Goal: Information Seeking & Learning: Check status

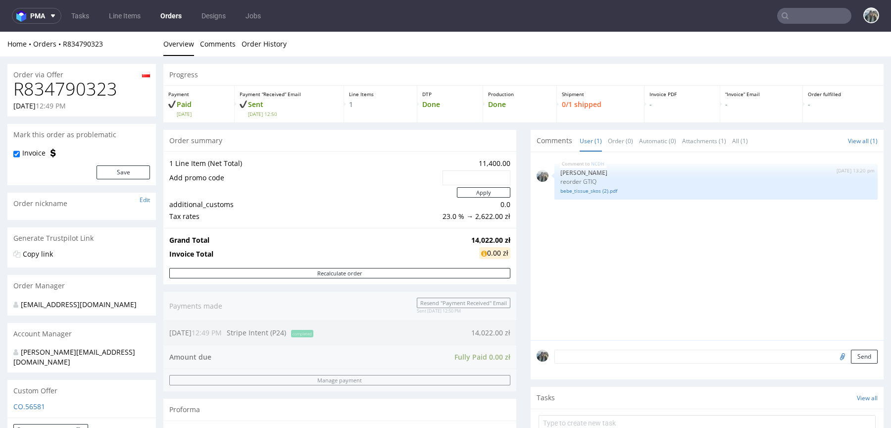
click at [101, 97] on h1 "R834790323" at bounding box center [81, 89] width 137 height 20
copy h1 "R834790323"
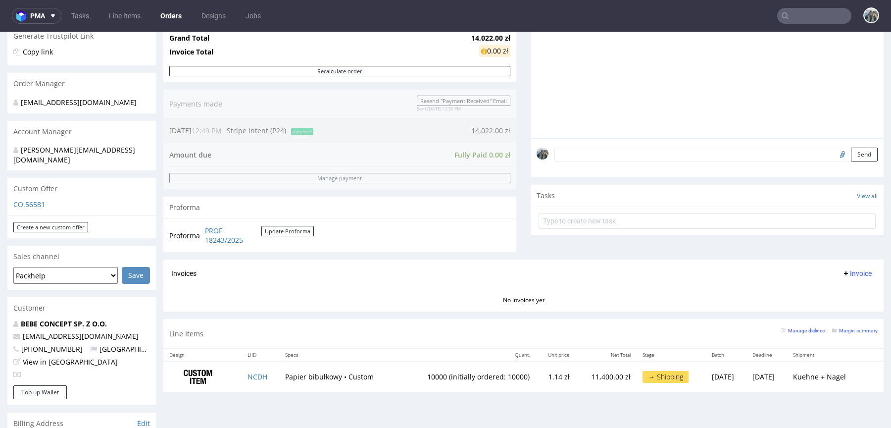
scroll to position [214, 0]
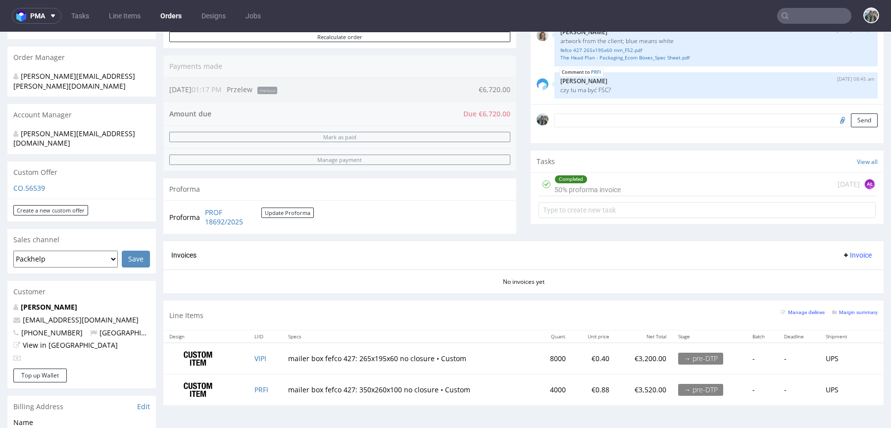
scroll to position [233, 0]
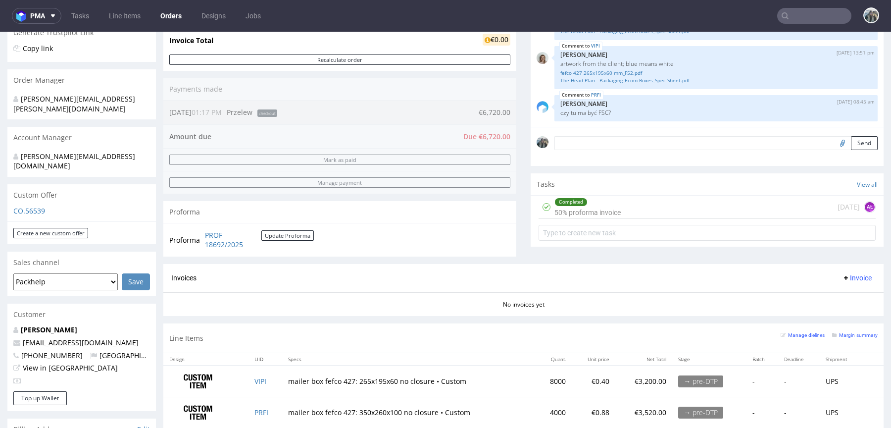
scroll to position [258, 0]
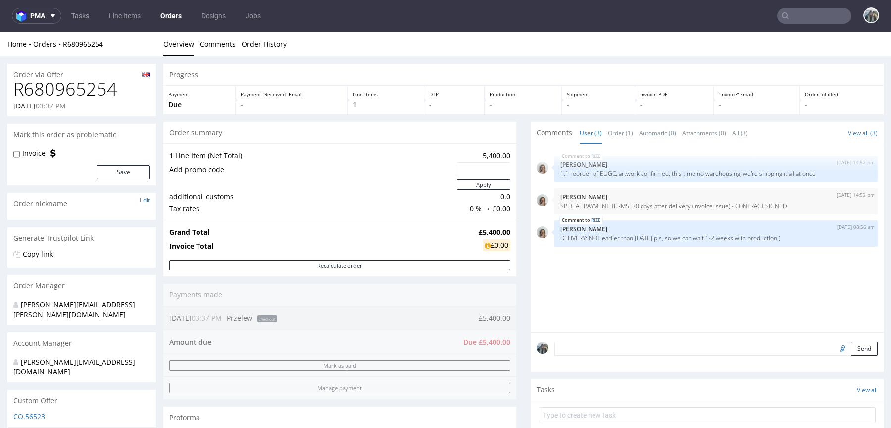
click at [100, 90] on h1 "R680965254" at bounding box center [81, 89] width 137 height 20
copy h1 "R680965254"
click at [66, 83] on h1 "R680965254" at bounding box center [81, 89] width 137 height 20
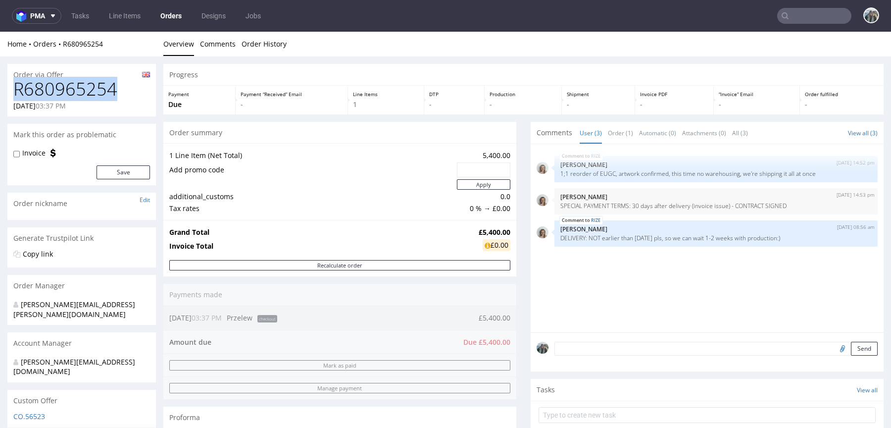
copy h1 "R680965254"
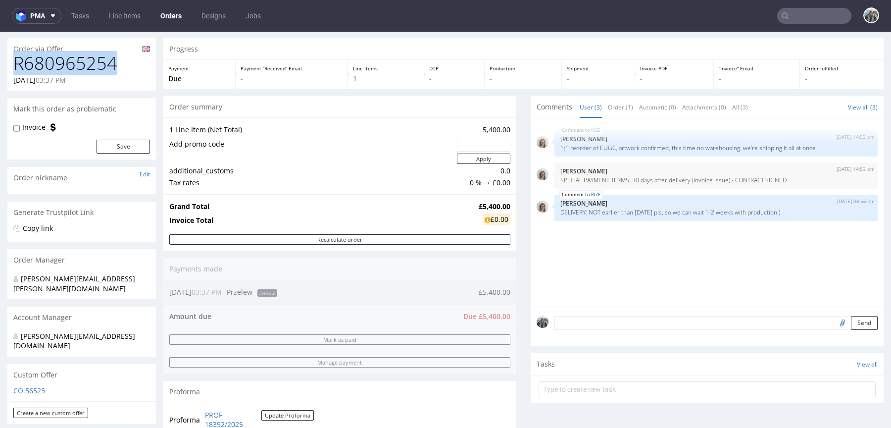
scroll to position [27, 0]
drag, startPoint x: 558, startPoint y: 214, endPoint x: 553, endPoint y: 209, distance: 7.4
click at [555, 209] on div "RIZE 4th Sep 25 | 08:56 am Monika Poźniak DELIVERY: NOT earlier than 15th Octob…" at bounding box center [716, 206] width 323 height 26
copy p "DELIVERY: NOT earlier than 15th October pls, so we can wait 1-2 weeks with prod…"
click at [782, 19] on input "text" at bounding box center [814, 16] width 74 height 16
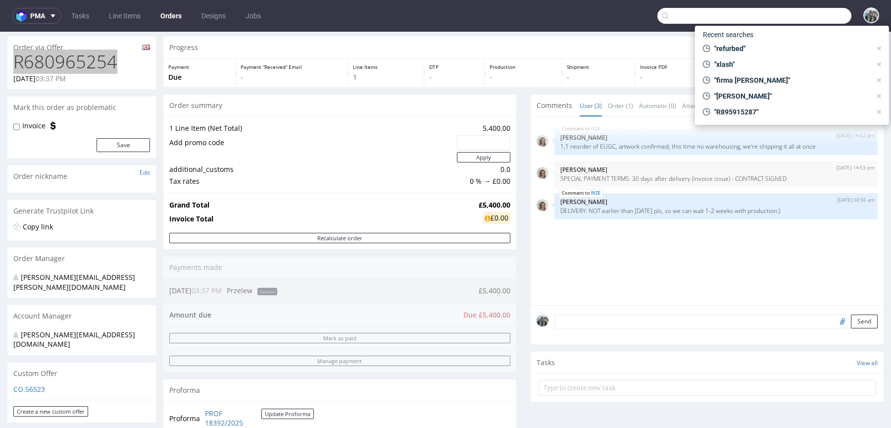
paste input "cecilekoeckhoven"
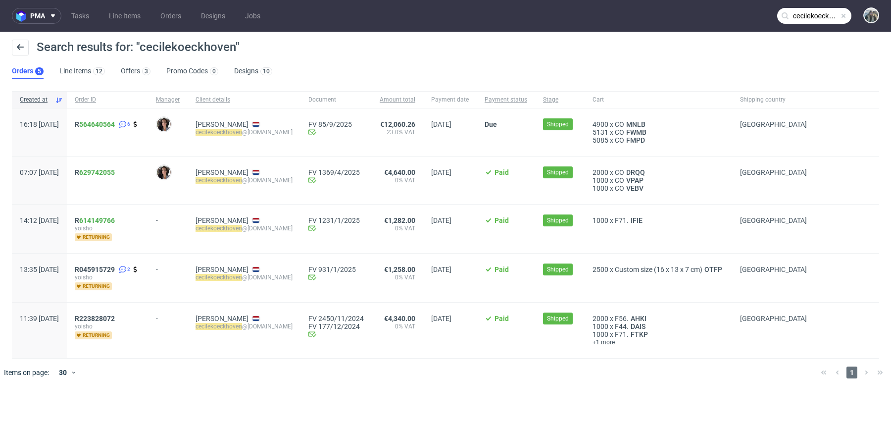
click at [805, 14] on input "cecilekoeckhoven" at bounding box center [814, 16] width 74 height 16
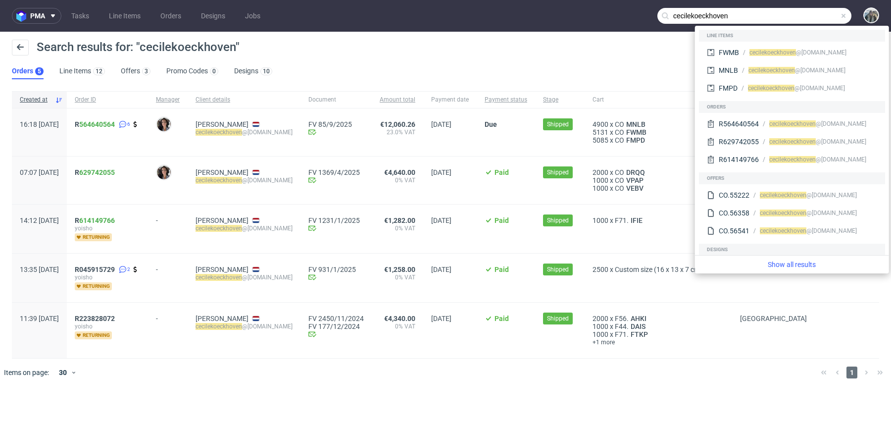
click at [239, 130] on mark "cecilekoeckhoven" at bounding box center [219, 132] width 47 height 7
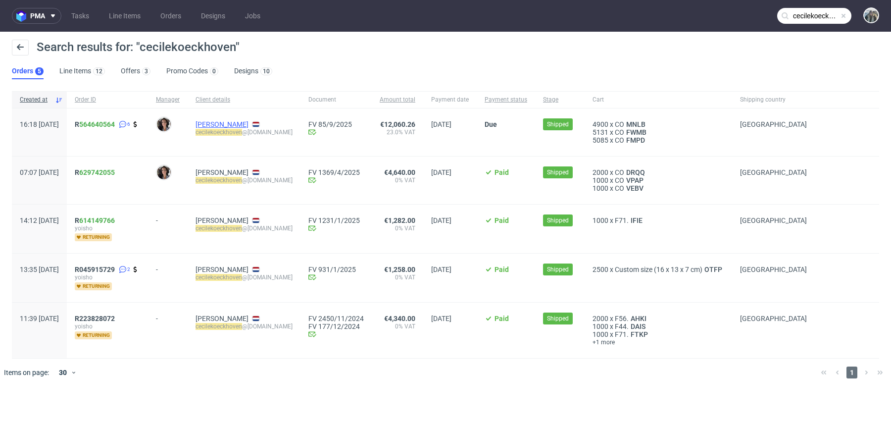
click at [244, 120] on link "Cecile Koeckhoven" at bounding box center [222, 124] width 53 height 8
click at [805, 14] on input "cecilekoeckhoven" at bounding box center [814, 16] width 74 height 16
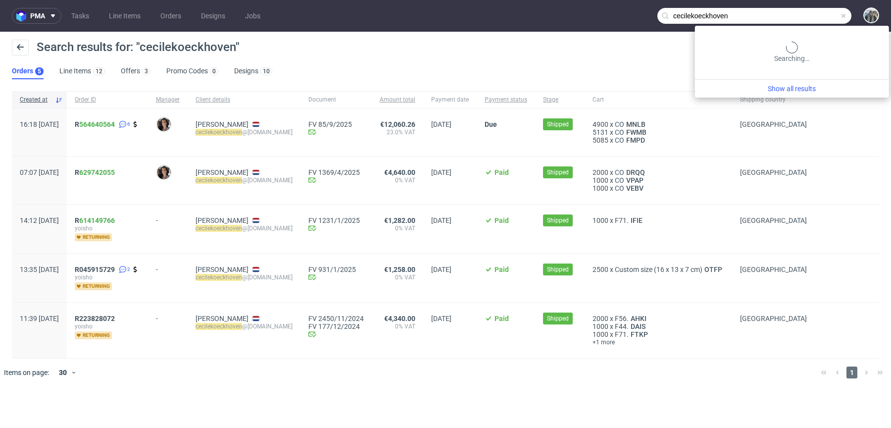
paste input "R037952043"
type input "R037952043"
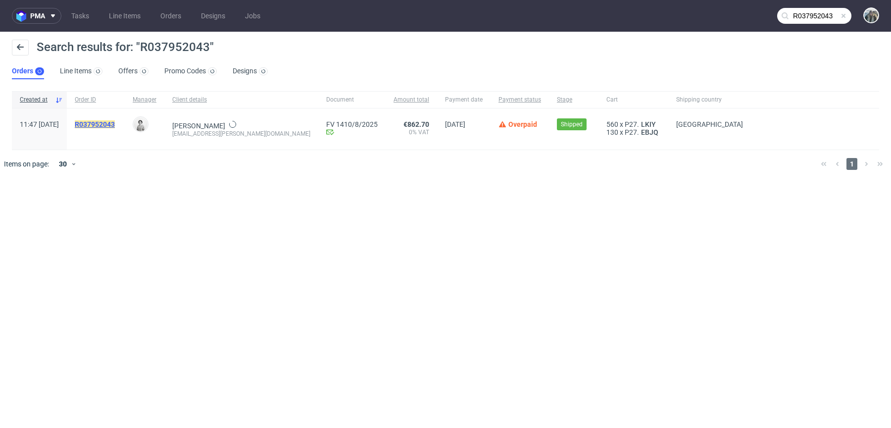
click at [115, 126] on mark "R037952043" at bounding box center [95, 124] width 40 height 8
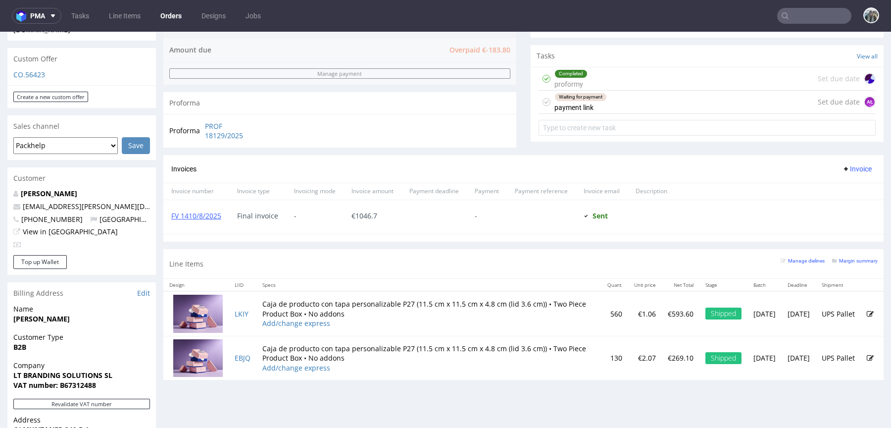
scroll to position [275, 0]
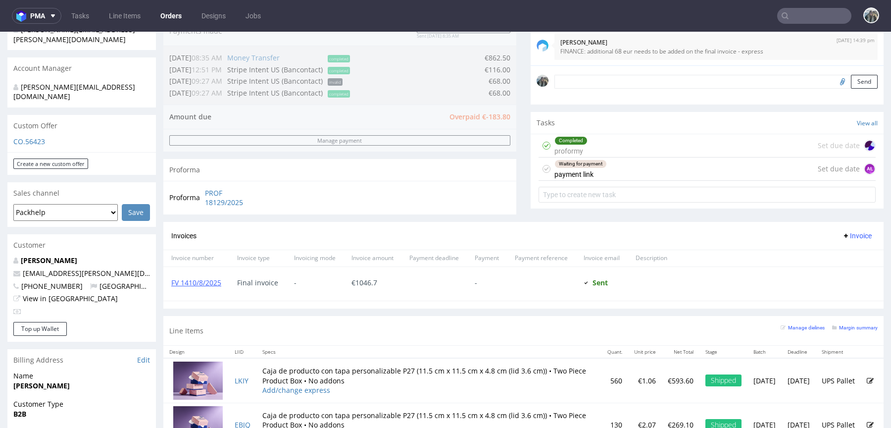
click at [572, 163] on div "Waiting for payment" at bounding box center [580, 164] width 51 height 8
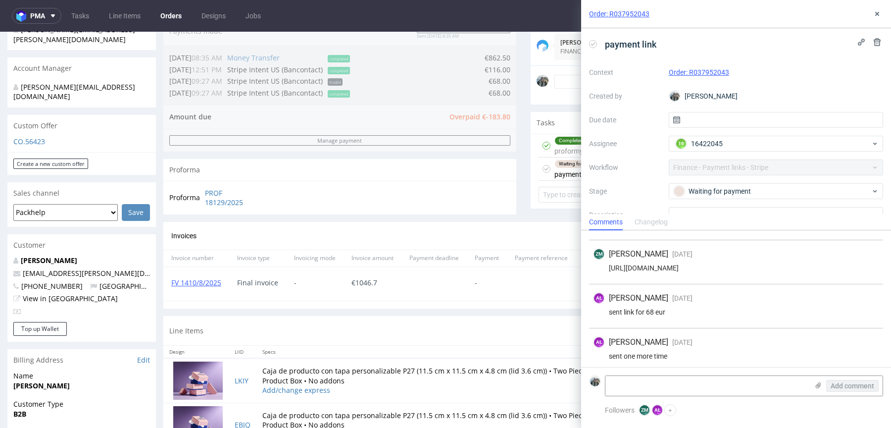
scroll to position [82, 0]
click at [882, 15] on button at bounding box center [877, 14] width 12 height 12
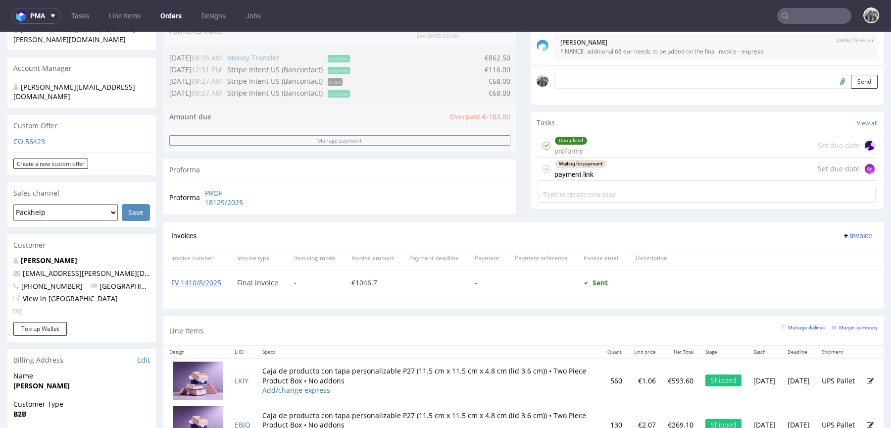
click at [801, 4] on nav "pma Tasks Line Items Orders Designs Jobs" at bounding box center [445, 16] width 891 height 32
click at [804, 11] on input "text" at bounding box center [814, 16] width 74 height 16
paste input "mike@cityinabox.nl"
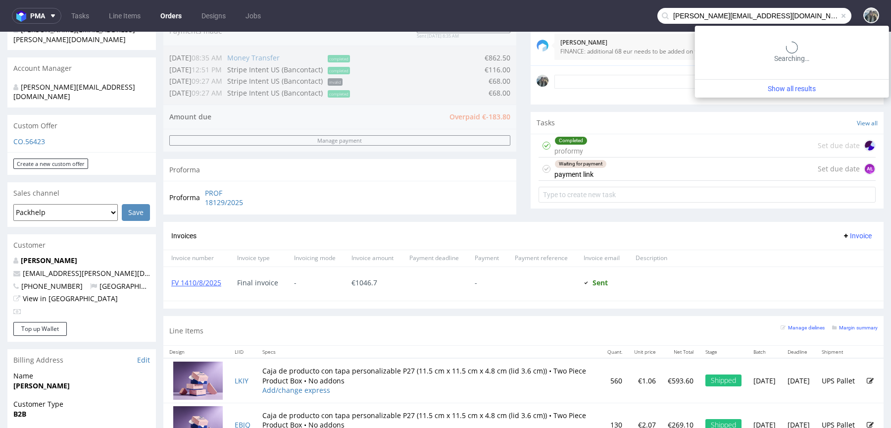
type input "mike@cityinabox.nl"
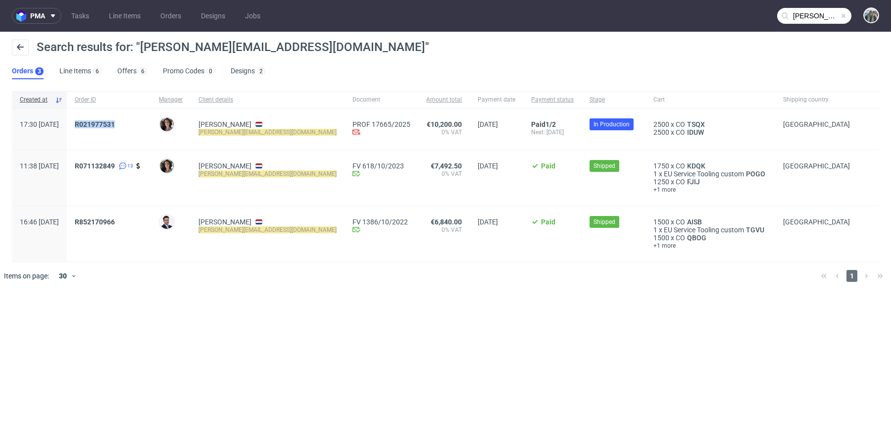
drag, startPoint x: 115, startPoint y: 131, endPoint x: 102, endPoint y: 124, distance: 15.3
click at [102, 124] on div "R021977531" at bounding box center [109, 128] width 84 height 41
copy span "R021977531"
click at [114, 124] on span "R021977531" at bounding box center [95, 124] width 40 height 8
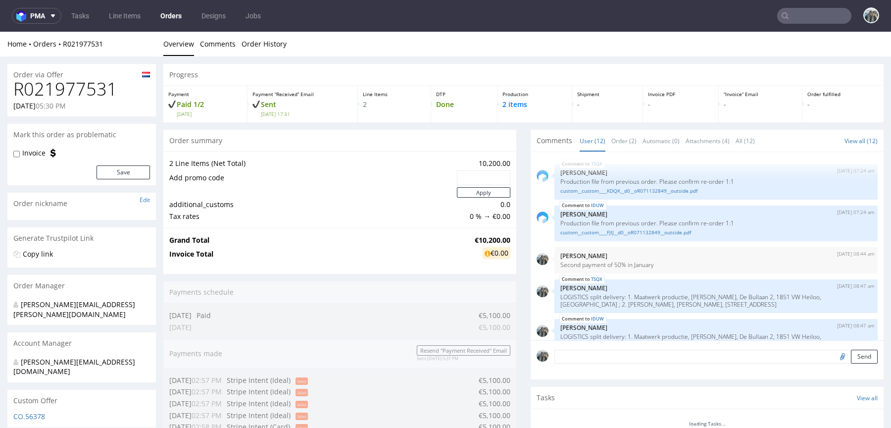
scroll to position [292, 0]
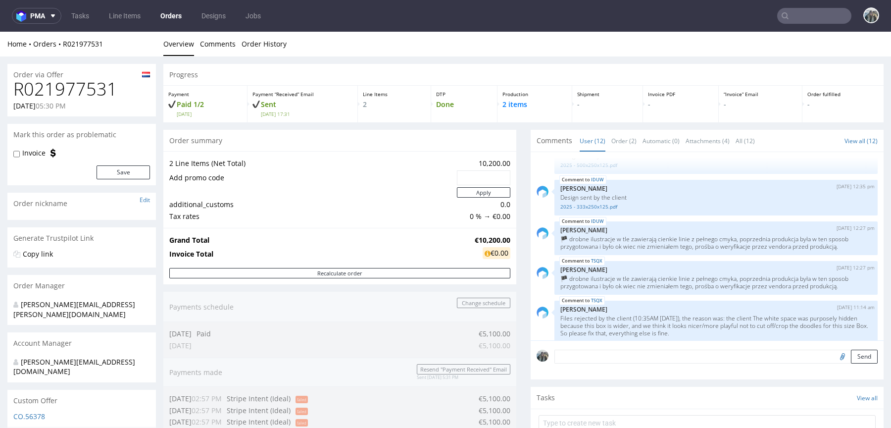
click at [796, 18] on input "text" at bounding box center [814, 16] width 74 height 16
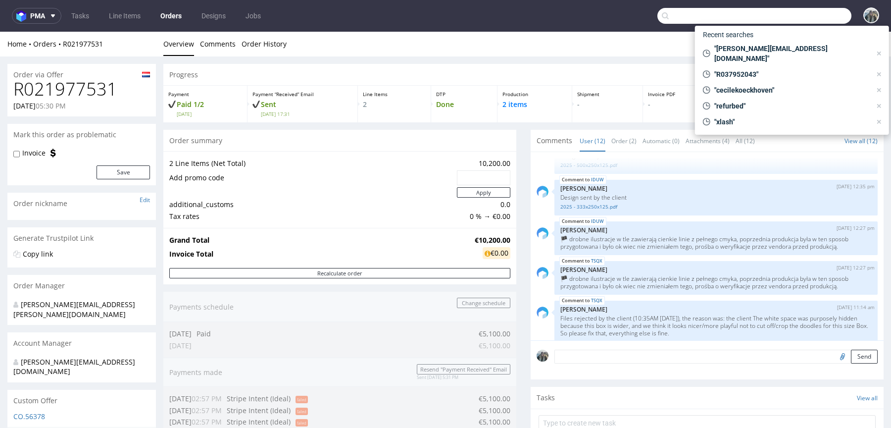
type input "v"
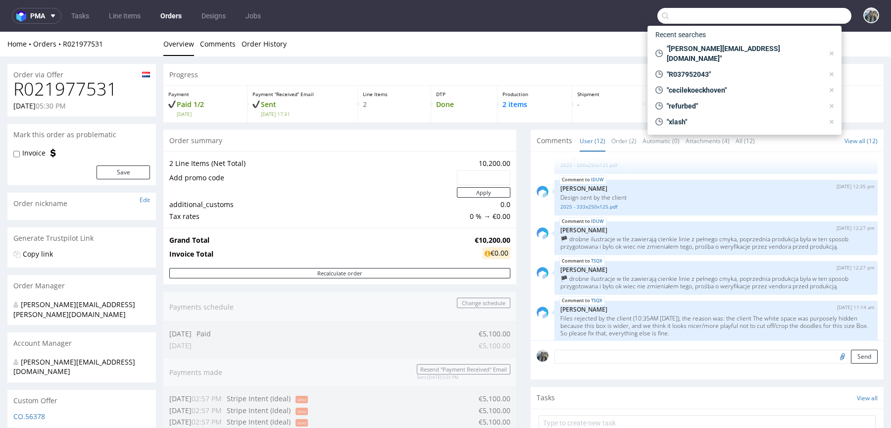
paste input "theheadplan"
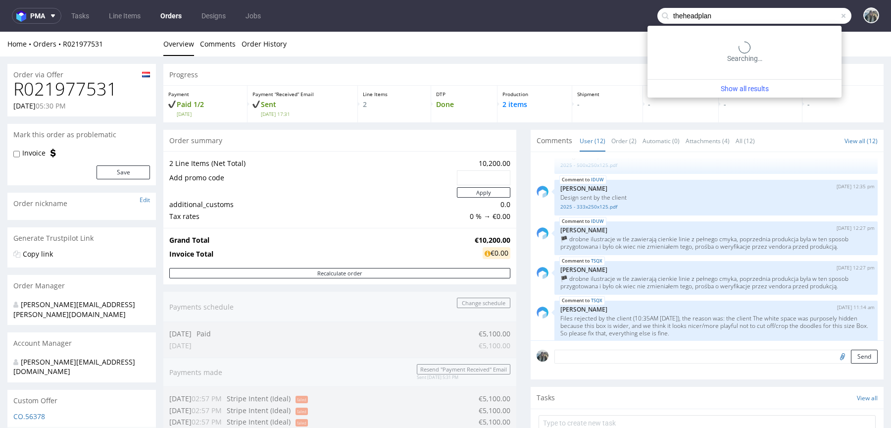
type input "theheadplan"
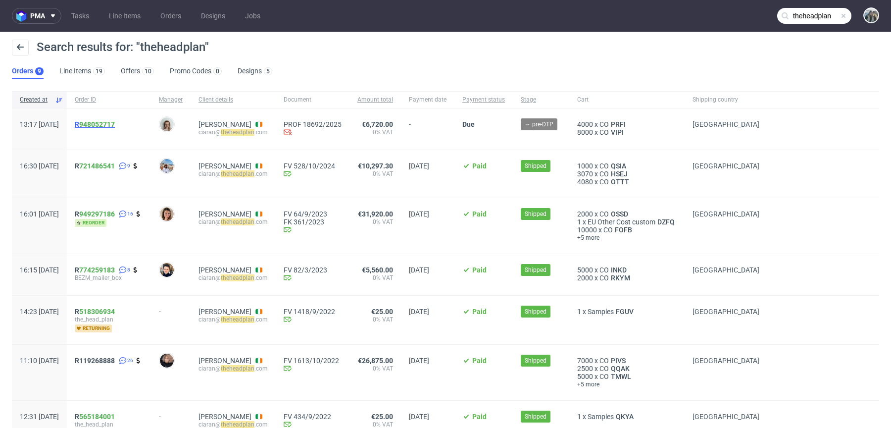
click at [108, 124] on span "R 948052717" at bounding box center [95, 124] width 40 height 8
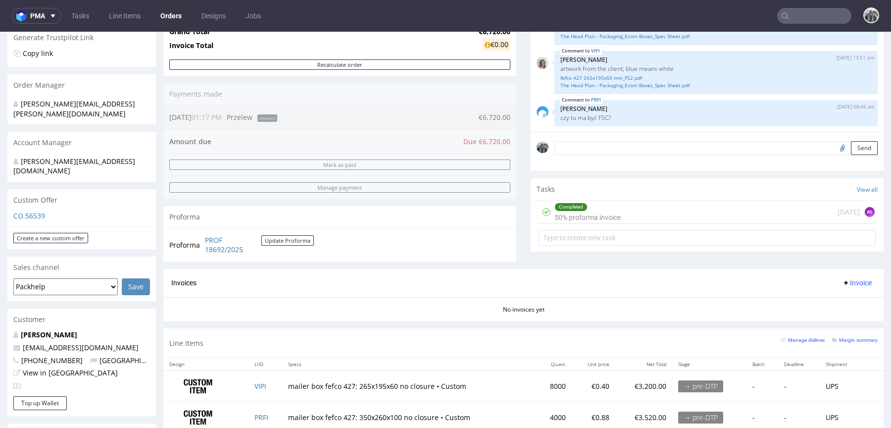
scroll to position [240, 0]
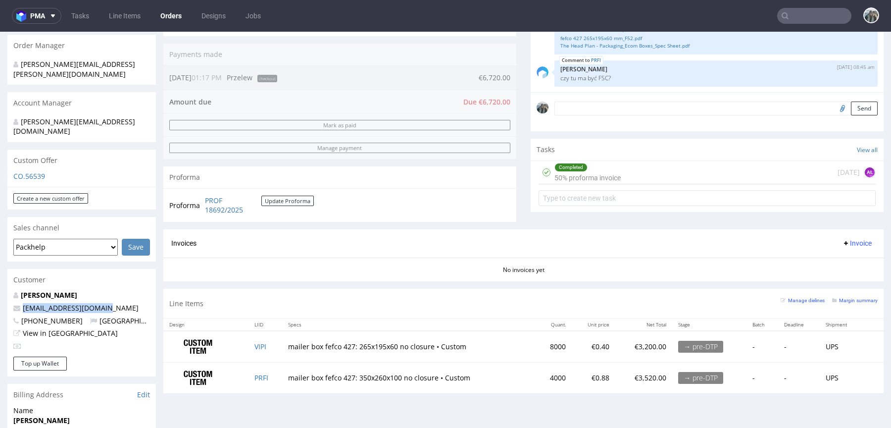
drag, startPoint x: 111, startPoint y: 287, endPoint x: 0, endPoint y: 286, distance: 111.4
click at [0, 287] on div "Order via Offer R948052717 03.09.2025 01:17 PM Mark this order as problematic I…" at bounding box center [445, 276] width 891 height 920
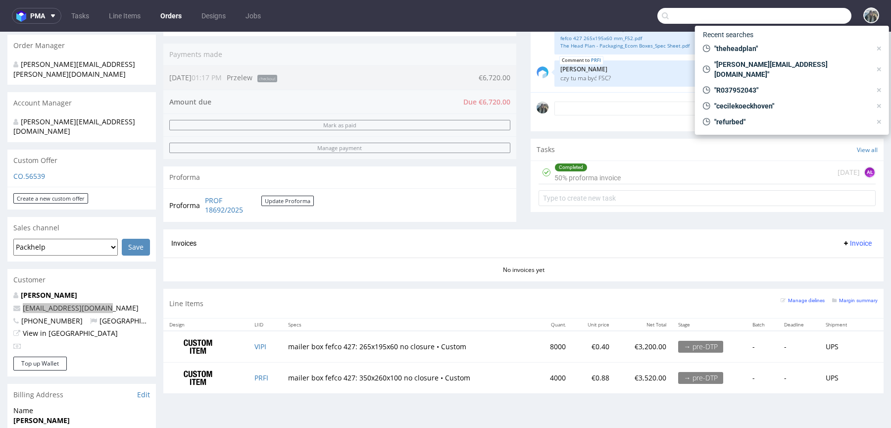
click at [813, 12] on input "text" at bounding box center [755, 16] width 194 height 16
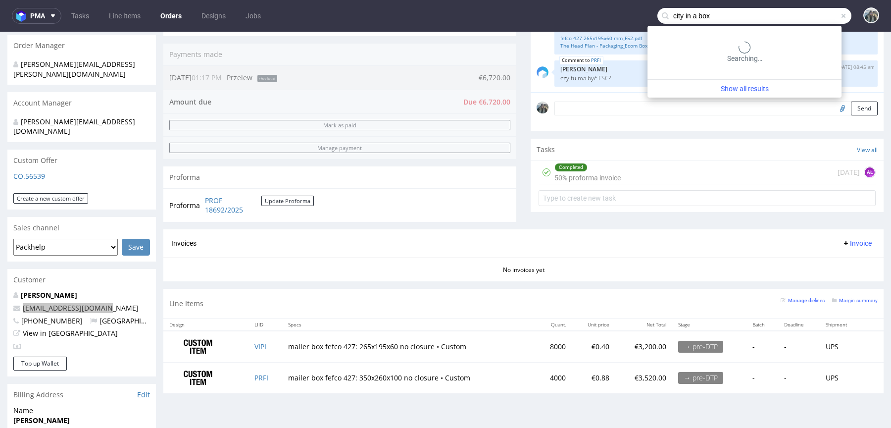
type input "city in a box"
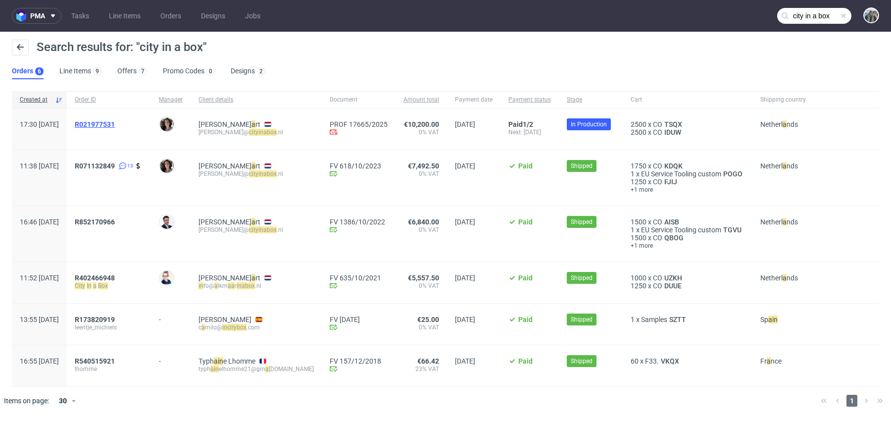
click at [115, 122] on span "R021977531" at bounding box center [95, 124] width 40 height 8
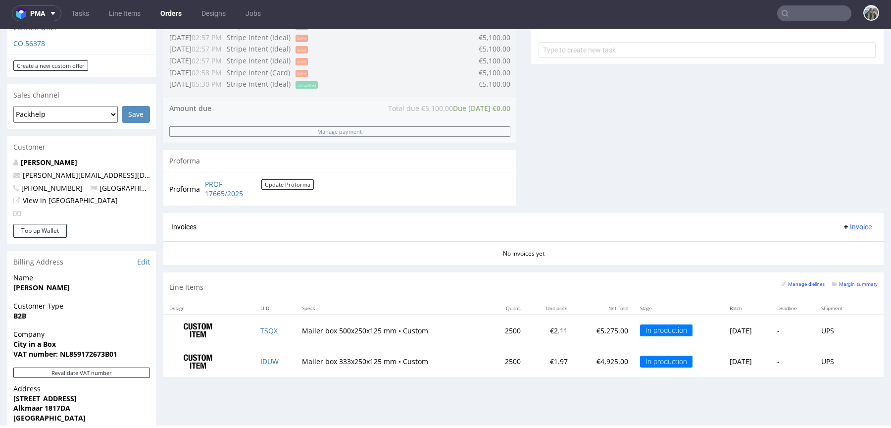
scroll to position [371, 0]
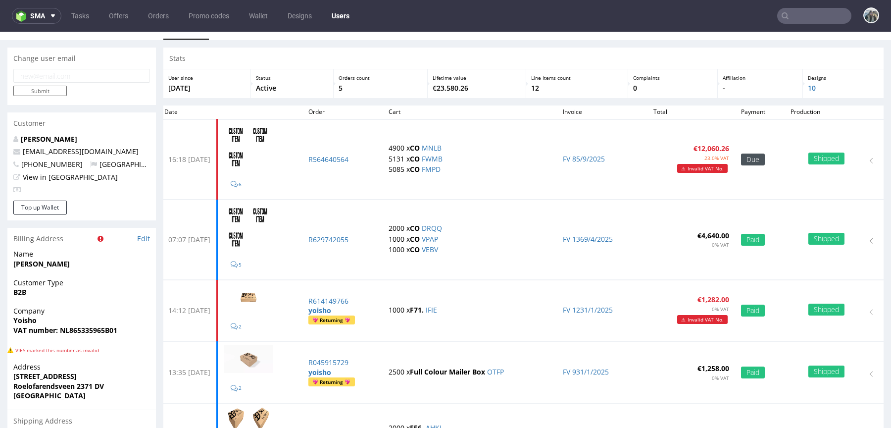
scroll to position [1, 0]
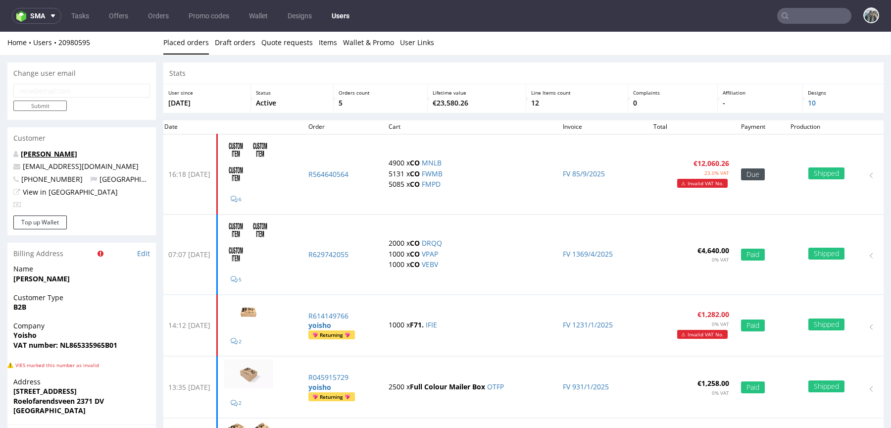
click at [69, 156] on link "[PERSON_NAME]" at bounding box center [49, 153] width 56 height 9
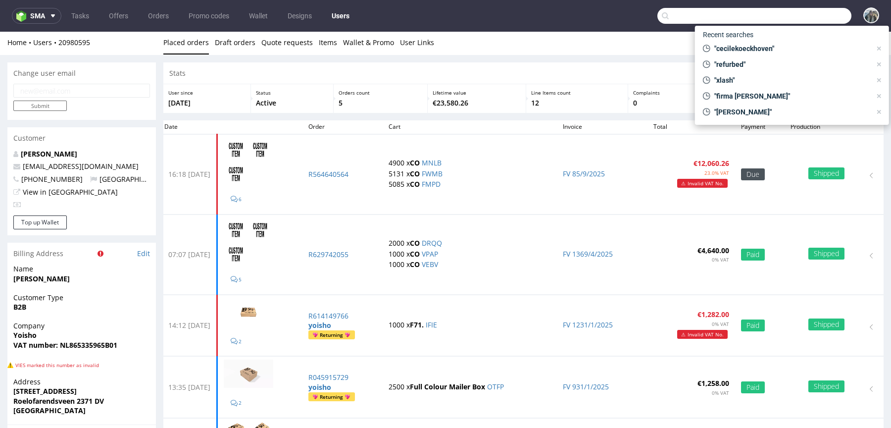
click at [814, 18] on input "text" at bounding box center [755, 16] width 194 height 16
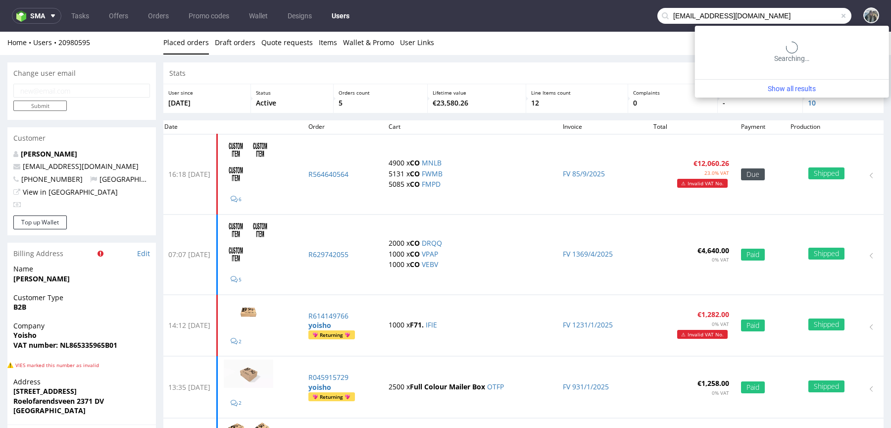
type input "[EMAIL_ADDRESS][DOMAIN_NAME]"
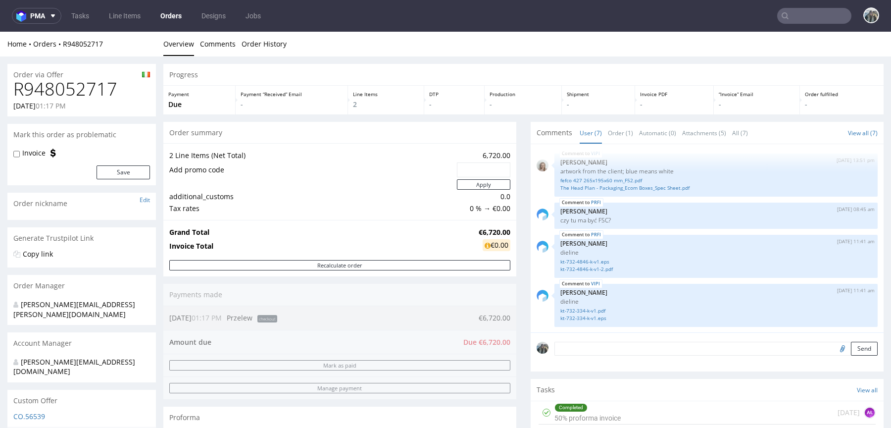
click at [95, 92] on h1 "R948052717" at bounding box center [81, 89] width 137 height 20
click at [95, 91] on h1 "R948052717" at bounding box center [81, 89] width 137 height 20
copy h1 "R948052717"
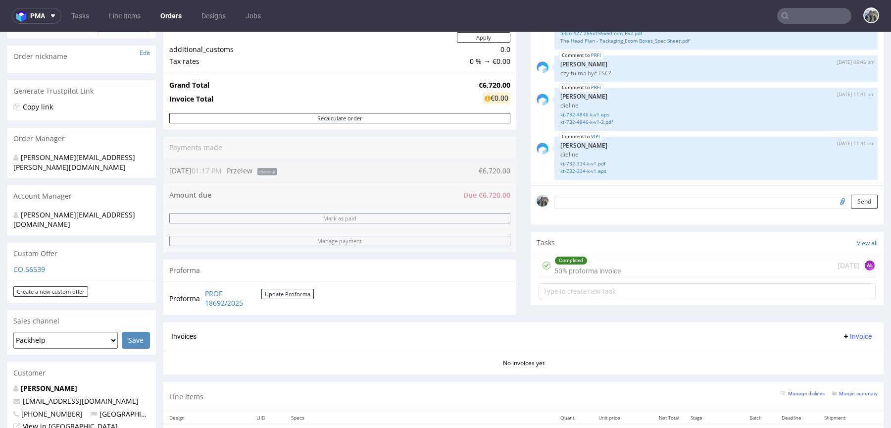
scroll to position [165, 0]
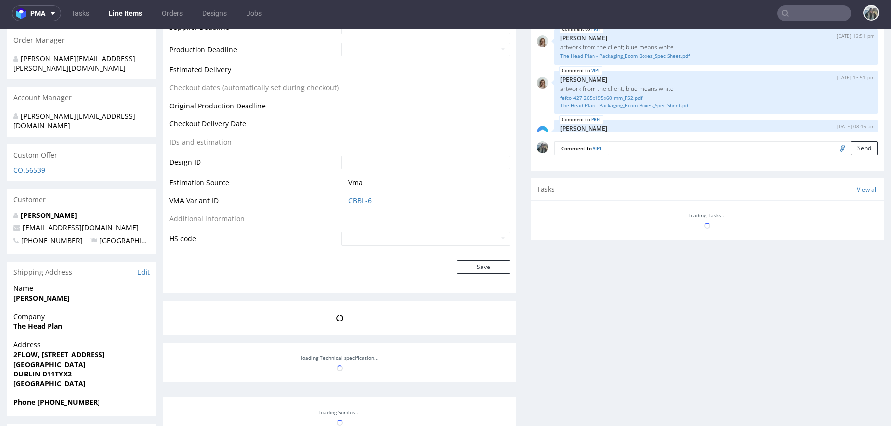
scroll to position [118, 0]
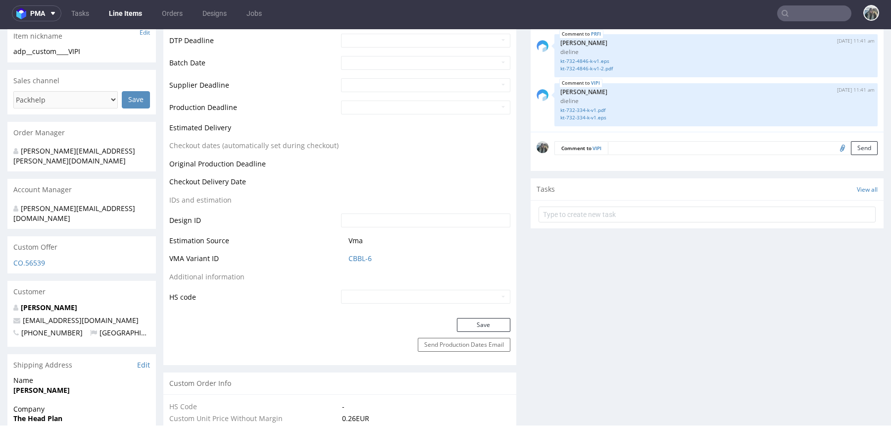
click at [618, 147] on textarea at bounding box center [743, 148] width 270 height 14
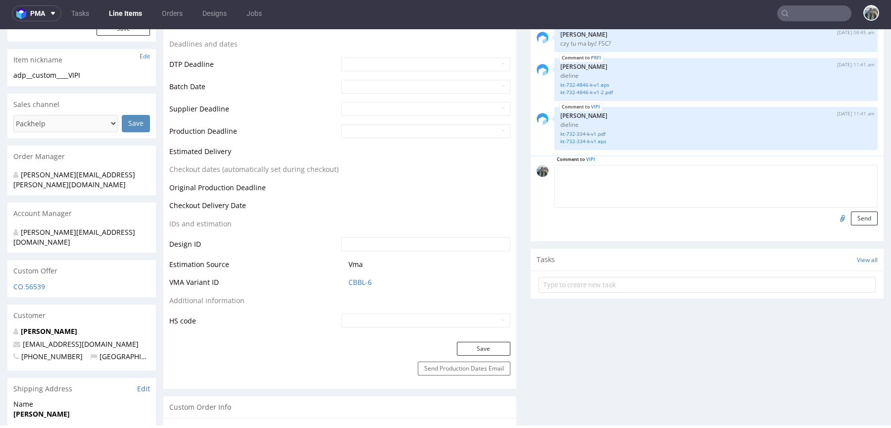
scroll to position [337, 0]
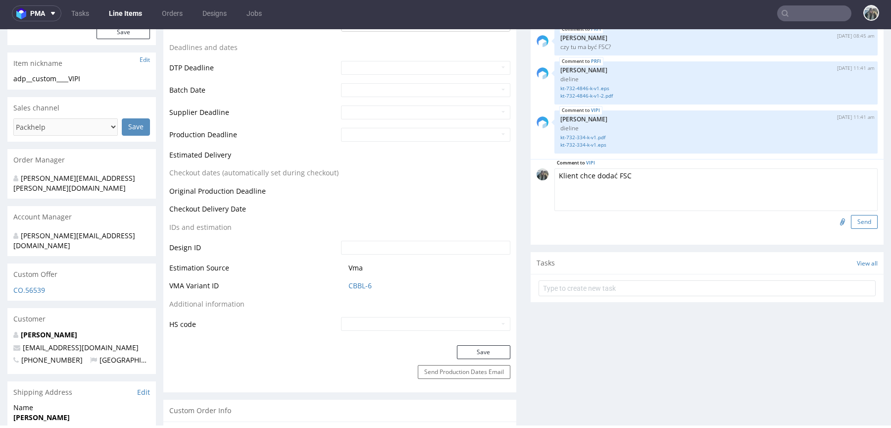
type textarea "Klient chce dodać FSC"
click at [854, 220] on button "Send" at bounding box center [864, 222] width 27 height 14
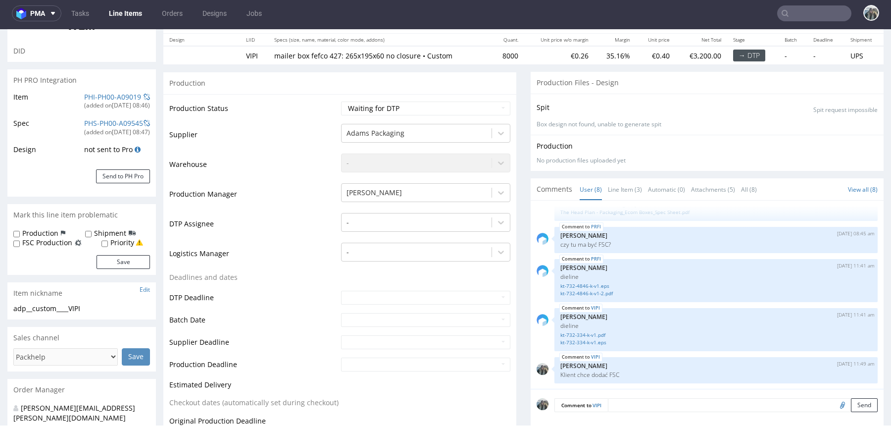
scroll to position [0, 0]
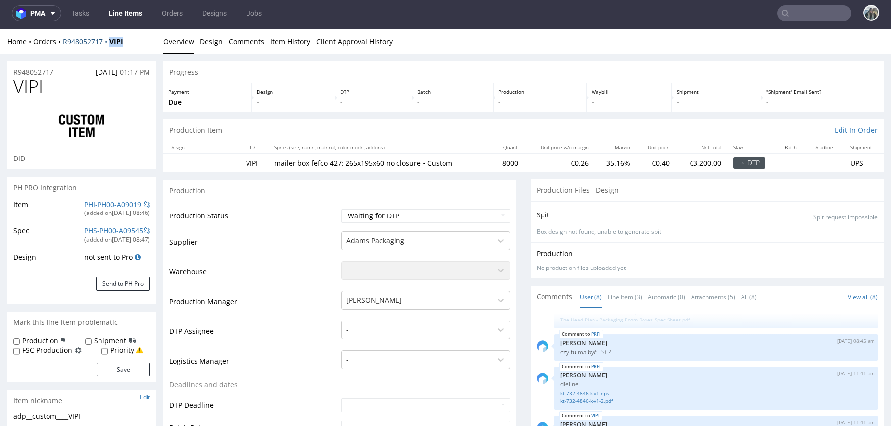
click at [108, 44] on div "Home Orders R948052717 VIPI Overview Design Comments Item History Client Approv…" at bounding box center [445, 41] width 891 height 25
copy strong "VIPI"
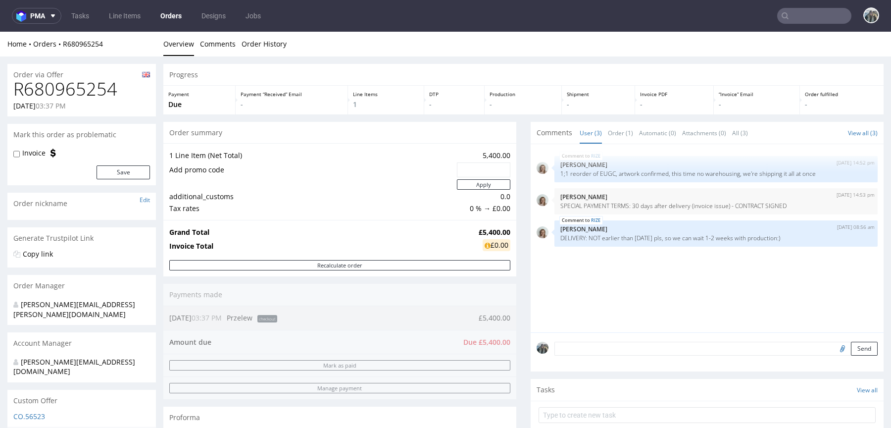
click at [102, 94] on h1 "R680965254" at bounding box center [81, 89] width 137 height 20
copy h1 "R680965254"
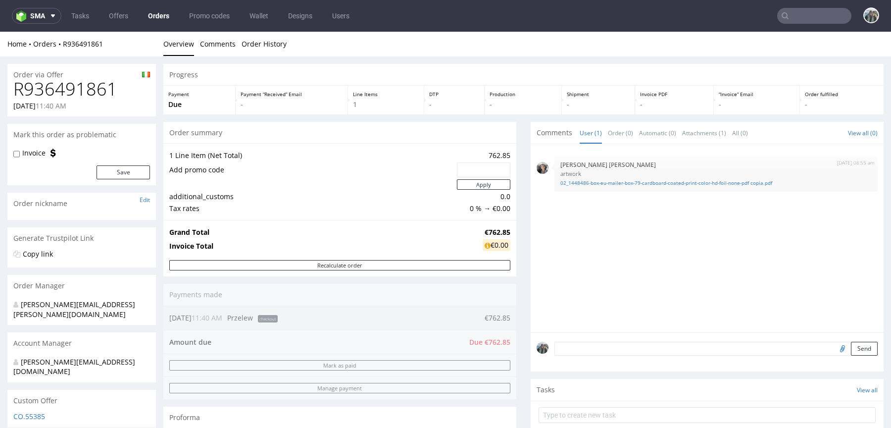
click at [97, 95] on h1 "R936491861" at bounding box center [81, 89] width 137 height 20
click at [96, 95] on h1 "R936491861" at bounding box center [81, 89] width 137 height 20
copy h1 "R936491861"
click at [628, 177] on div "02_1448486-box-eu-mailer-box-79-cardboard-coated-print-color-hd-foil-none-pdf c…" at bounding box center [716, 181] width 311 height 9
click at [633, 179] on link "02_1448486-box-eu-mailer-box-79-cardboard-coated-print-color-hd-foil-none-pdf c…" at bounding box center [716, 182] width 311 height 7
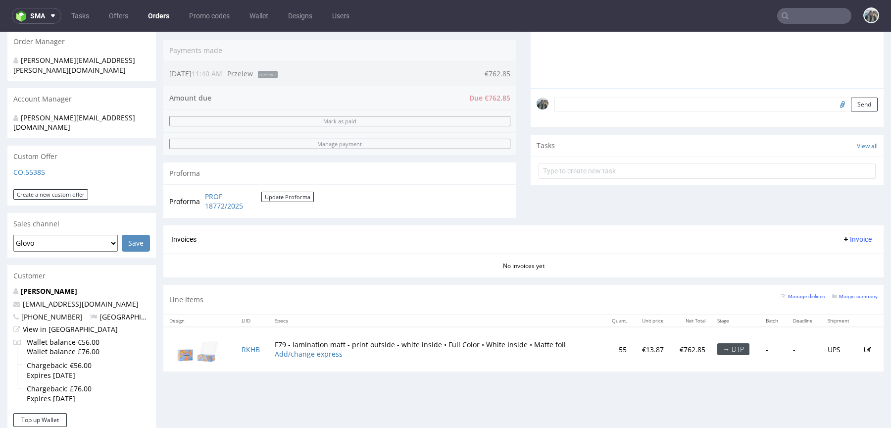
scroll to position [247, 0]
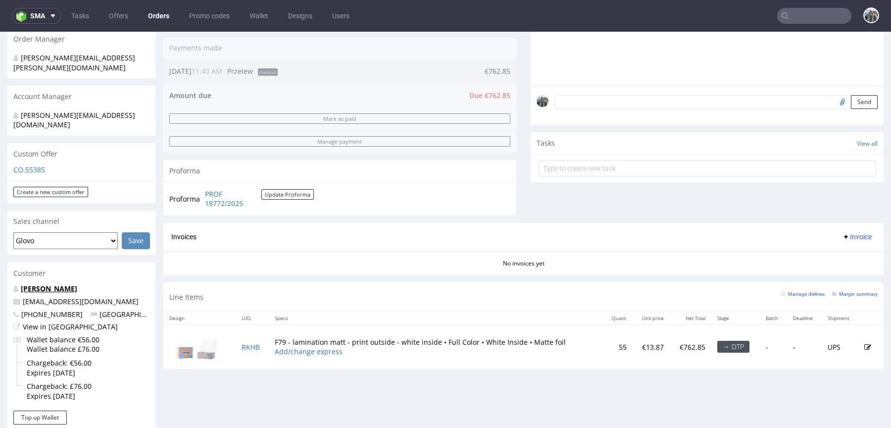
click at [51, 284] on link "[PERSON_NAME]" at bounding box center [49, 288] width 56 height 9
click at [812, 14] on input "text" at bounding box center [814, 16] width 74 height 16
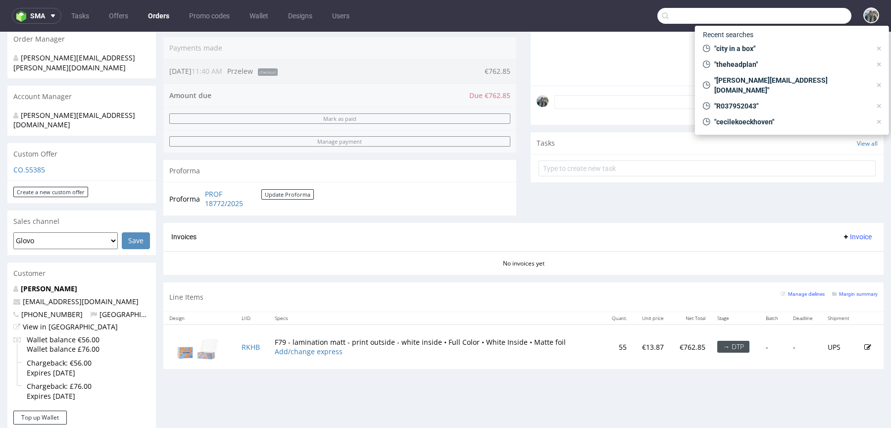
click at [819, 186] on div "Comments User (1) Order (0) Automatic (0) Attachments (1) All (0) View all (0) …" at bounding box center [707, 49] width 353 height 348
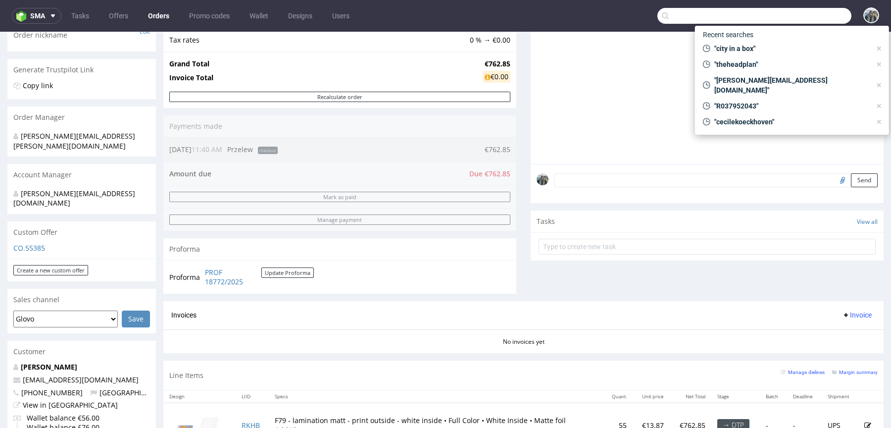
scroll to position [166, 0]
click at [834, 182] on input "file" at bounding box center [841, 181] width 14 height 13
type input "C:\fakepath\unnamed.png"
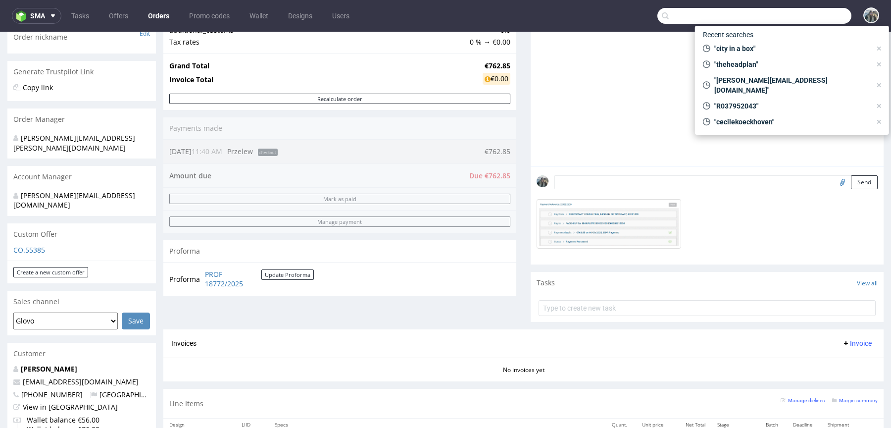
scroll to position [156, 0]
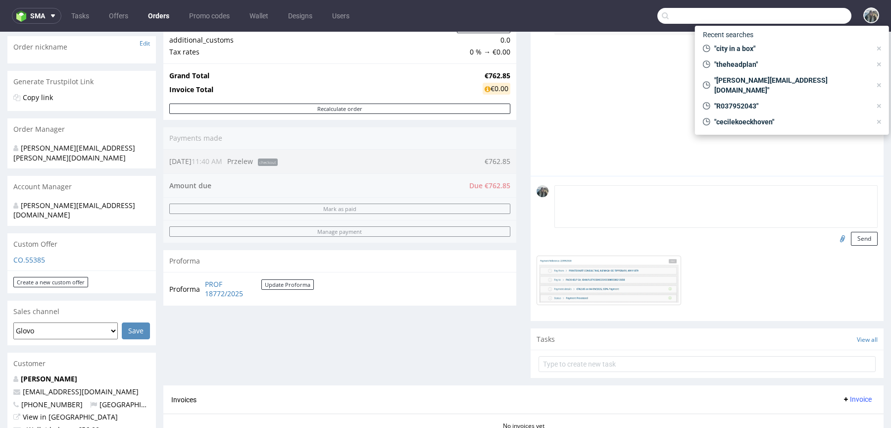
click at [635, 189] on textarea at bounding box center [716, 206] width 323 height 43
type textarea "Pop"
click at [863, 243] on button "Send" at bounding box center [864, 239] width 27 height 14
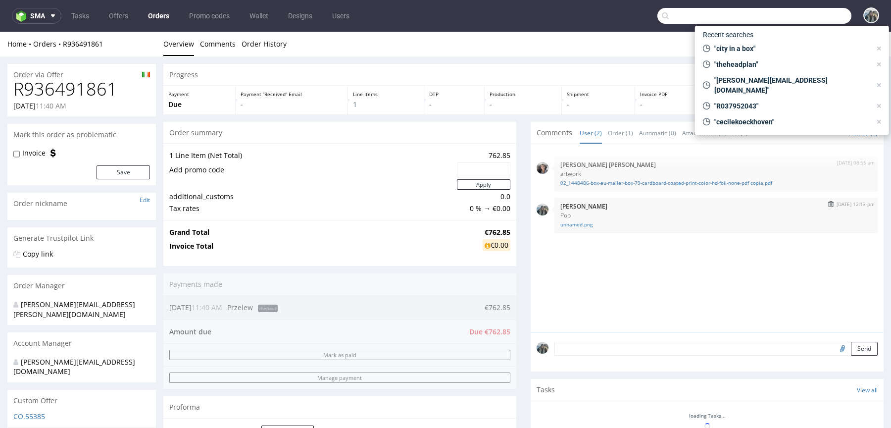
scroll to position [0, 0]
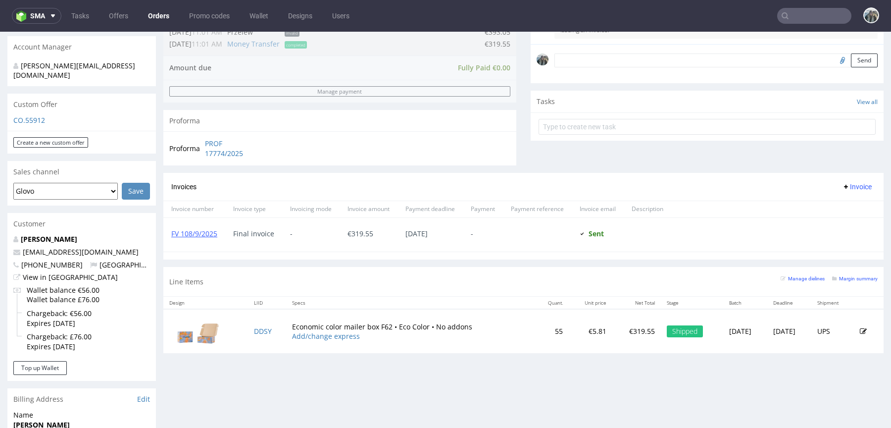
scroll to position [298, 0]
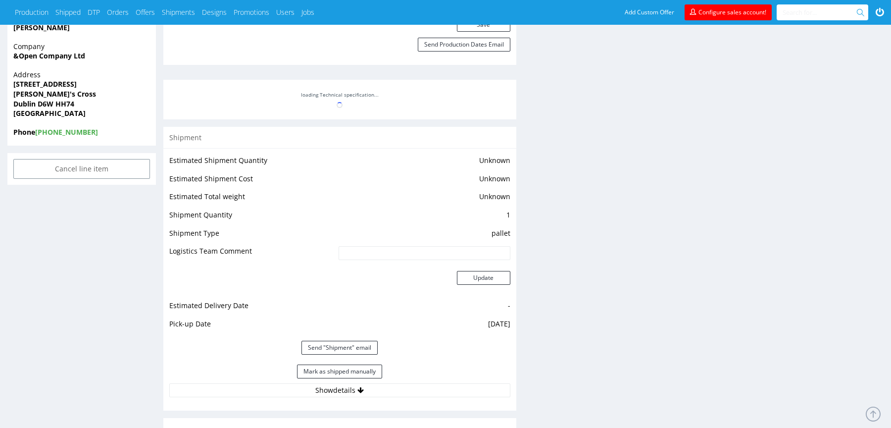
scroll to position [919, 0]
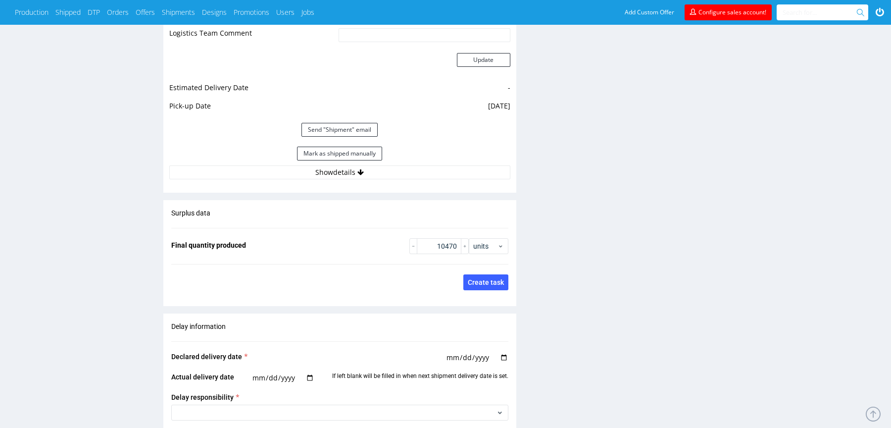
click at [409, 180] on div "Estimated Shipment Quantity Unknown Estimated Shipment Cost Unknown Estimated T…" at bounding box center [339, 57] width 353 height 255
click at [409, 178] on div "Estimated Shipment Quantity Unknown Estimated Shipment Cost Unknown Estimated T…" at bounding box center [339, 57] width 353 height 255
click at [357, 176] on button "Show details" at bounding box center [339, 172] width 341 height 14
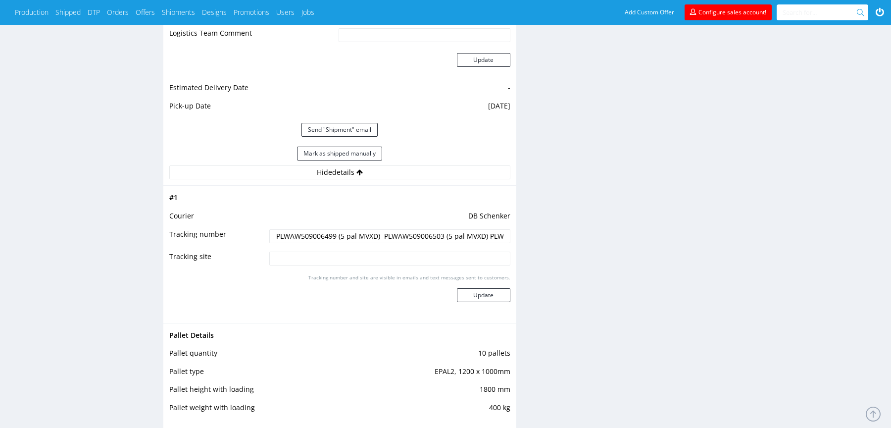
click at [316, 235] on input "PLWAW509006499 (5 pal MVXD) PLWAW509006503 (5 pal MVXD) PLWAW509006504 (4 pal M…" at bounding box center [389, 236] width 241 height 14
click at [315, 235] on input "PLWAW509006499 (5 pal MVXD) PLWAW509006503 (5 pal MVXD) PLWAW509006504 (4 pal M…" at bounding box center [389, 236] width 241 height 14
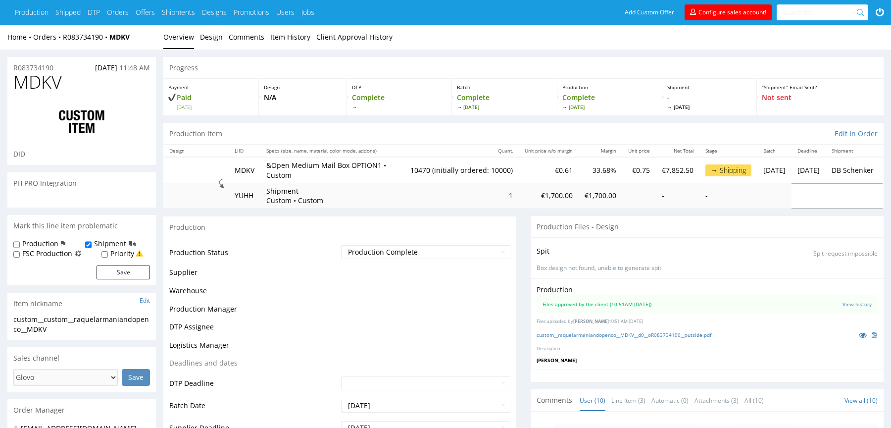
scroll to position [210, 0]
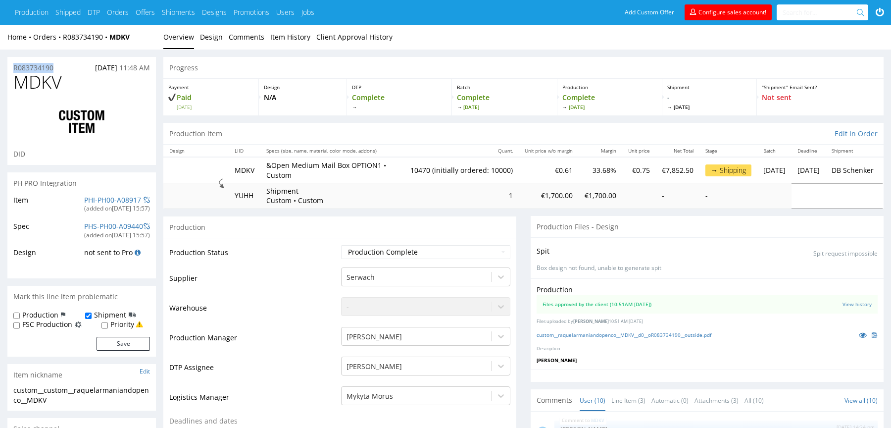
drag, startPoint x: 68, startPoint y: 68, endPoint x: 0, endPoint y: 68, distance: 67.8
copy p "R083734190"
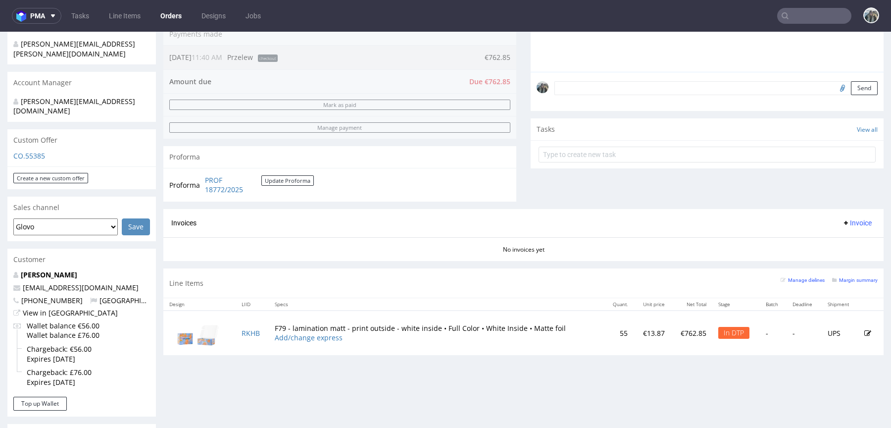
scroll to position [284, 0]
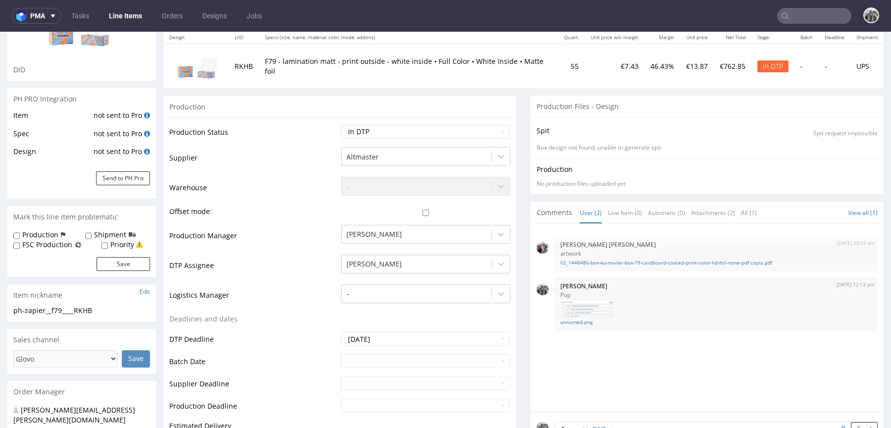
scroll to position [73, 0]
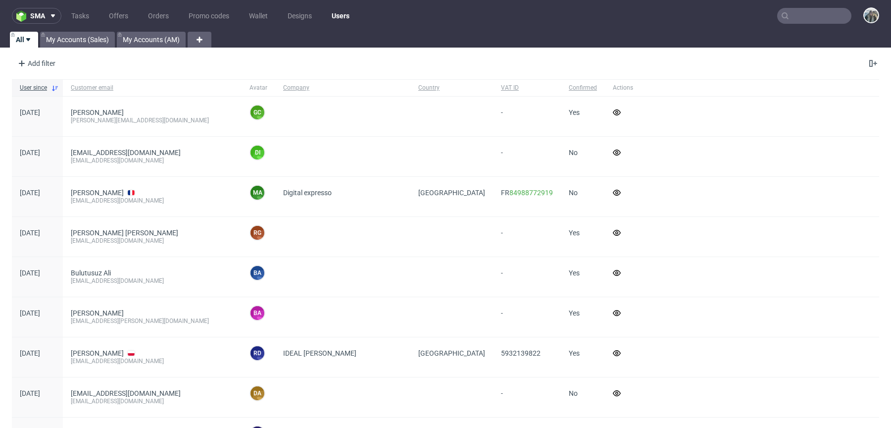
click at [801, 17] on input "text" at bounding box center [814, 16] width 74 height 16
paste input "lateralthinking"
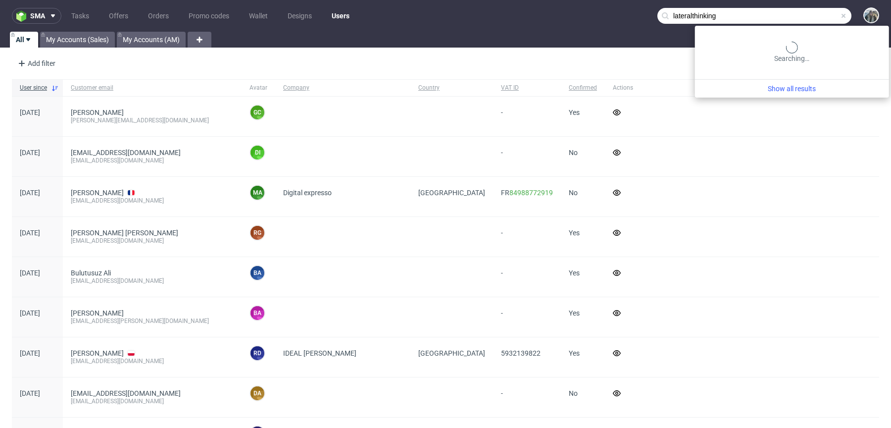
type input "lateralthinking"
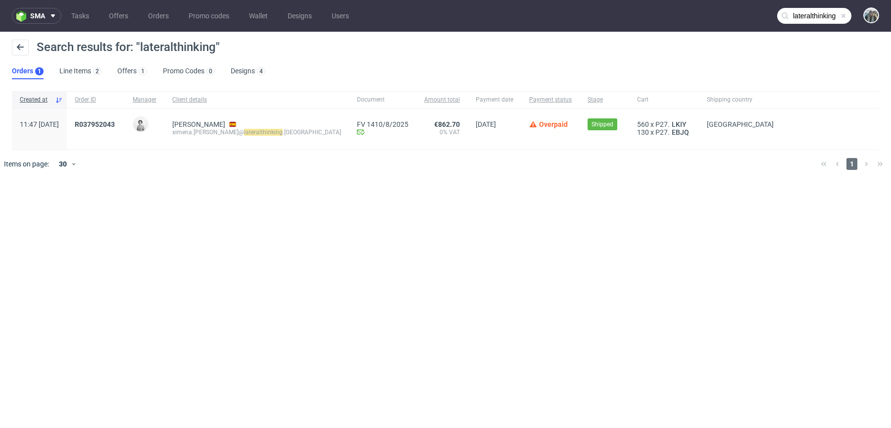
click at [375, 38] on div "Search results for: "lateralthinking" Orders 1 Line Items 2 Offers 1 Promo Code…" at bounding box center [445, 59] width 891 height 55
click at [812, 25] on nav "sma Tasks Offers Orders Promo codes Wallet Designs Users lateralthinking" at bounding box center [445, 16] width 891 height 32
click at [115, 123] on span "R037952043" at bounding box center [95, 124] width 40 height 8
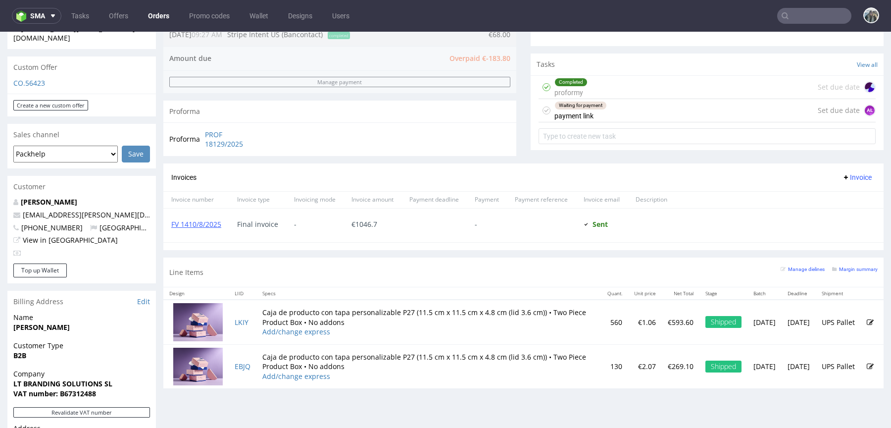
scroll to position [373, 0]
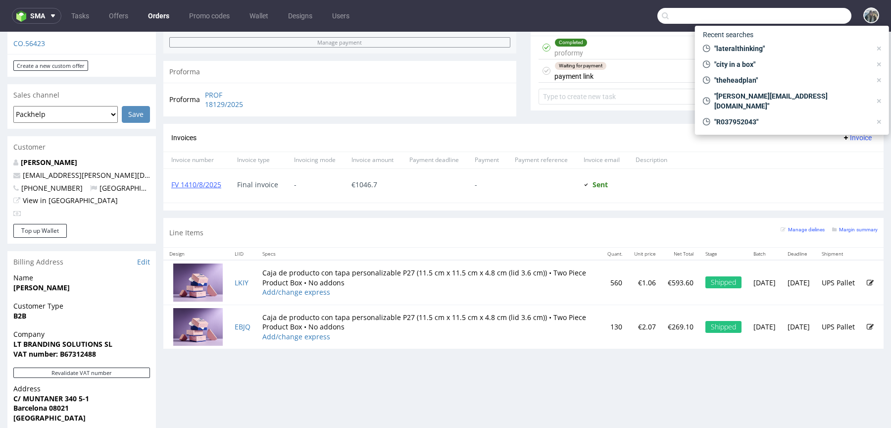
click at [807, 14] on input "text" at bounding box center [755, 16] width 194 height 16
paste input "dario.bee@auxivo.com"
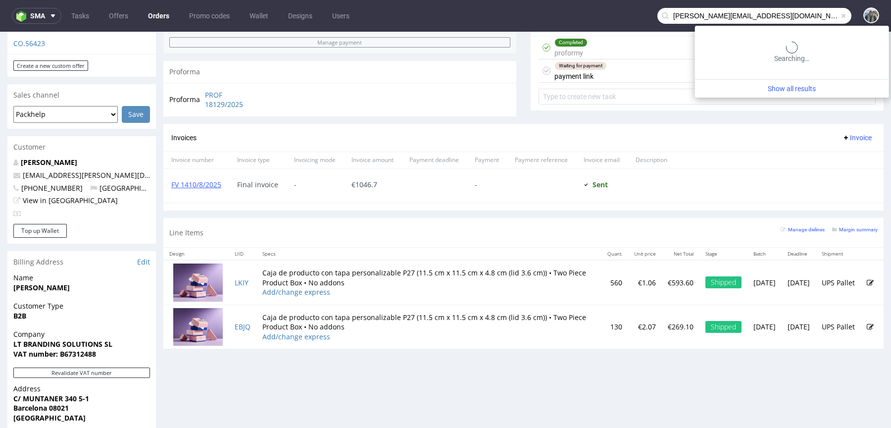
type input "dario.bee@auxivo.com"
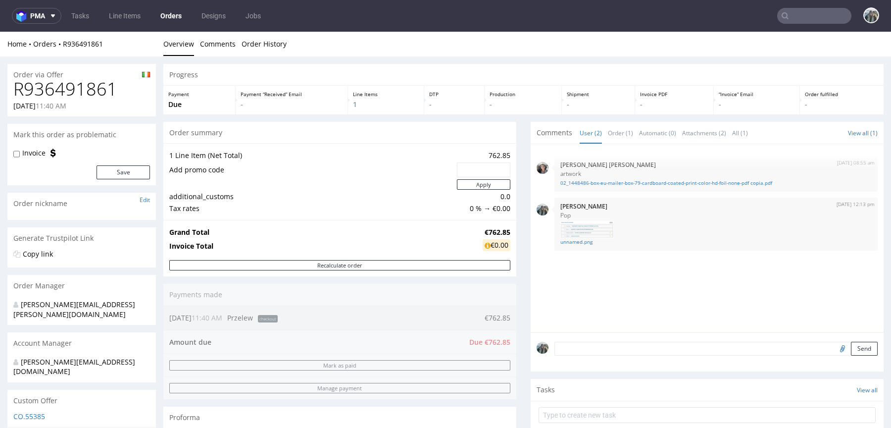
click at [86, 79] on h1 "R936491861" at bounding box center [81, 89] width 137 height 20
copy h1 "R936491861"
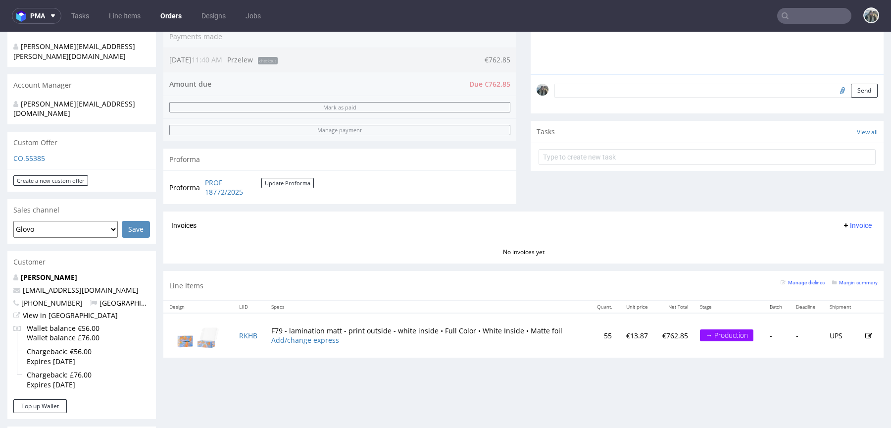
scroll to position [260, 0]
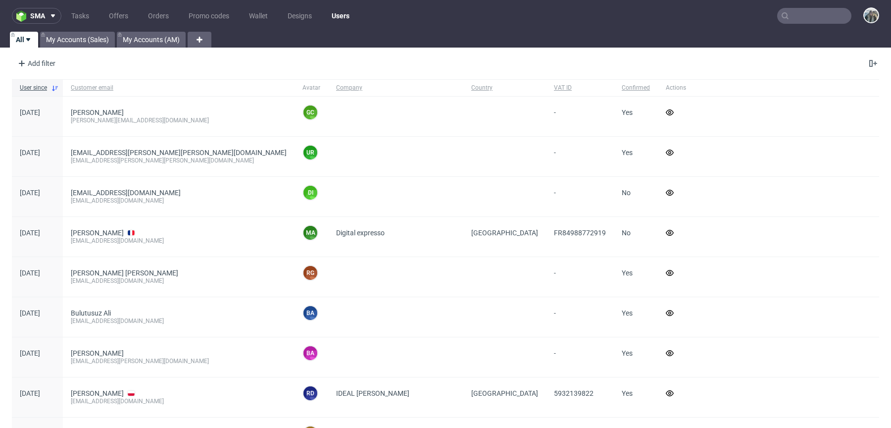
click at [798, 19] on input "text" at bounding box center [814, 16] width 74 height 16
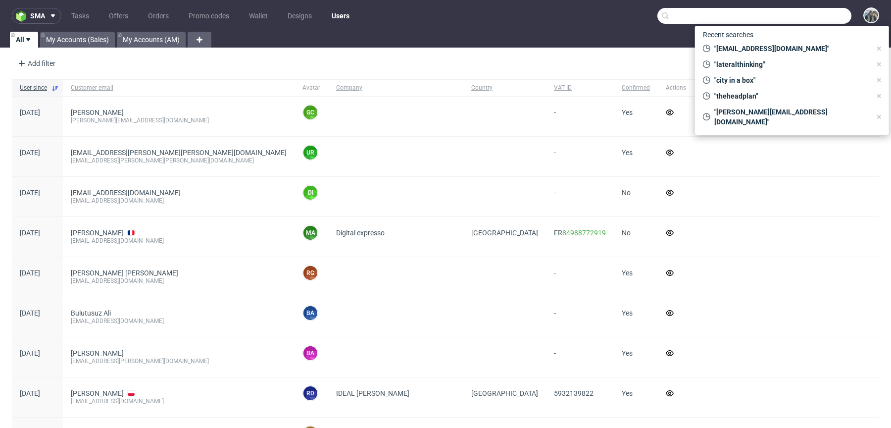
paste input "R071696560"
type input "R071696560"
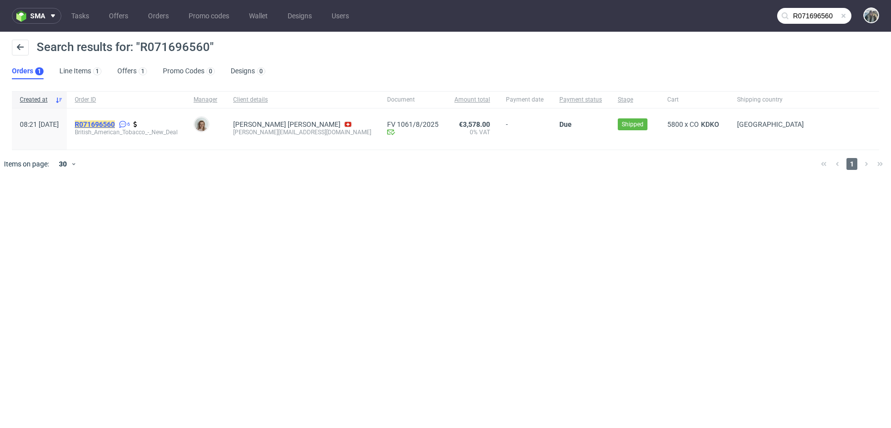
click at [115, 124] on mark "R071696560" at bounding box center [95, 124] width 40 height 8
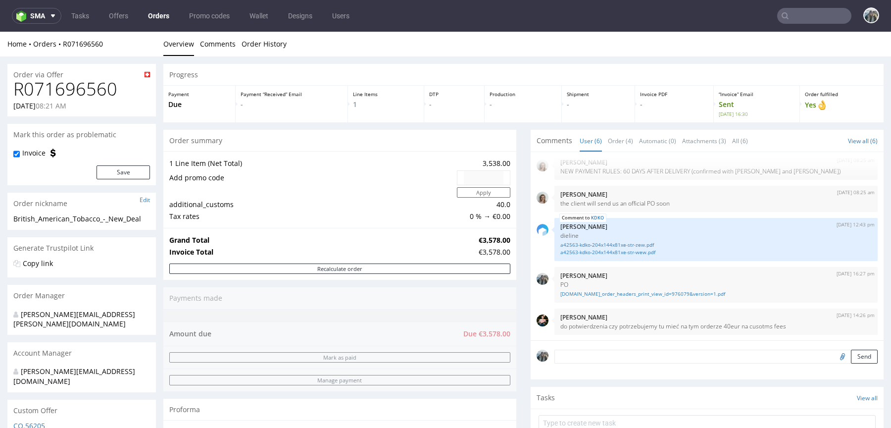
click at [51, 92] on h1 "R071696560" at bounding box center [81, 89] width 137 height 20
copy h1 "R071696560"
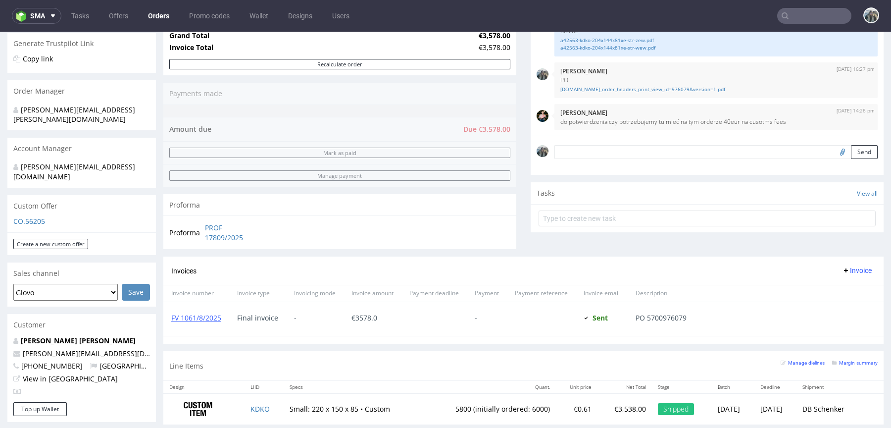
scroll to position [303, 0]
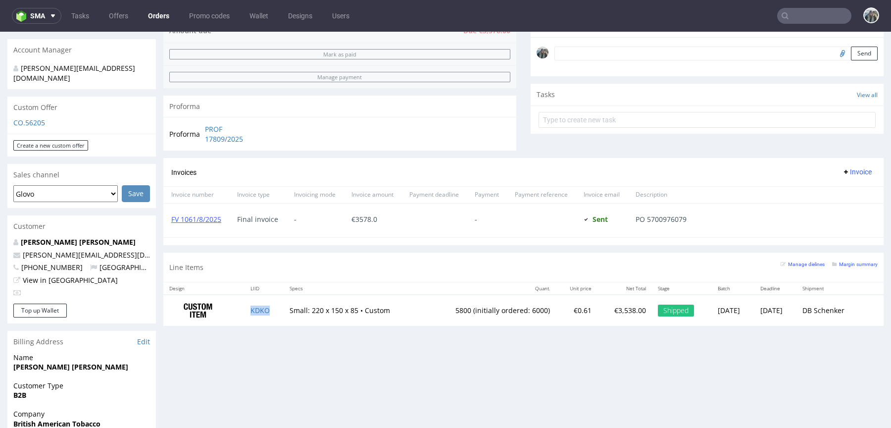
click at [266, 316] on td "KDKO" at bounding box center [264, 310] width 39 height 31
copy link "KDKO"
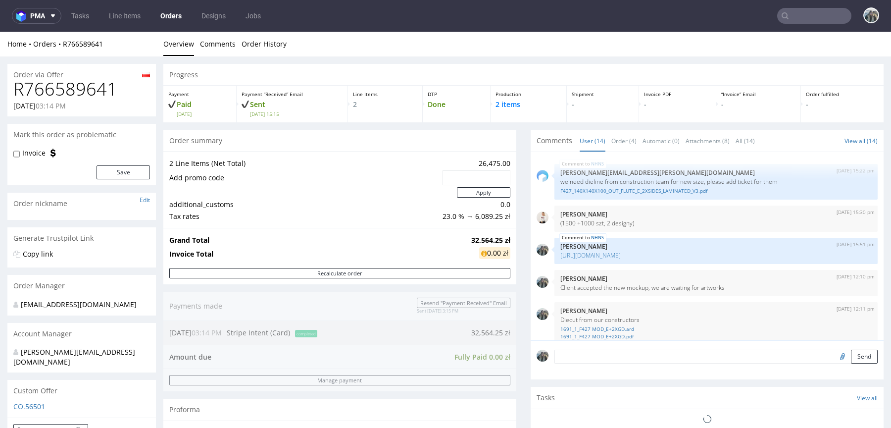
scroll to position [572, 0]
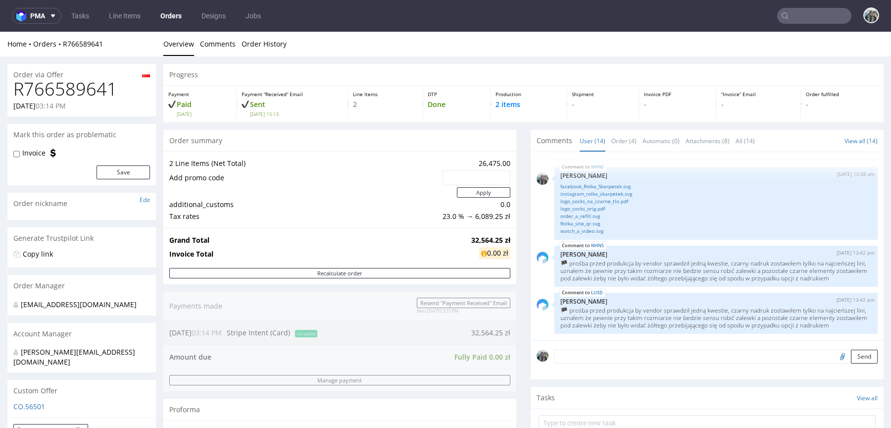
click at [87, 93] on h1 "R766589641" at bounding box center [81, 89] width 137 height 20
copy h1 "R766589641"
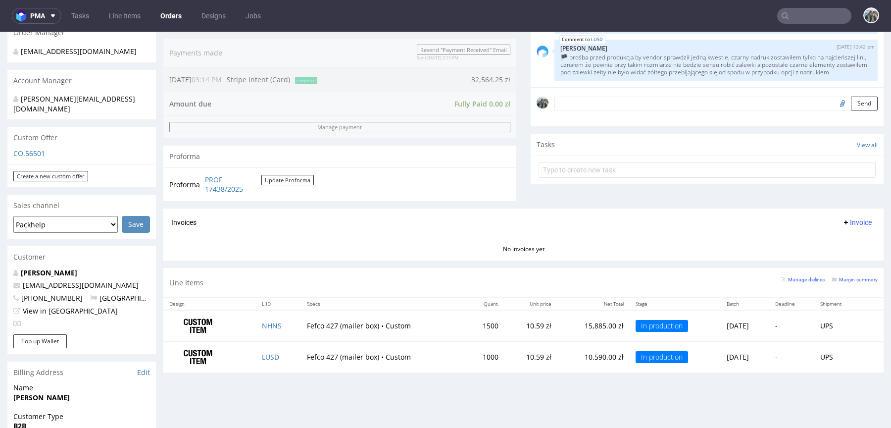
scroll to position [262, 0]
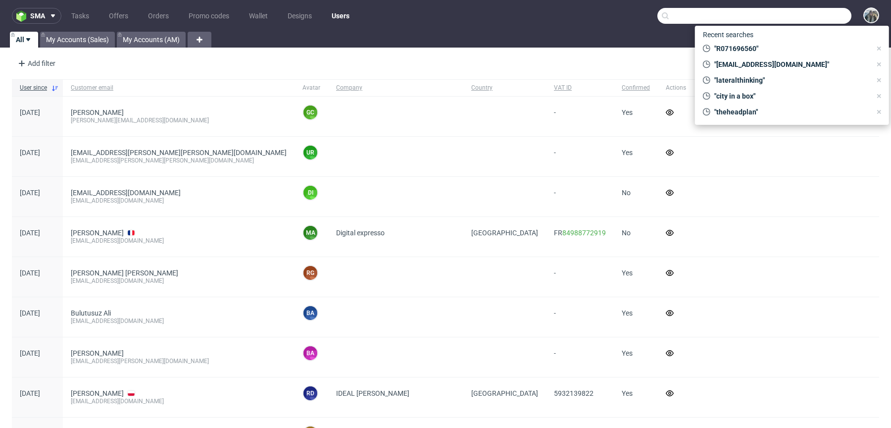
click at [811, 18] on input "text" at bounding box center [755, 16] width 194 height 16
paste input "R858063325"
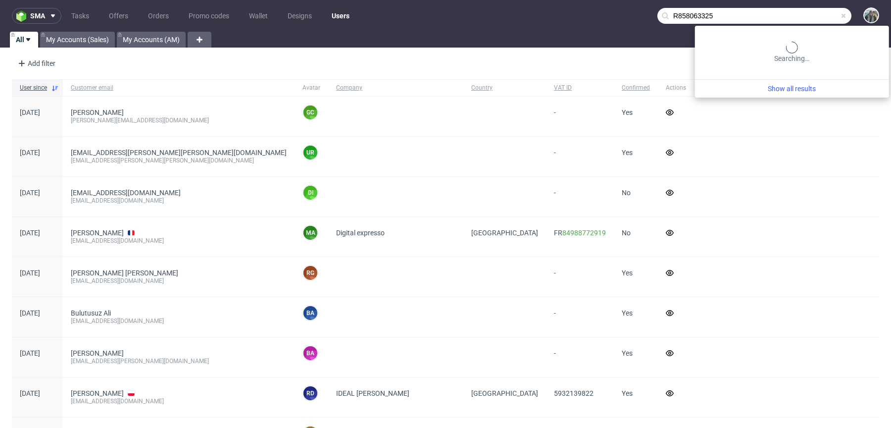
type input "R858063325"
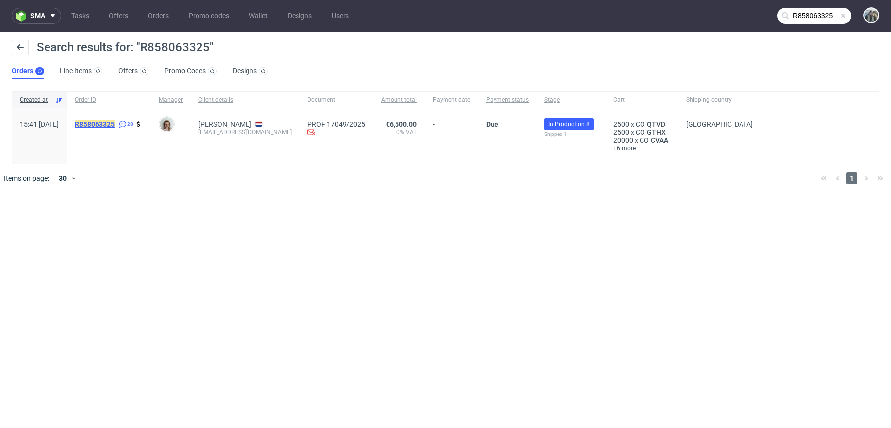
click at [115, 122] on mark "R858063325" at bounding box center [95, 124] width 40 height 8
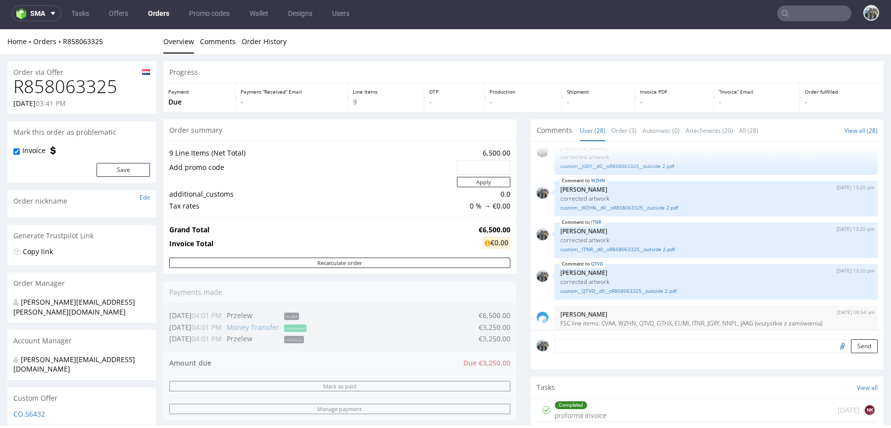
click at [84, 81] on h1 "R858063325" at bounding box center [81, 87] width 137 height 20
click at [84, 82] on h1 "R858063325" at bounding box center [81, 87] width 137 height 20
copy h1 "R858063325"
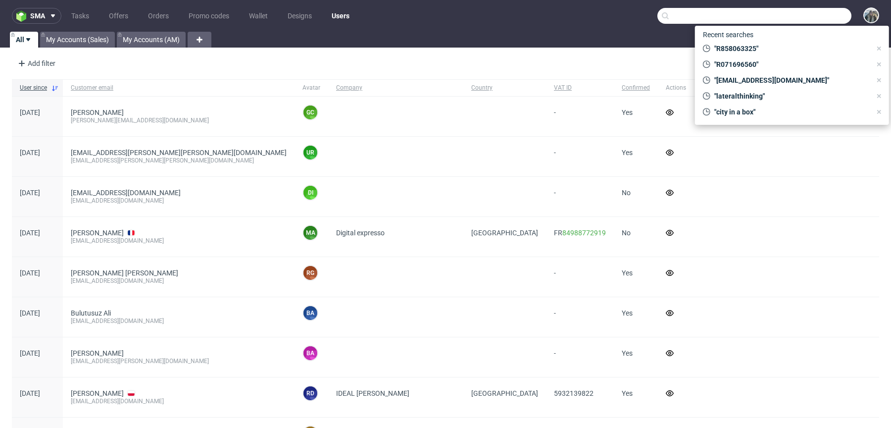
click at [799, 15] on input "text" at bounding box center [755, 16] width 194 height 16
paste input "R083734190"
type input "R083734190"
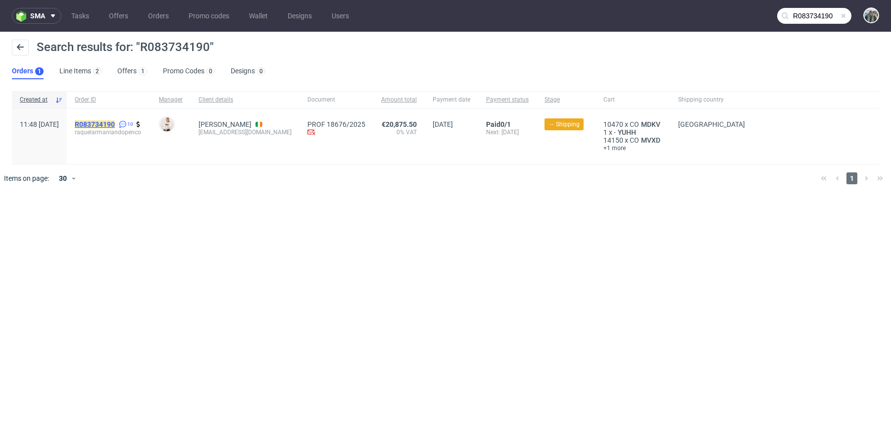
click at [115, 123] on mark "R083734190" at bounding box center [95, 124] width 40 height 8
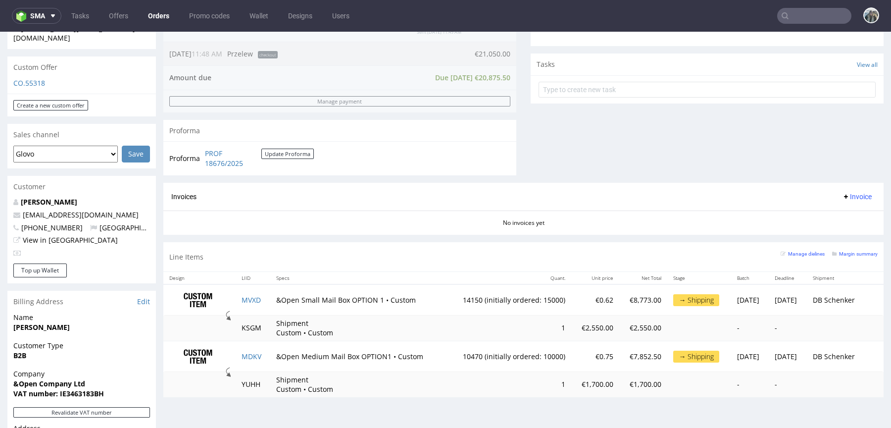
scroll to position [335, 0]
click at [251, 294] on link "MVXD" at bounding box center [251, 298] width 19 height 9
click at [248, 355] on link "MDKV" at bounding box center [252, 354] width 20 height 9
drag, startPoint x: 89, startPoint y: 203, endPoint x: 0, endPoint y: 203, distance: 89.1
click at [0, 203] on div "Order via Offer R083734190 01.08.2025 11:48 AM Mark this order as problematic I…" at bounding box center [445, 182] width 891 height 920
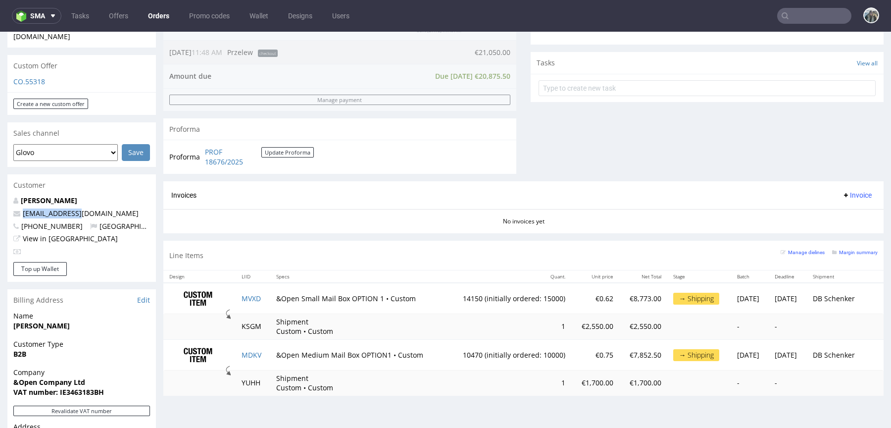
copy span "[EMAIL_ADDRESS][DOMAIN_NAME]"
click at [264, 296] on td "MVXD" at bounding box center [253, 298] width 35 height 31
copy link "MVXD"
click at [248, 294] on link "MVXD" at bounding box center [251, 298] width 19 height 9
click at [254, 353] on link "MDKV" at bounding box center [252, 354] width 20 height 9
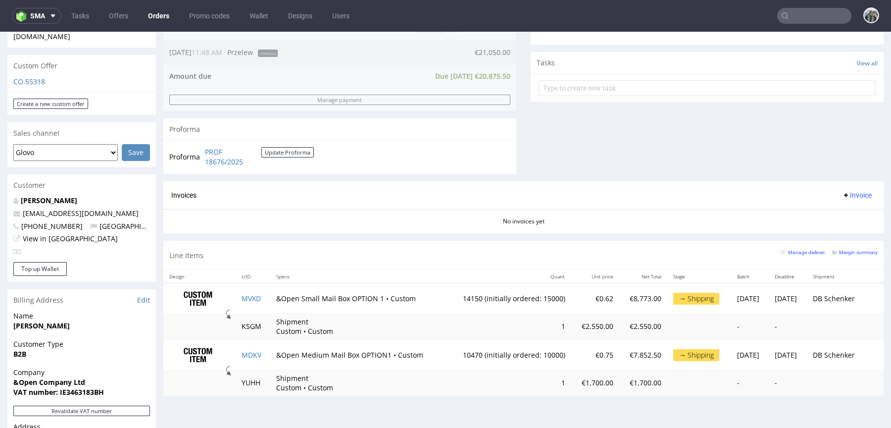
click at [264, 355] on td "MDKV" at bounding box center [253, 354] width 35 height 31
click at [261, 355] on td "MDKV" at bounding box center [253, 354] width 35 height 31
copy link "MDKV"
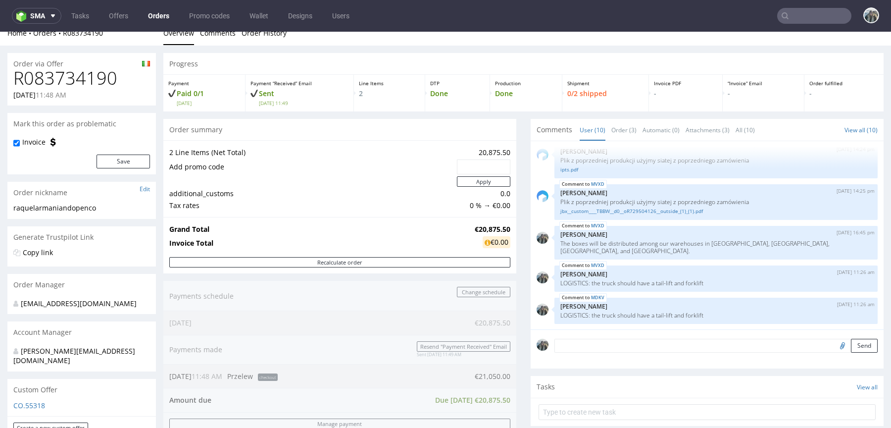
scroll to position [0, 0]
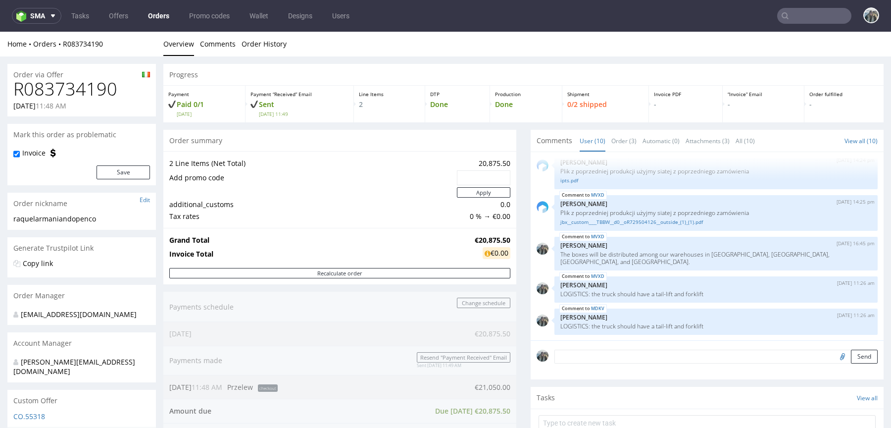
click at [78, 89] on h1 "R083734190" at bounding box center [81, 89] width 137 height 20
copy h1 "R083734190"
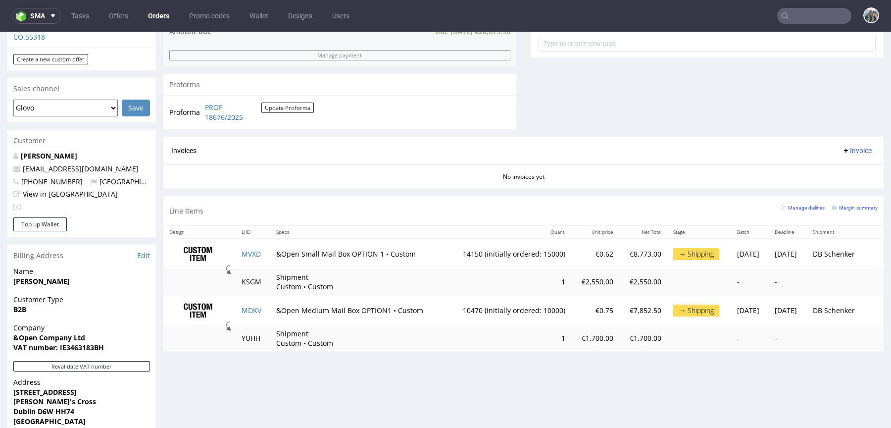
scroll to position [393, 0]
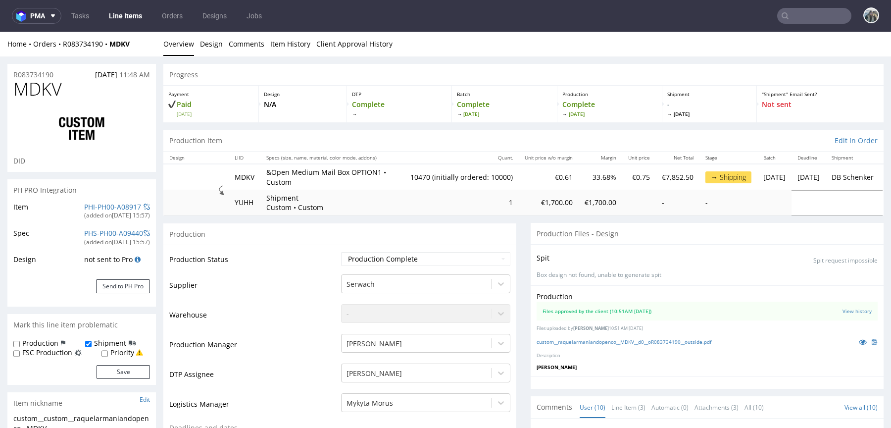
scroll to position [218, 0]
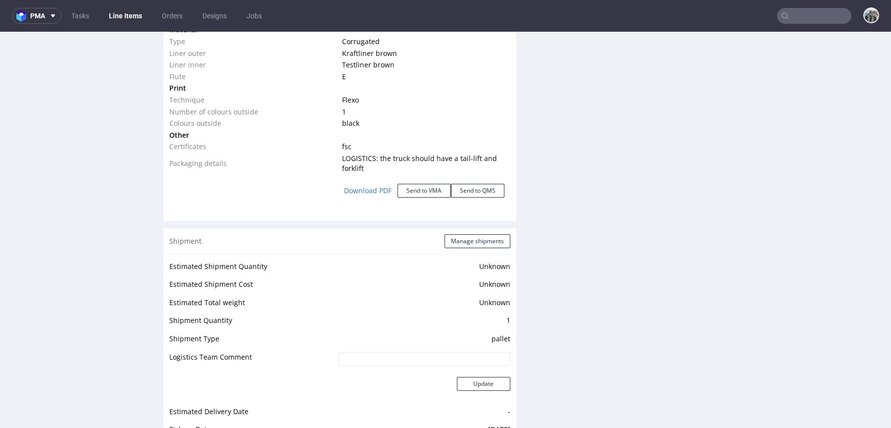
scroll to position [1248, 0]
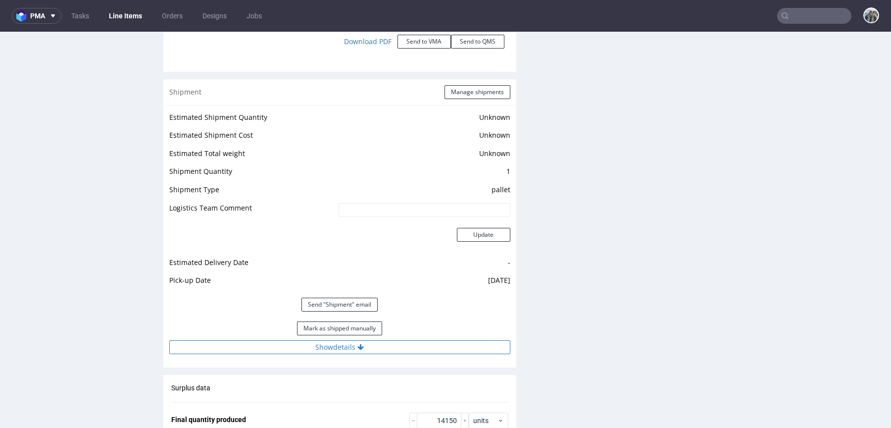
click at [348, 340] on button "Show details" at bounding box center [339, 347] width 341 height 14
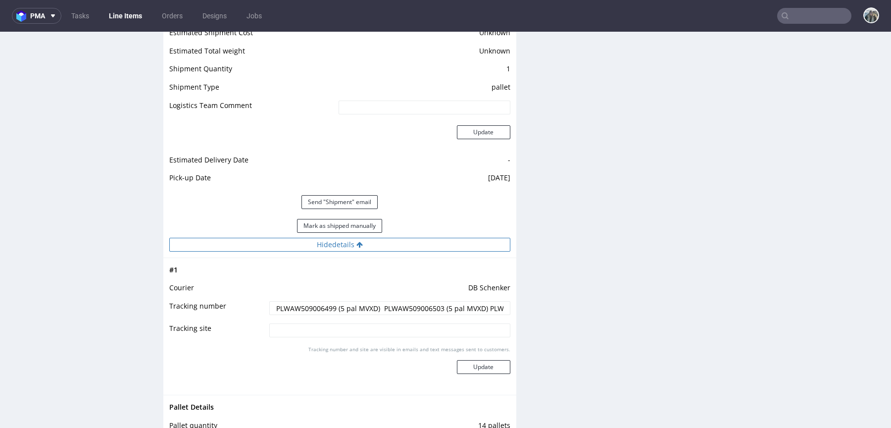
scroll to position [1367, 0]
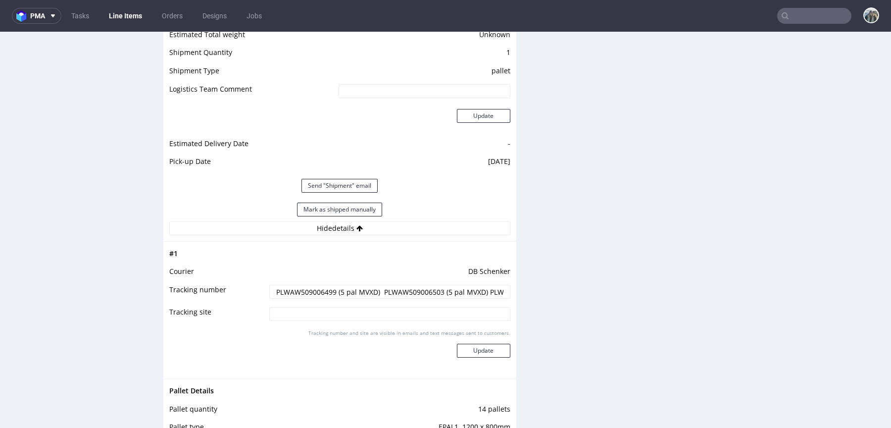
click at [308, 291] on input "PLWAW509006499 (5 pal MVXD) PLWAW509006503 (5 pal MVXD) PLWAW509006504 (4 pal M…" at bounding box center [389, 292] width 241 height 14
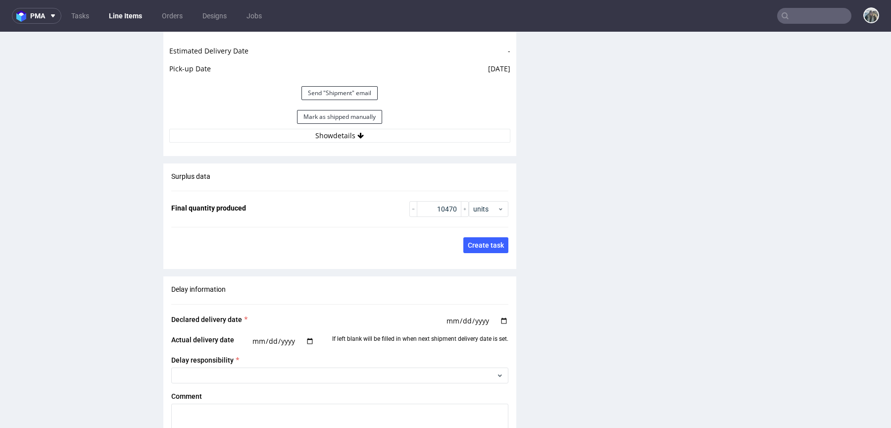
scroll to position [1403, 0]
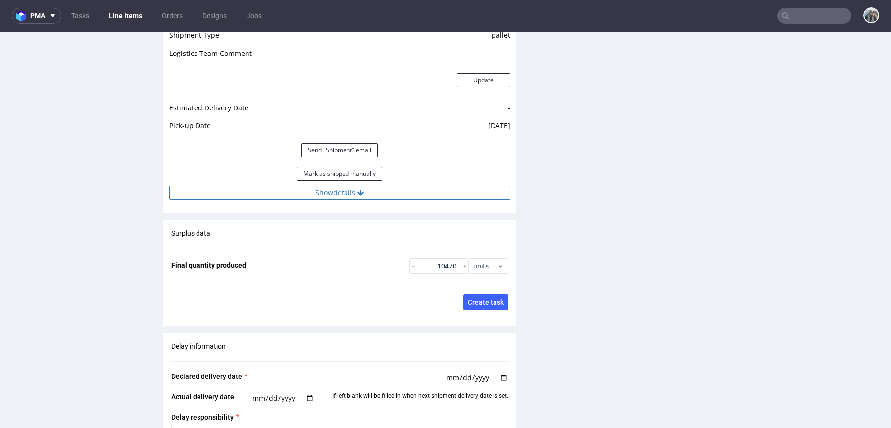
click at [313, 188] on button "Show details" at bounding box center [339, 193] width 341 height 14
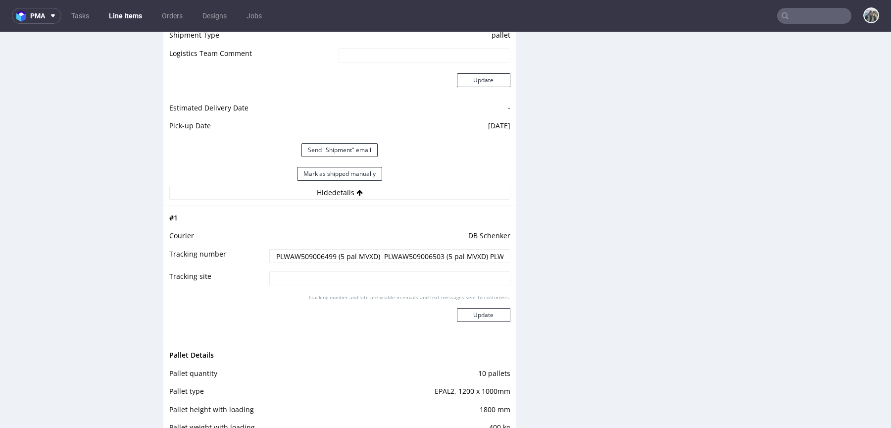
click at [305, 254] on input "PLWAW509006499 (5 pal MVXD) PLWAW509006503 (5 pal MVXD) PLWAW509006504 (4 pal M…" at bounding box center [389, 256] width 241 height 14
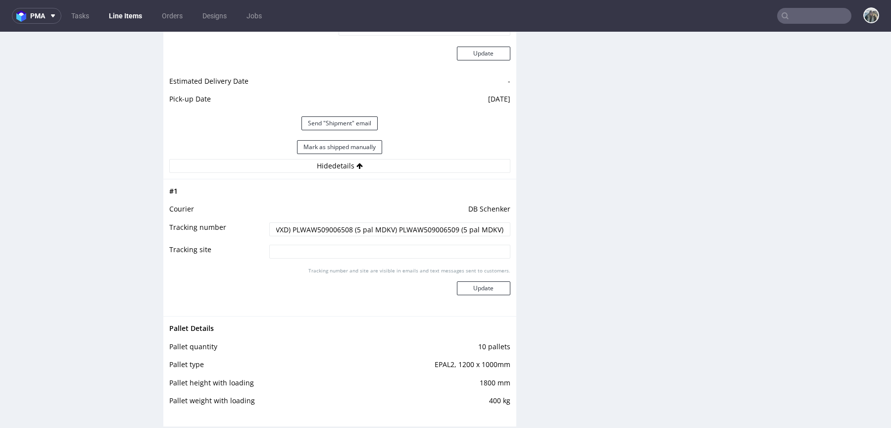
scroll to position [0, 0]
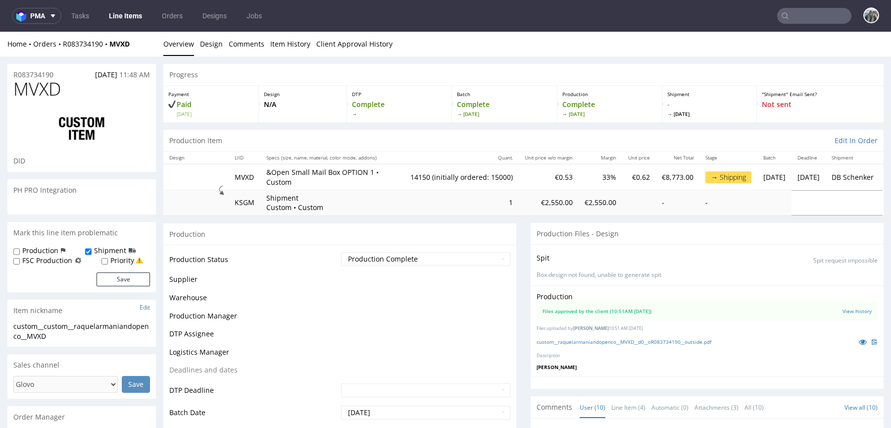
scroll to position [218, 0]
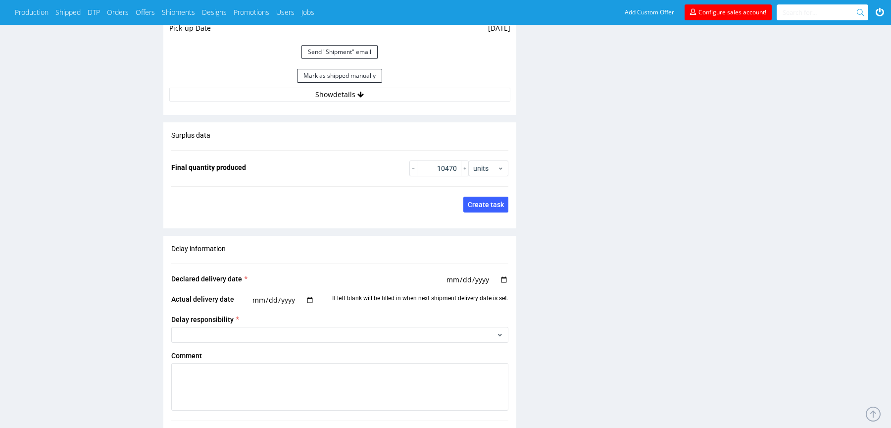
scroll to position [937, 0]
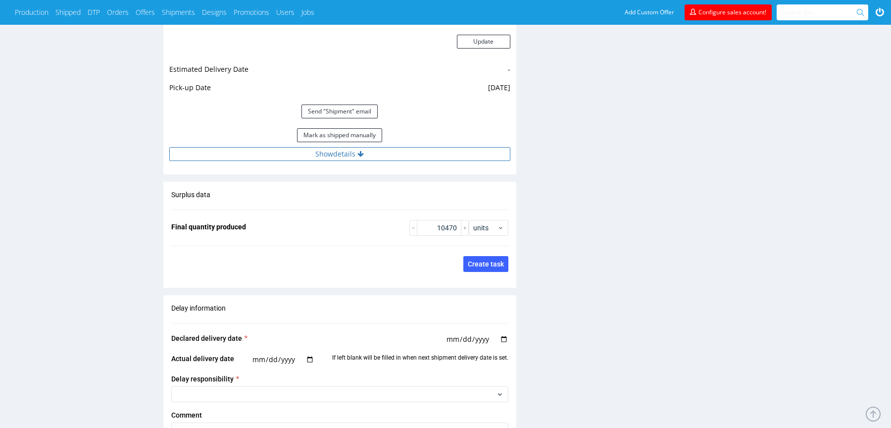
click at [391, 155] on button "Show details" at bounding box center [339, 154] width 341 height 14
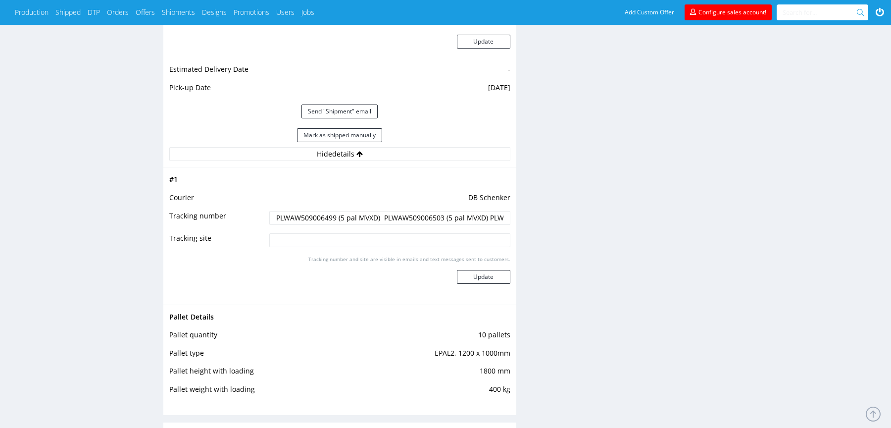
click at [310, 213] on input "PLWAW509006499 (5 pal MVXD) PLWAW509006503 (5 pal MVXD) PLWAW509006504 (4 pal M…" at bounding box center [389, 218] width 241 height 14
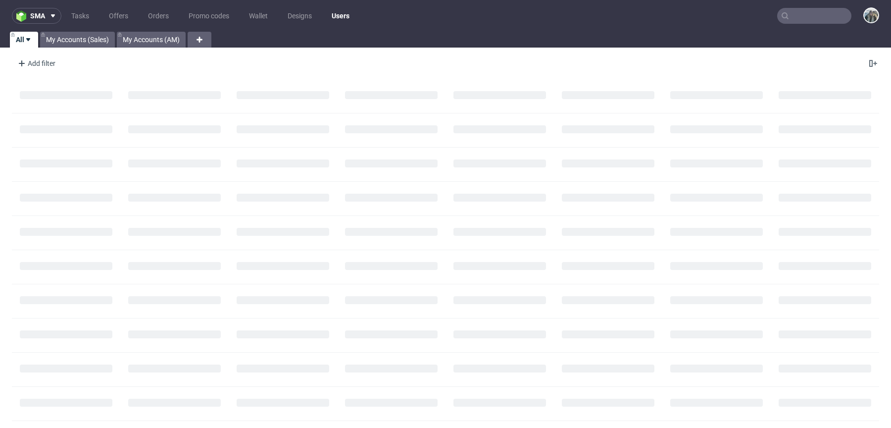
click at [796, 23] on input "text" at bounding box center [814, 16] width 74 height 16
paste input "R948052717"
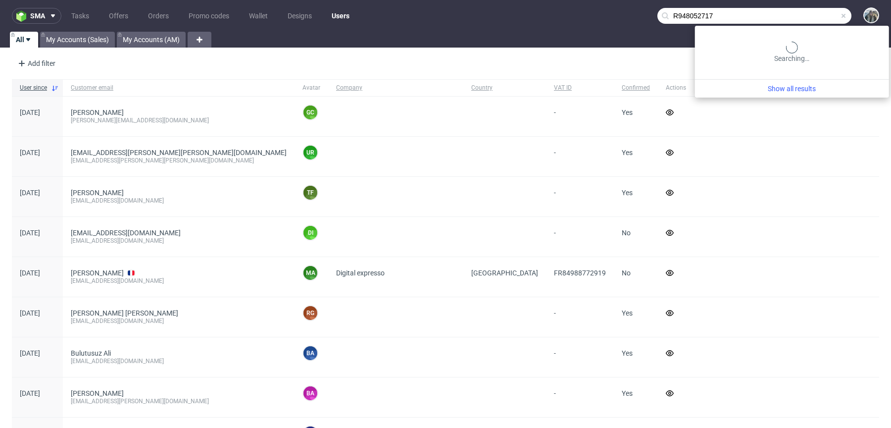
type input "R948052717"
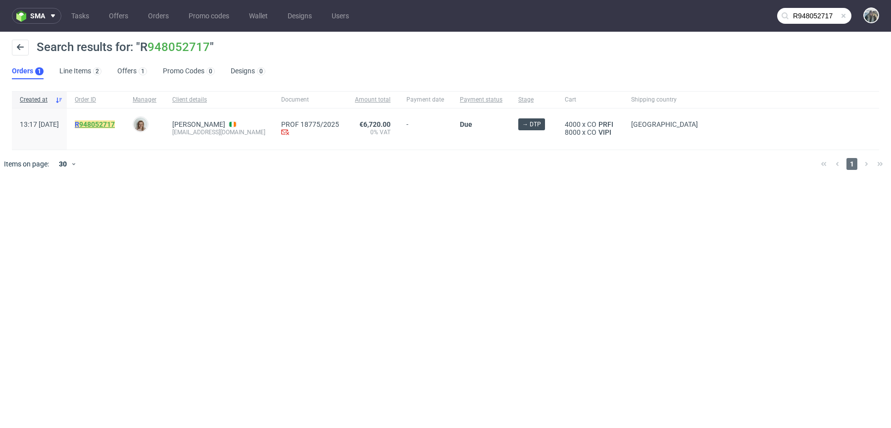
click at [115, 125] on link "948052717" at bounding box center [97, 124] width 36 height 8
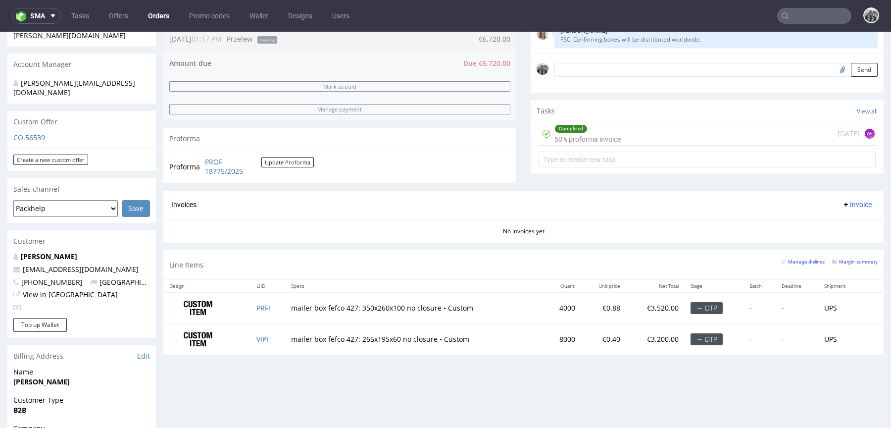
scroll to position [237, 0]
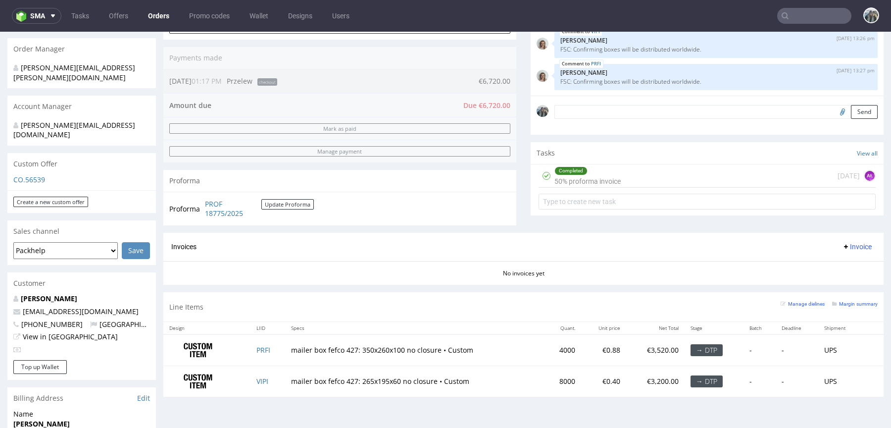
click at [796, 17] on input "text" at bounding box center [814, 16] width 74 height 16
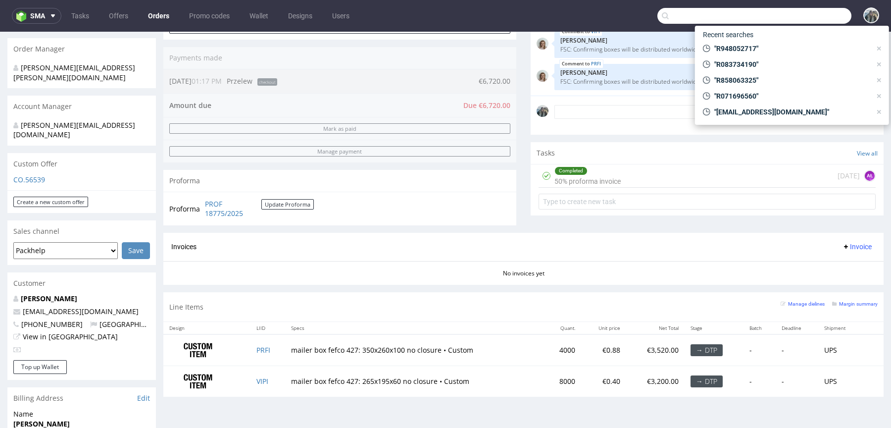
paste input "R223073286"
type input "R223073286"
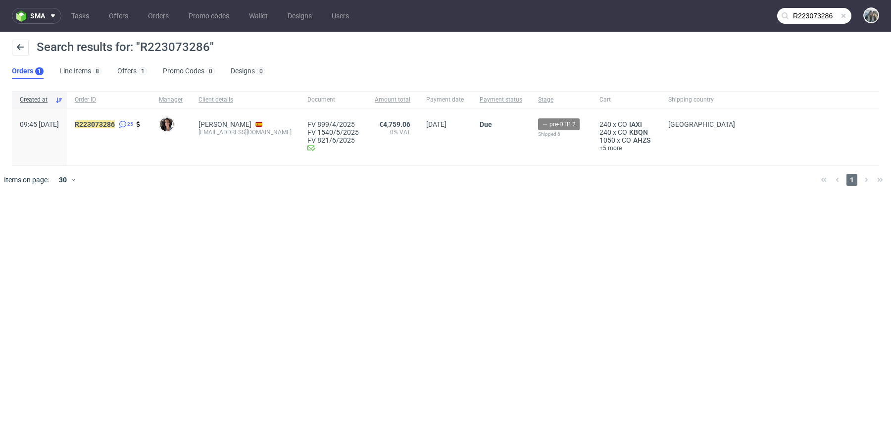
click at [106, 130] on span "R223073286 25" at bounding box center [109, 136] width 68 height 33
click at [115, 123] on mark "R223073286" at bounding box center [95, 124] width 40 height 8
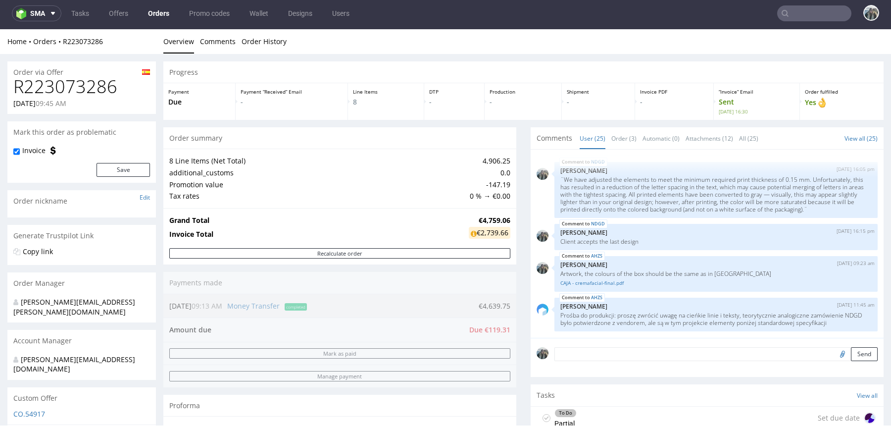
click at [801, 8] on input "text" at bounding box center [814, 13] width 74 height 16
paste input "R223073286"
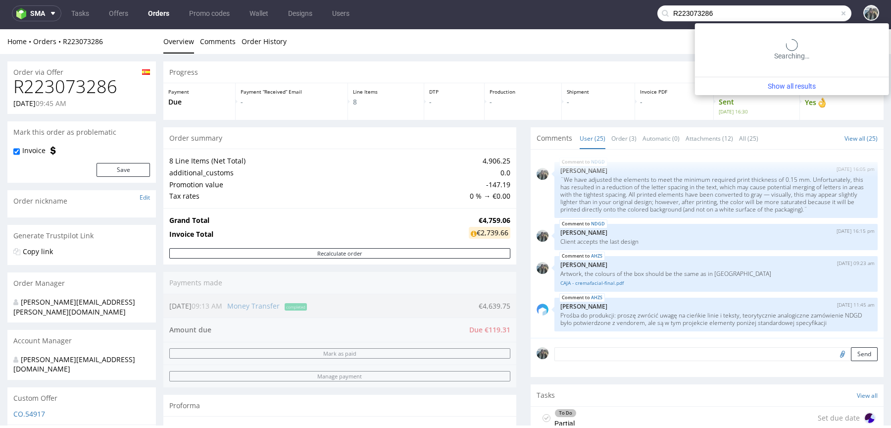
type input "R223073286"
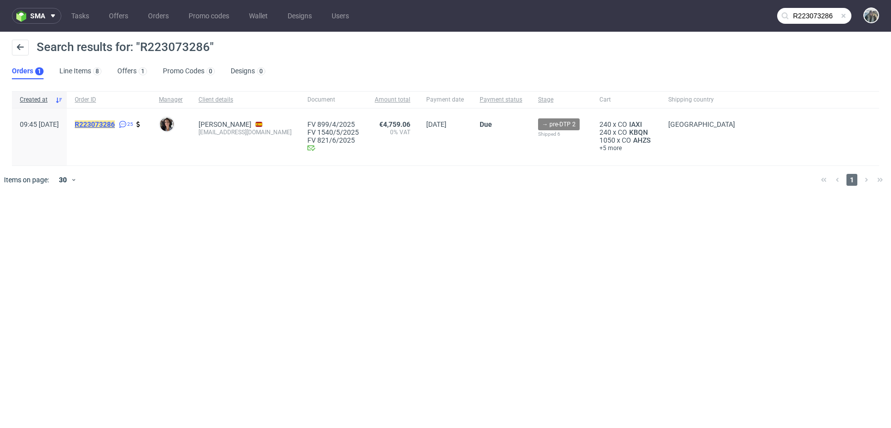
click at [115, 125] on mark "R223073286" at bounding box center [95, 124] width 40 height 8
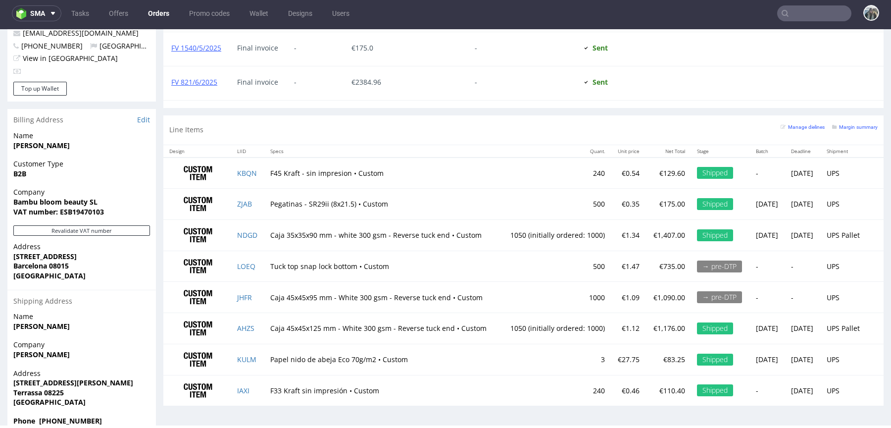
scroll to position [514, 0]
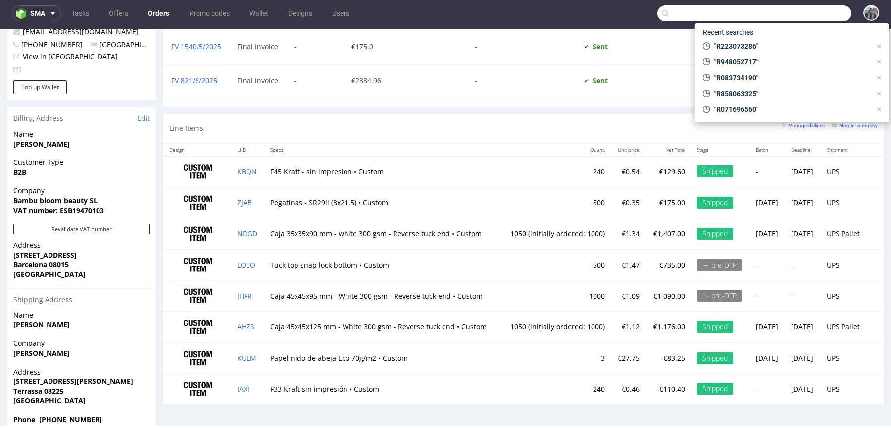
click at [794, 9] on input "text" at bounding box center [755, 13] width 194 height 16
paste input "R767970935"
type input "R767970935"
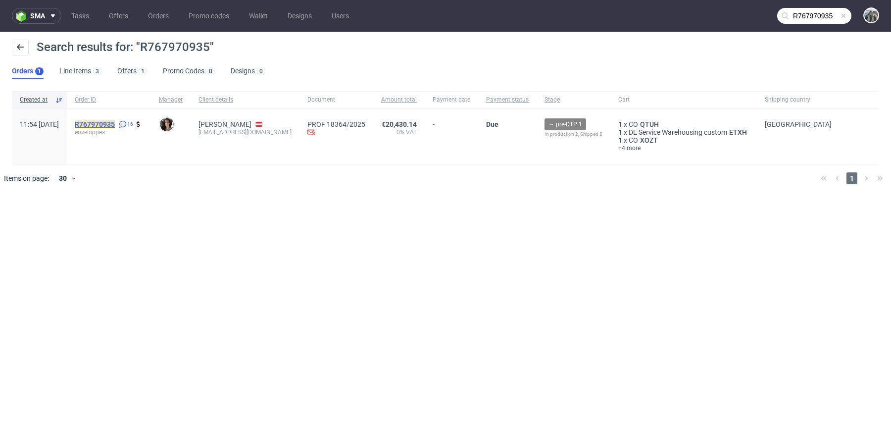
click at [115, 122] on mark "R767970935" at bounding box center [95, 124] width 40 height 8
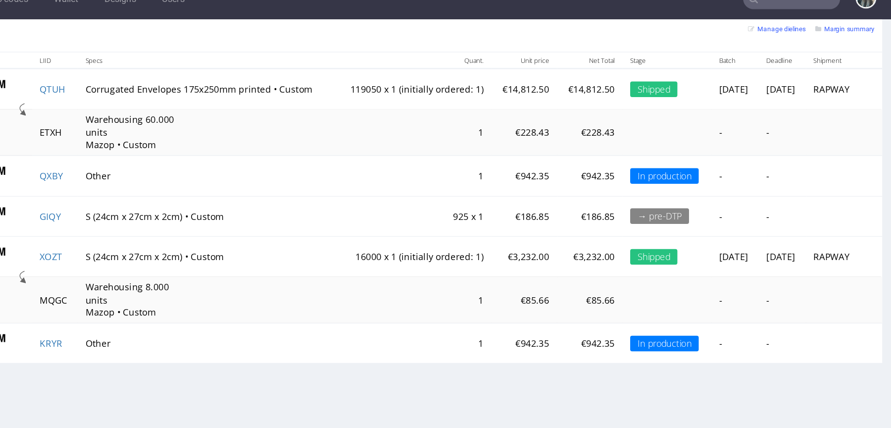
scroll to position [524, 0]
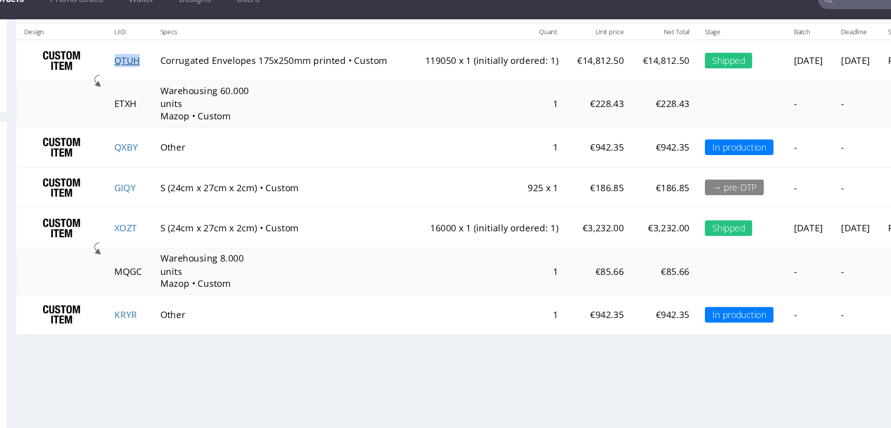
click at [50, 50] on link "QTUH" at bounding box center [51, 50] width 19 height 9
click at [44, 176] on link "XOZT" at bounding box center [50, 178] width 17 height 9
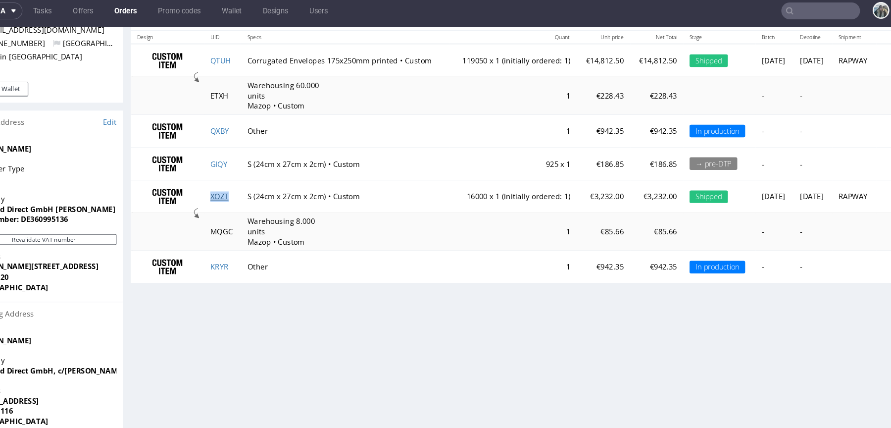
scroll to position [503, 0]
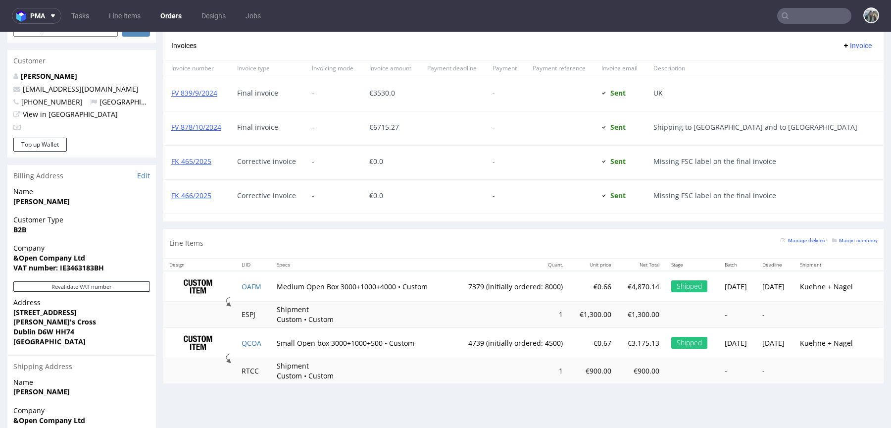
scroll to position [534, 0]
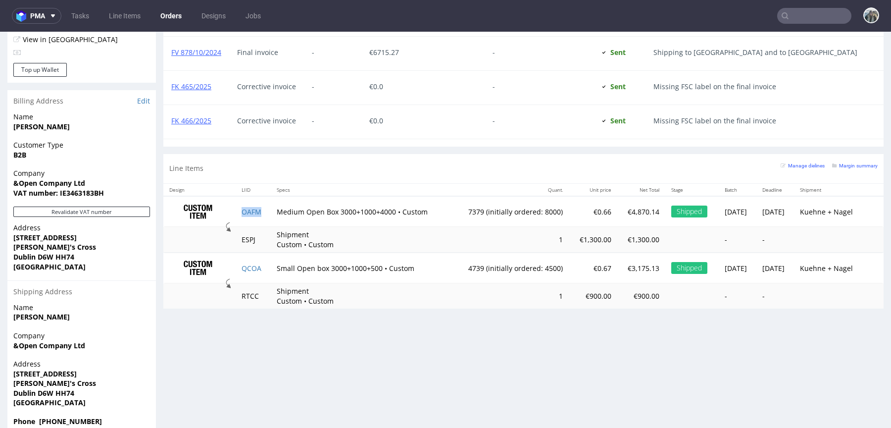
click at [247, 213] on td "OAFM" at bounding box center [253, 211] width 35 height 31
click at [248, 207] on link "OAFM" at bounding box center [252, 211] width 20 height 9
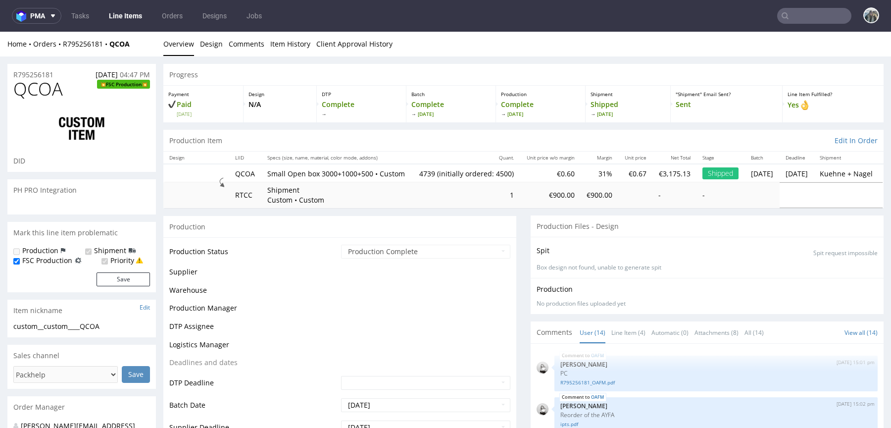
scroll to position [431, 0]
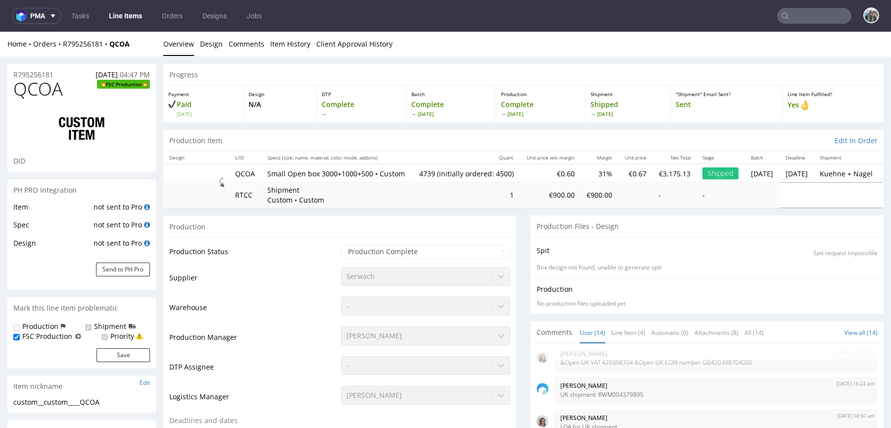
select select "in_progress"
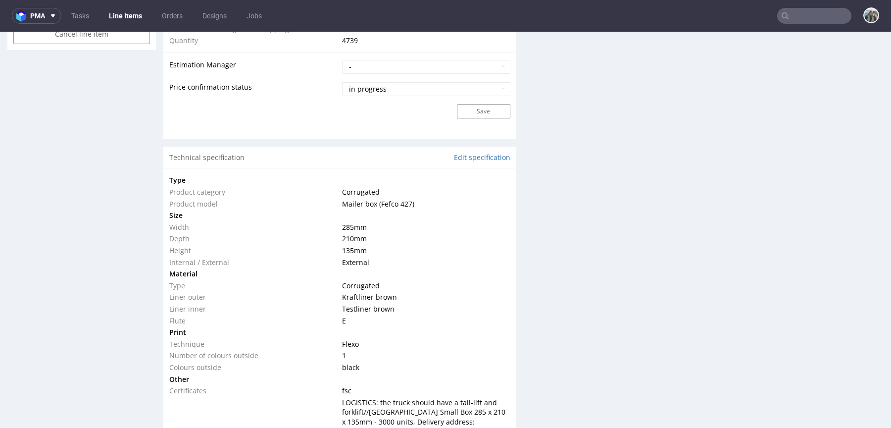
scroll to position [854, 0]
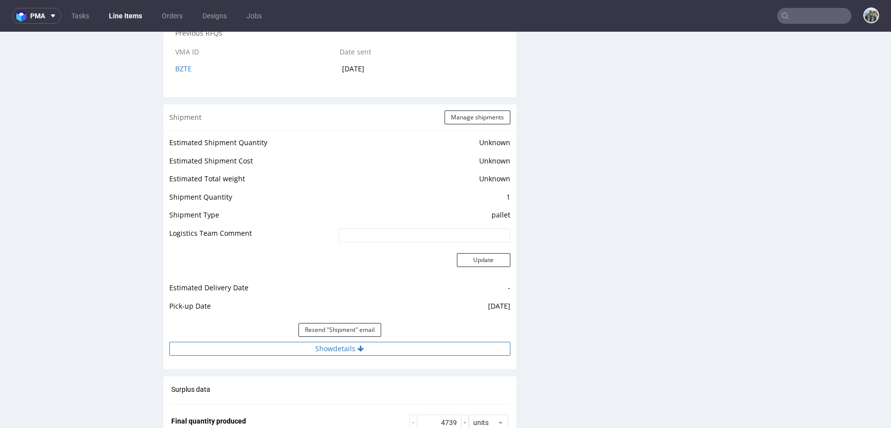
click at [331, 356] on button "Show details" at bounding box center [339, 349] width 341 height 14
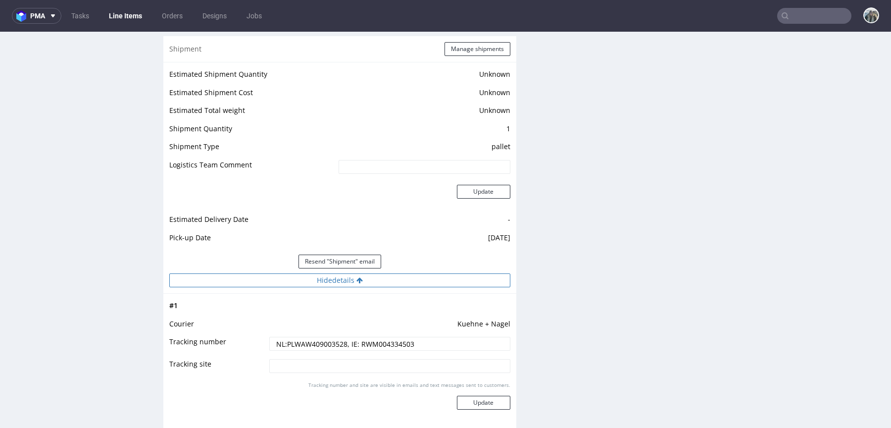
scroll to position [1481, 0]
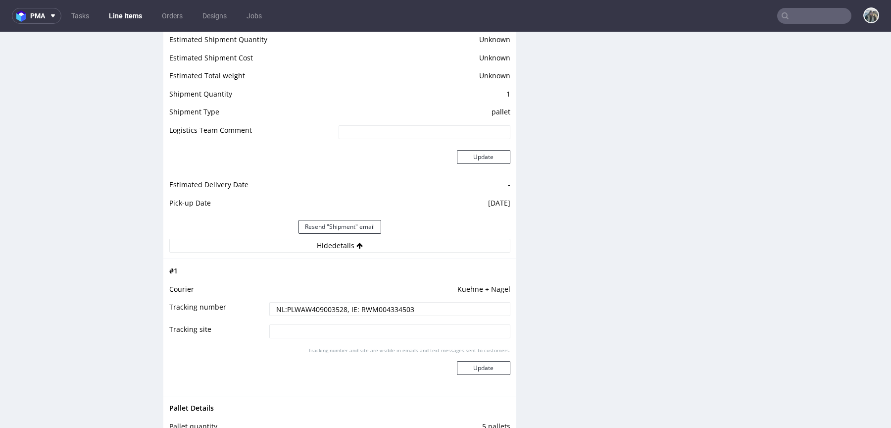
click at [368, 315] on input "NL:PLWAW409003528, IE: RWM004334503" at bounding box center [389, 309] width 241 height 14
click at [369, 315] on input "NL:PLWAW409003528, IE: RWM004334503" at bounding box center [389, 309] width 241 height 14
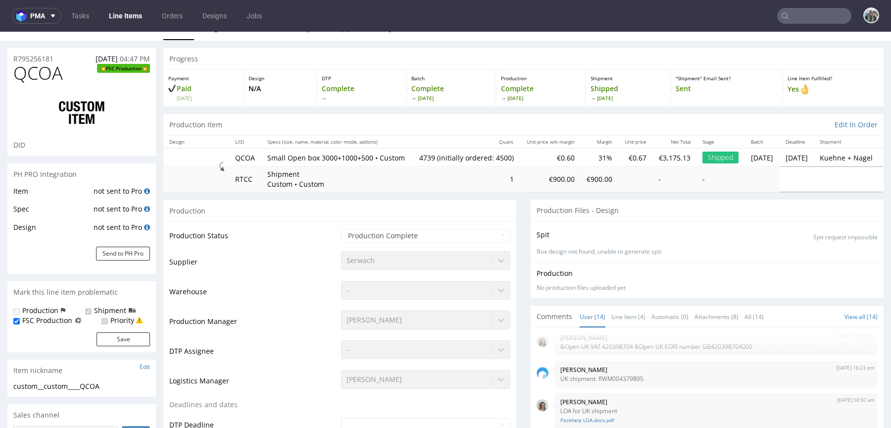
scroll to position [0, 0]
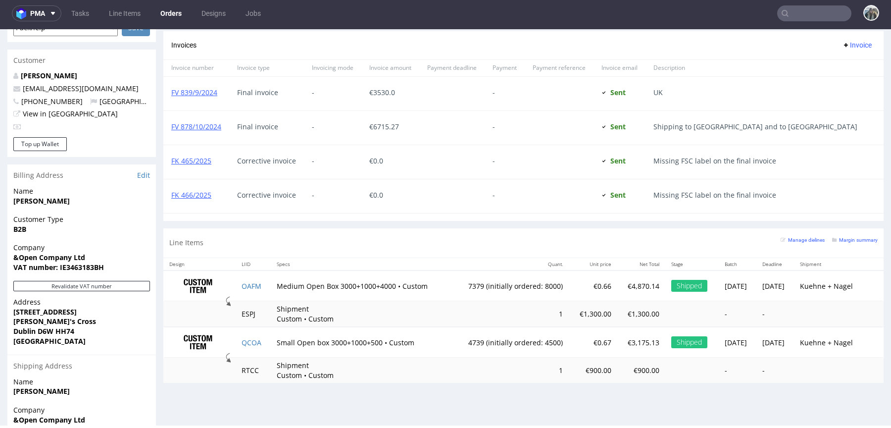
scroll to position [489, 0]
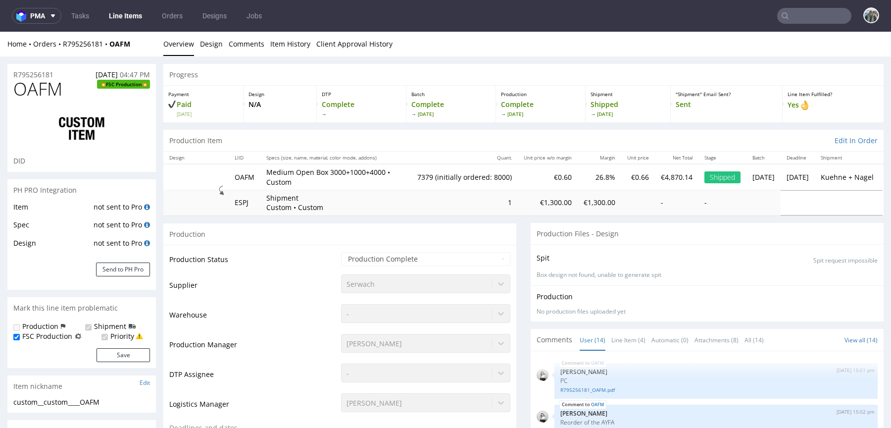
select select "in_progress"
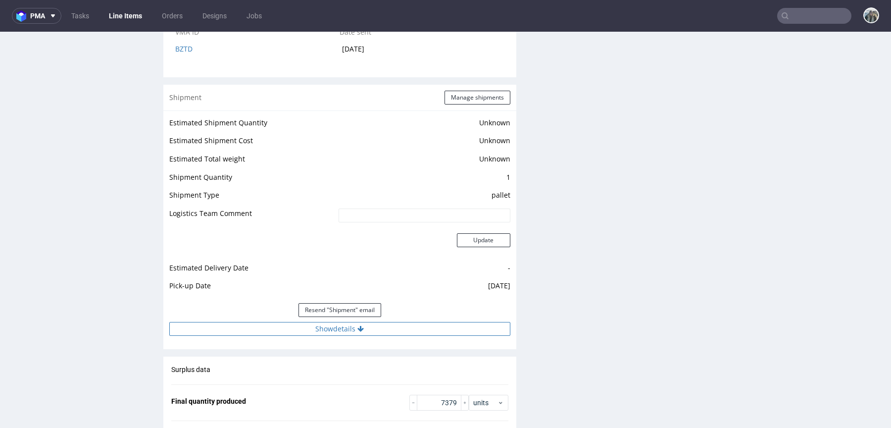
click at [425, 336] on button "Show details" at bounding box center [339, 329] width 341 height 14
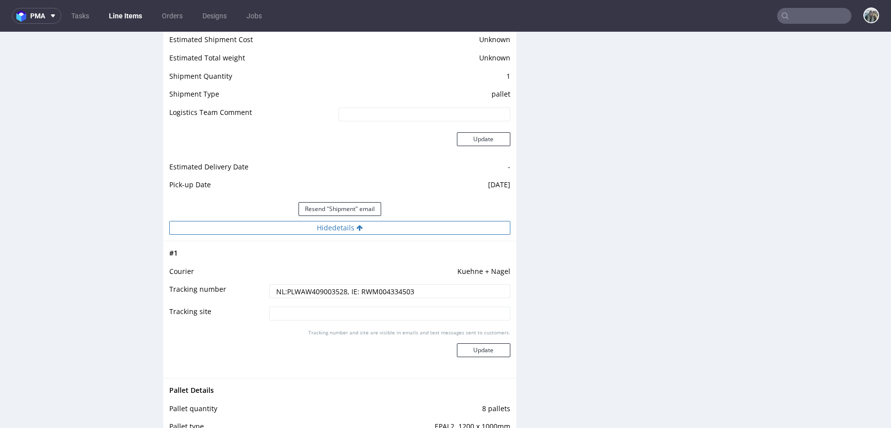
scroll to position [1522, 0]
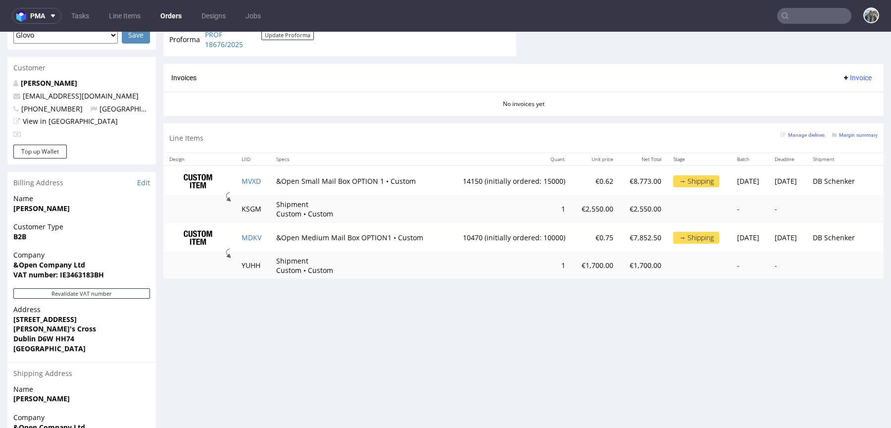
scroll to position [454, 0]
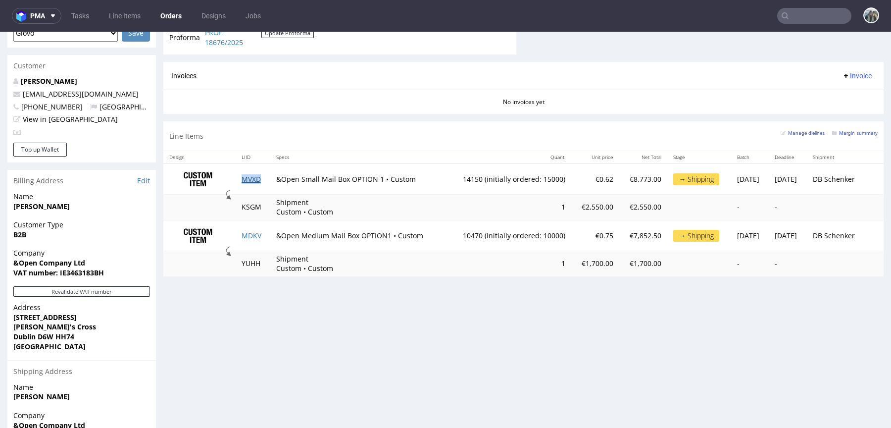
click at [249, 179] on link "MVXD" at bounding box center [251, 178] width 19 height 9
click at [246, 234] on link "MDKV" at bounding box center [252, 235] width 20 height 9
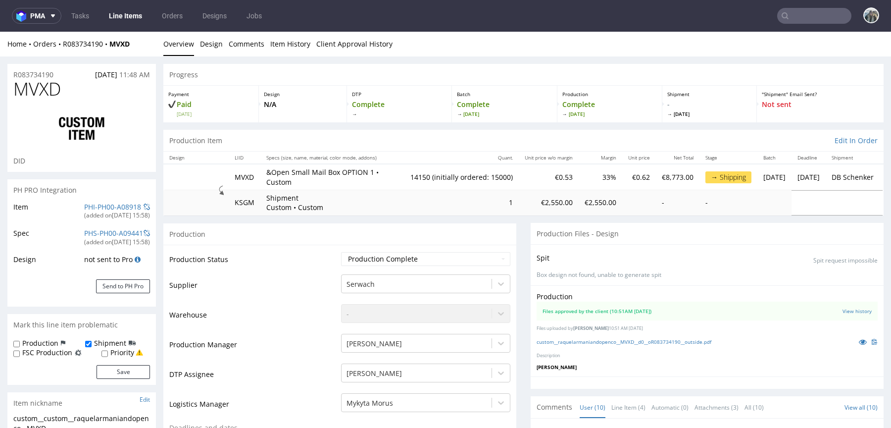
scroll to position [218, 0]
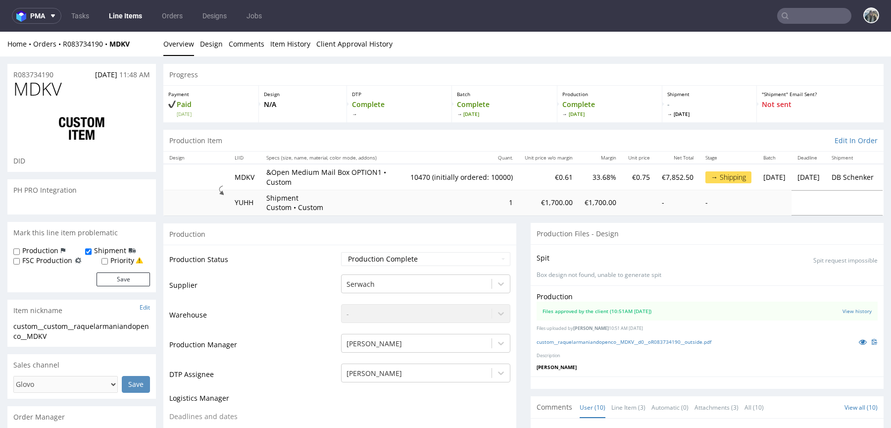
scroll to position [218, 0]
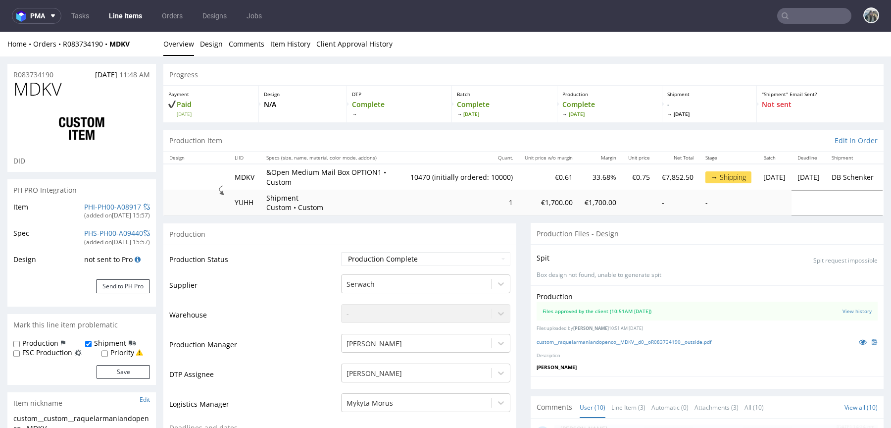
type input "10470"
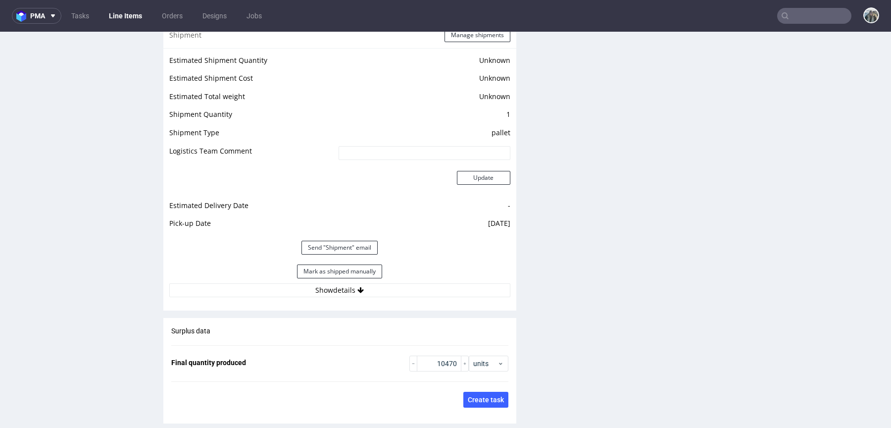
scroll to position [1359, 0]
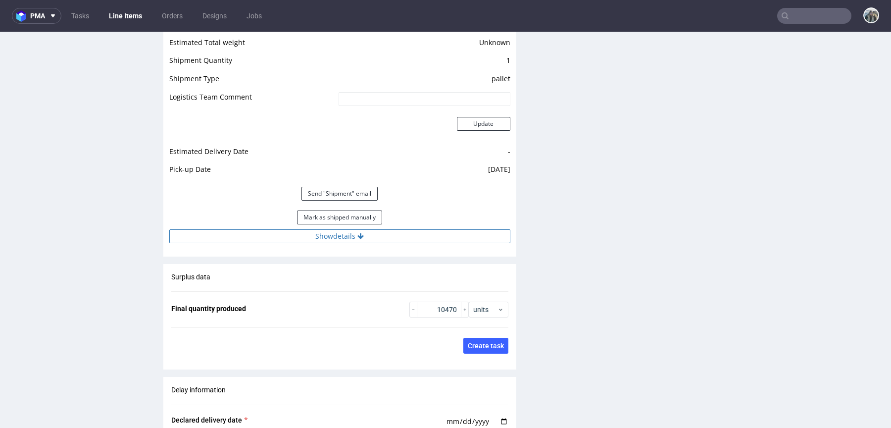
click at [386, 232] on button "Show details" at bounding box center [339, 236] width 341 height 14
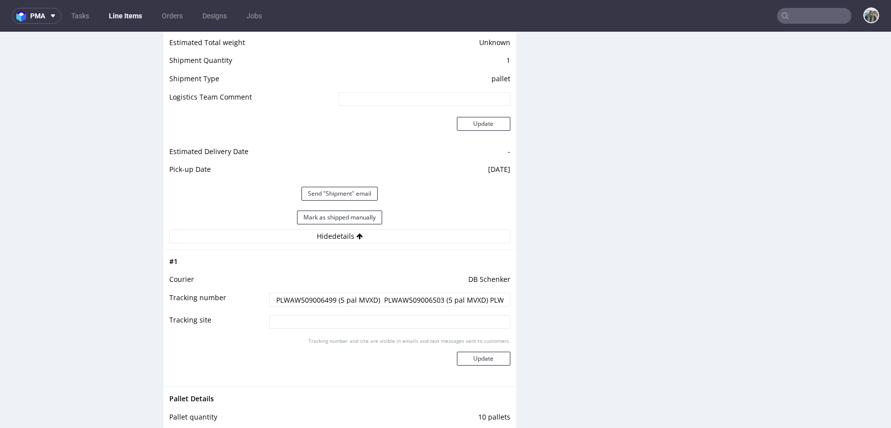
click at [317, 296] on input "PLWAW509006499 (5 pal MVXD) PLWAW509006503 (5 pal MVXD) PLWAW509006504 (4 pal M…" at bounding box center [389, 300] width 241 height 14
click at [415, 297] on input "PLWAW509006499 (5 pal MVXD) PLWAW509006503 (5 pal MVXD) PLWAW509006504 (4 pal M…" at bounding box center [389, 300] width 241 height 14
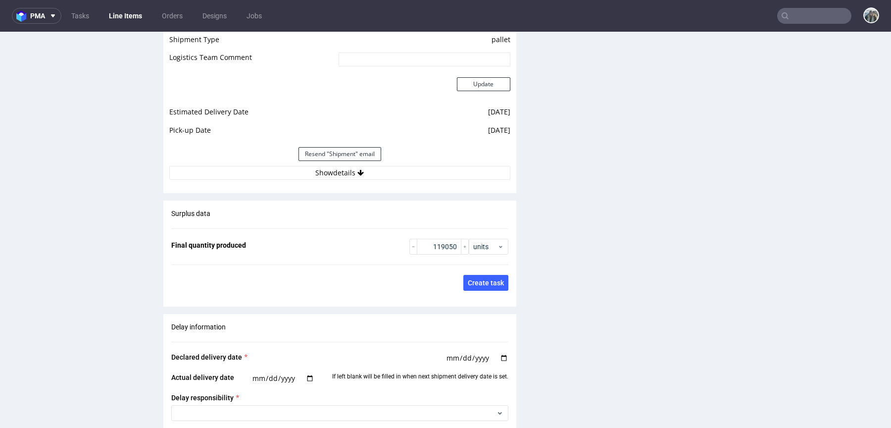
scroll to position [1146, 0]
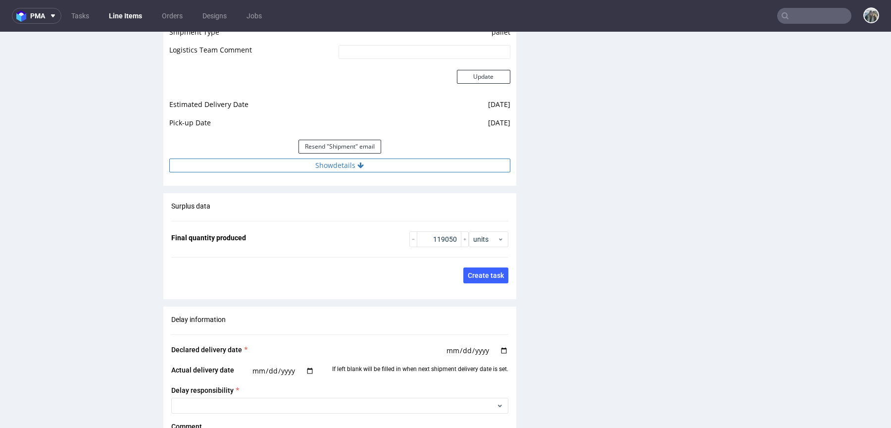
click at [402, 158] on button "Show details" at bounding box center [339, 165] width 341 height 14
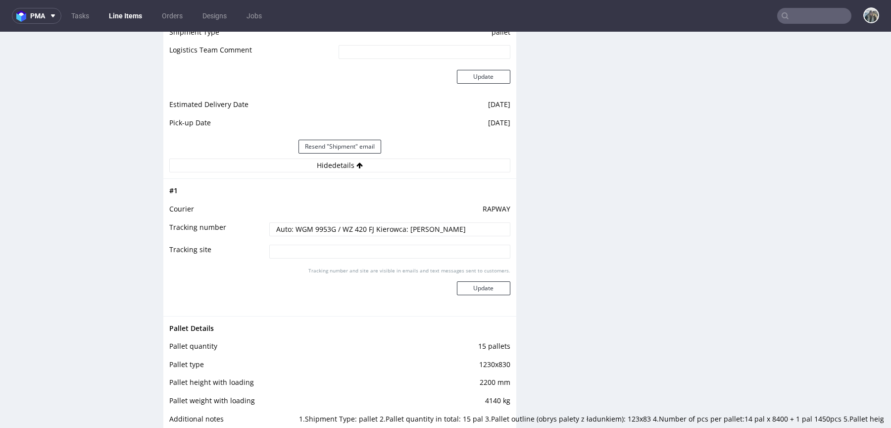
click at [375, 233] on input "Auto: WGM 9953G / WZ 420 FJ Kierowca: [PERSON_NAME]" at bounding box center [389, 229] width 241 height 14
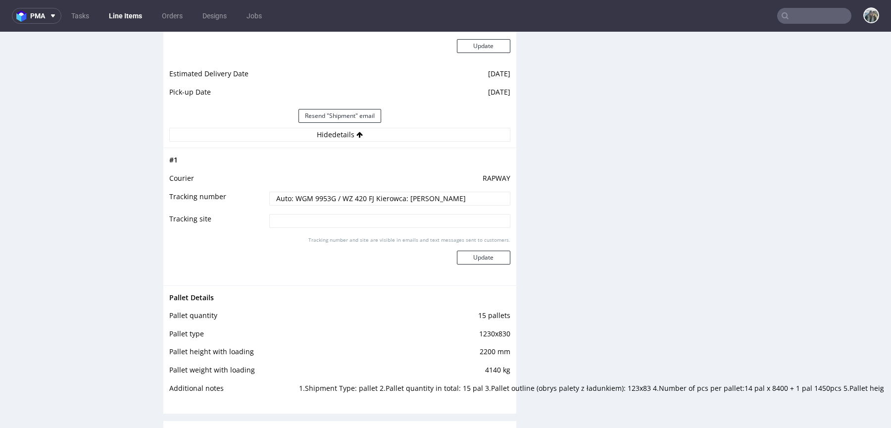
scroll to position [1182, 0]
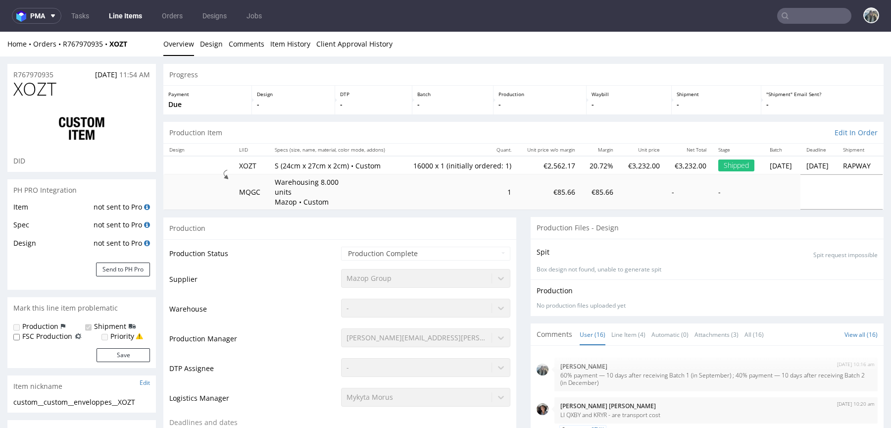
scroll to position [381, 0]
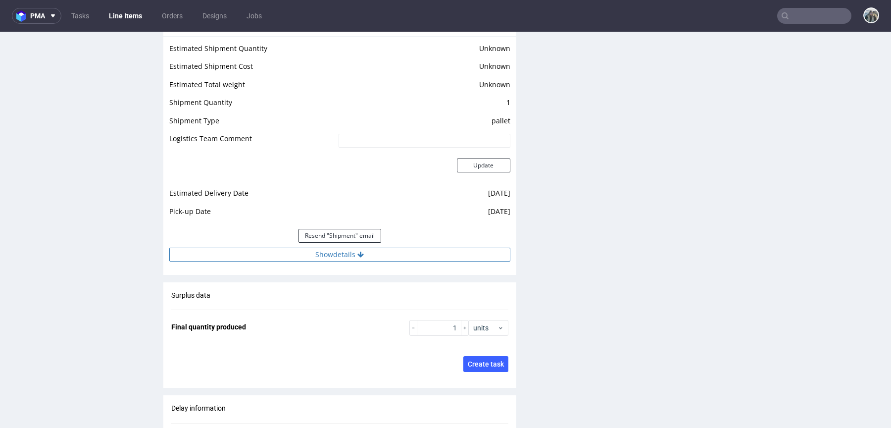
click at [352, 248] on button "Show details" at bounding box center [339, 255] width 341 height 14
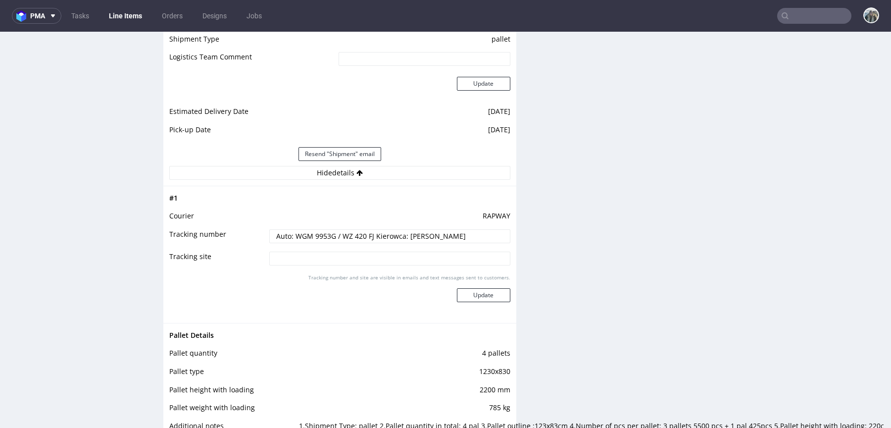
scroll to position [1379, 0]
click at [387, 232] on input "Auto: WGM 9953G / WZ 420 FJ Kierowca: [PERSON_NAME]" at bounding box center [389, 234] width 241 height 14
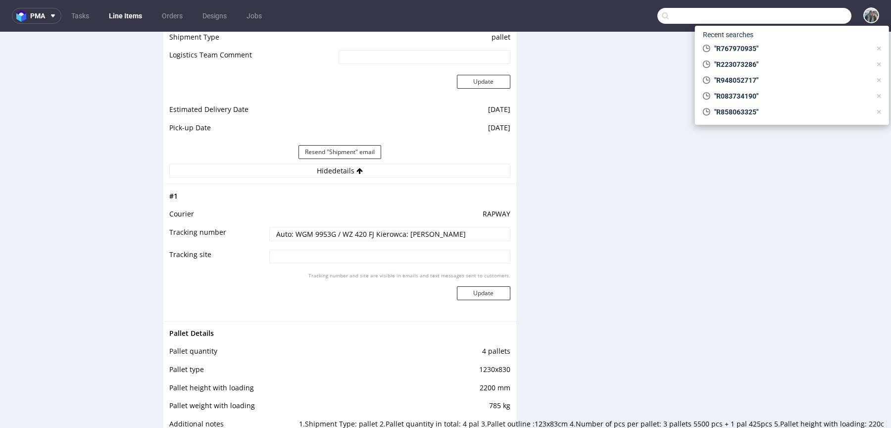
click at [791, 13] on input "text" at bounding box center [755, 16] width 194 height 16
paste input "R594468883"
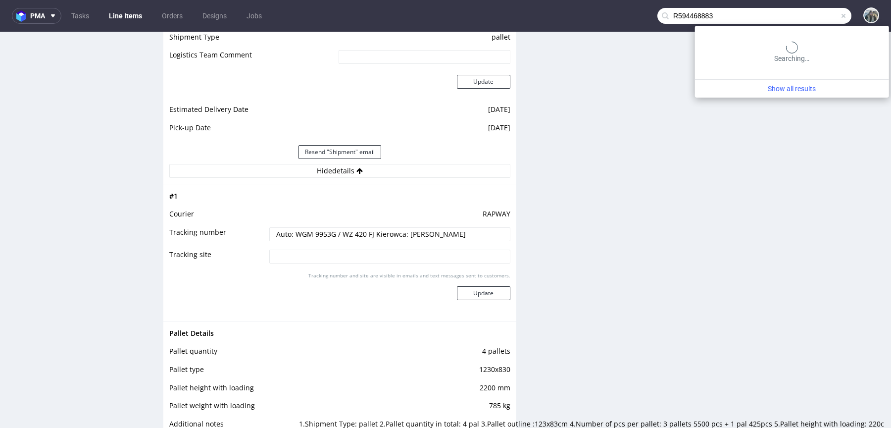
type input "R594468883"
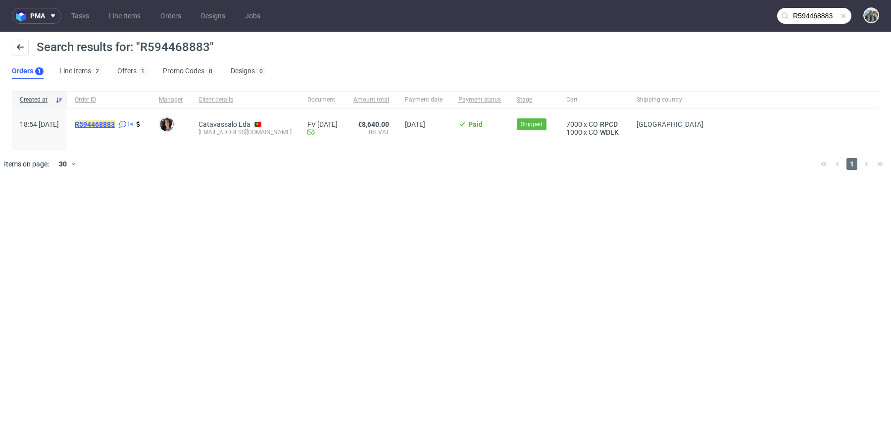
click at [115, 126] on mark "R594468883" at bounding box center [95, 124] width 40 height 8
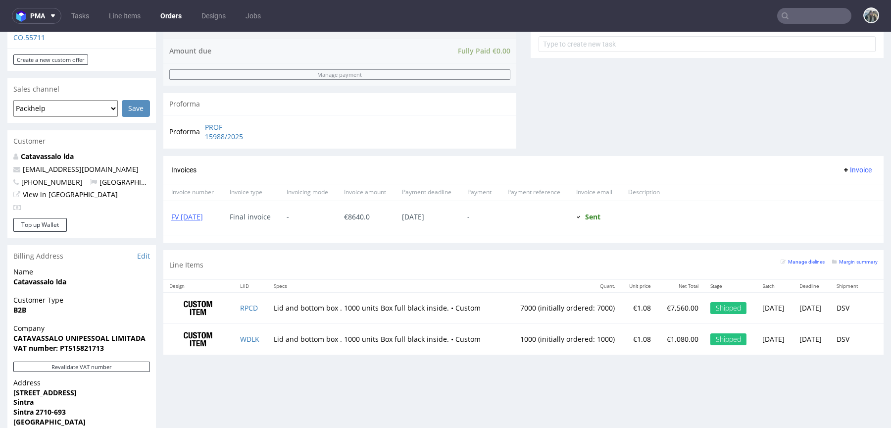
scroll to position [394, 0]
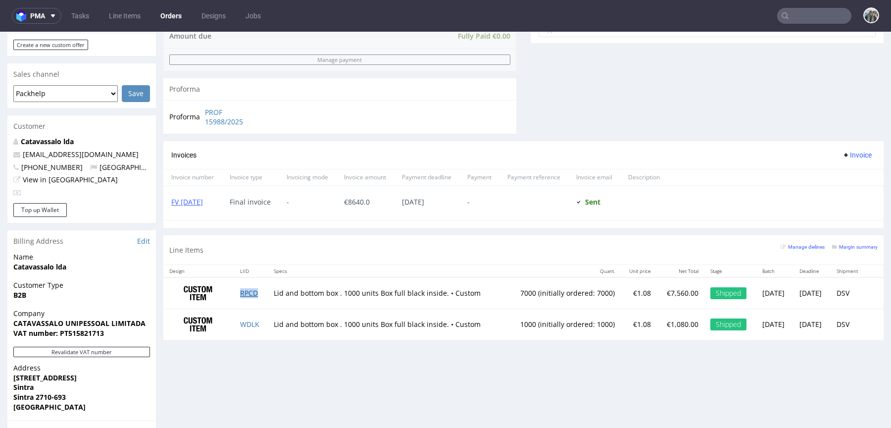
click at [250, 292] on link "RPCD" at bounding box center [249, 292] width 18 height 9
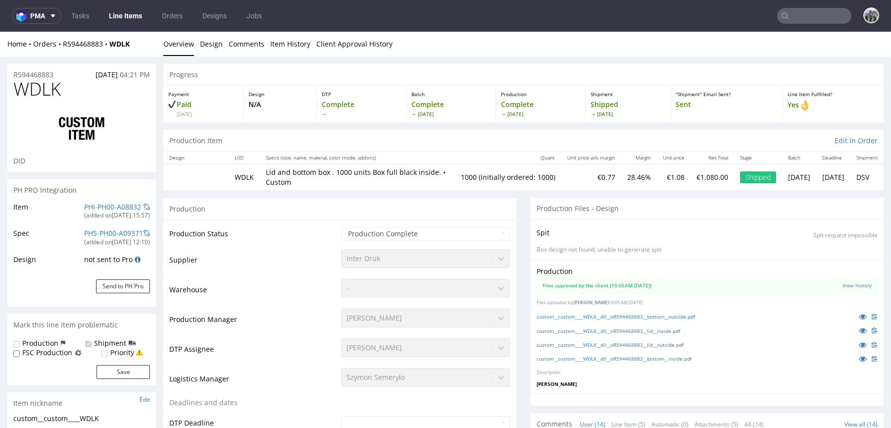
scroll to position [380, 0]
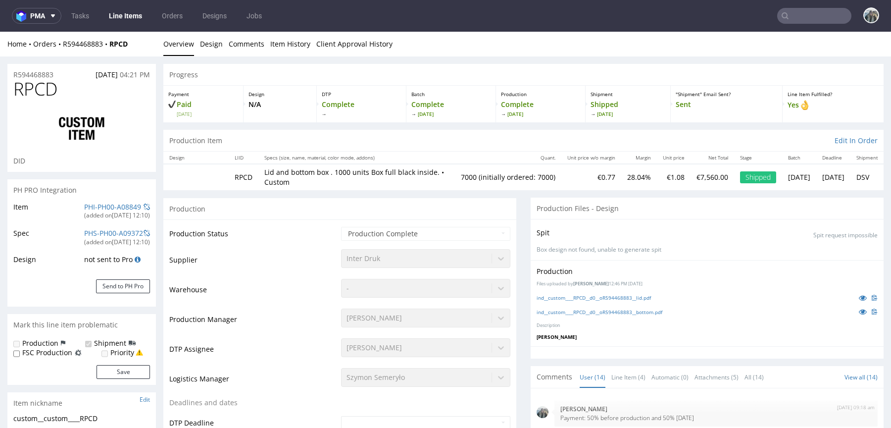
scroll to position [380, 0]
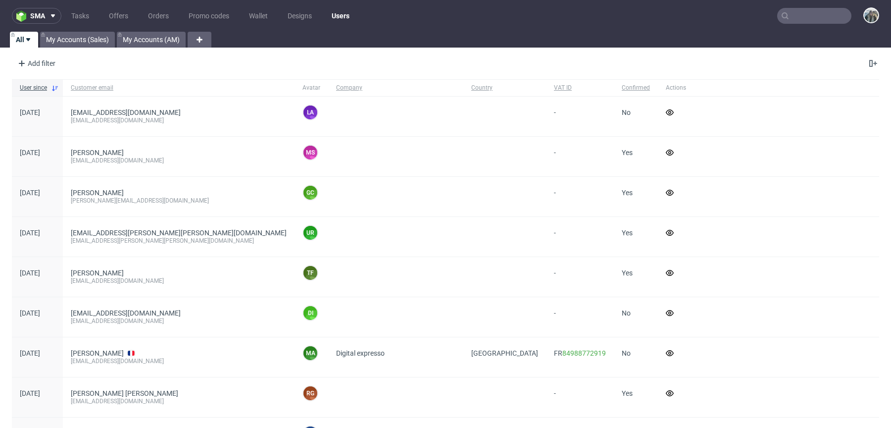
click at [790, 14] on input "text" at bounding box center [814, 16] width 74 height 16
paste input "R546172888"
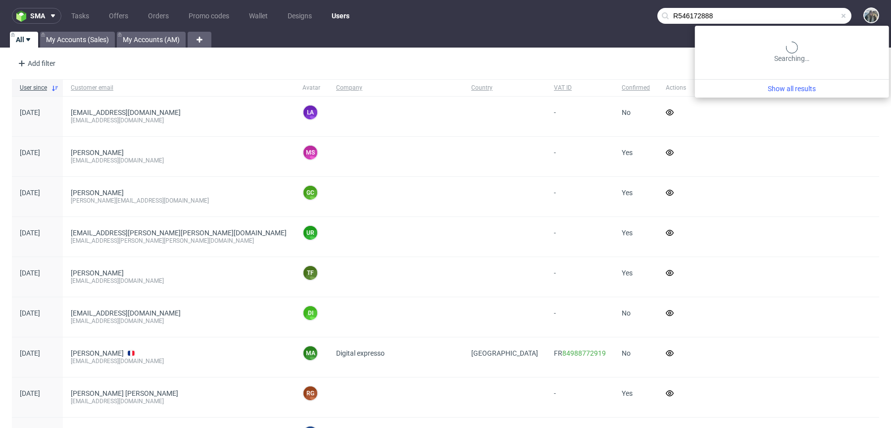
type input "R546172888"
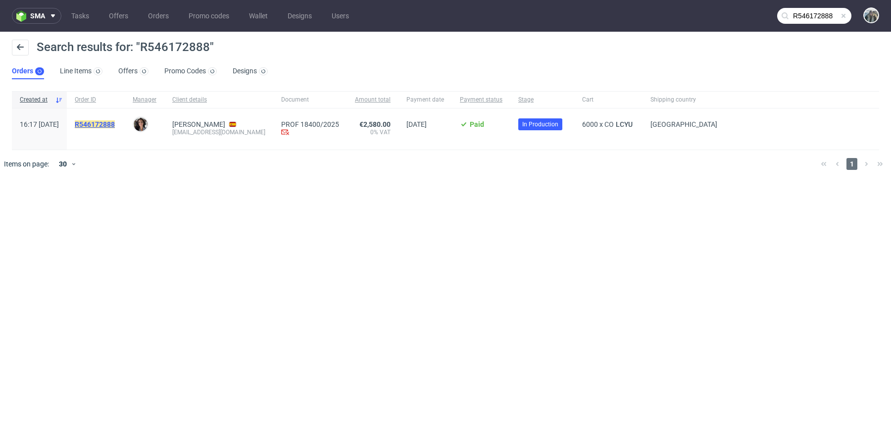
click at [110, 122] on mark "R546172888" at bounding box center [95, 124] width 40 height 8
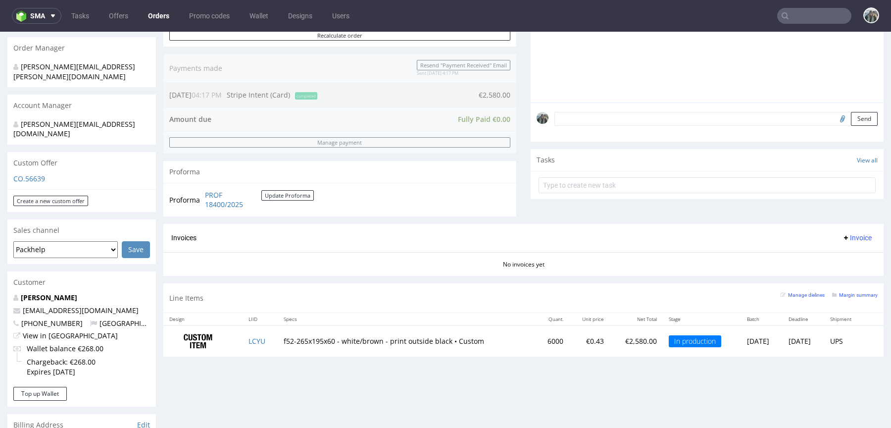
scroll to position [270, 0]
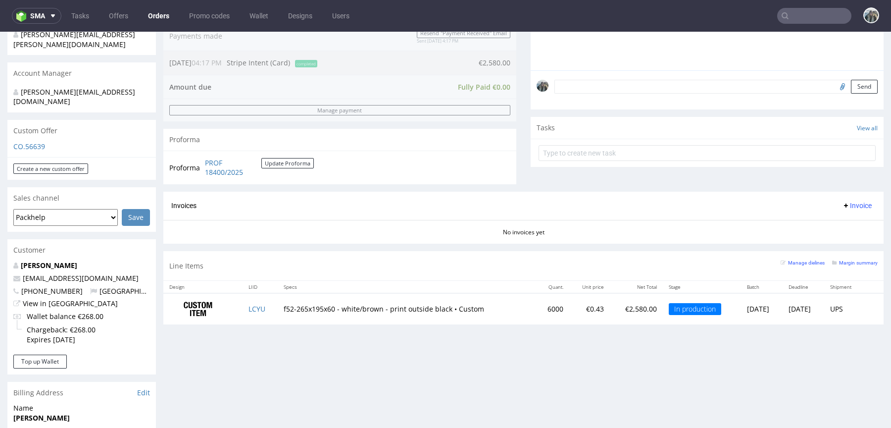
click at [798, 11] on input "text" at bounding box center [814, 16] width 74 height 16
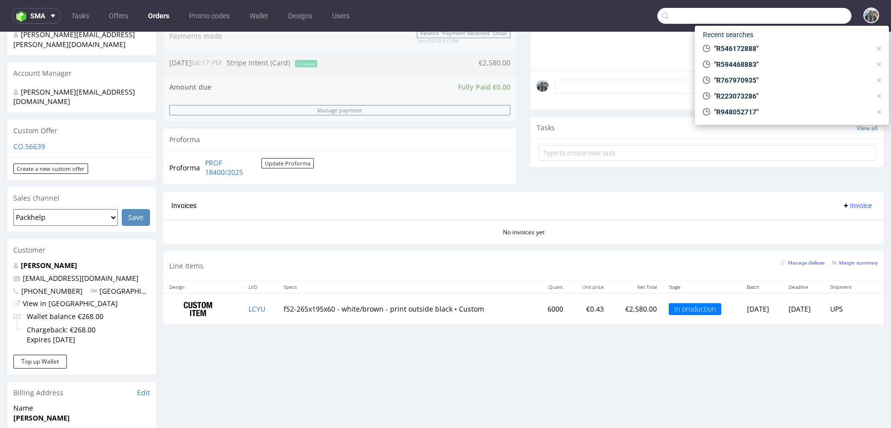
paste input "R021977531"
type input "R021977531"
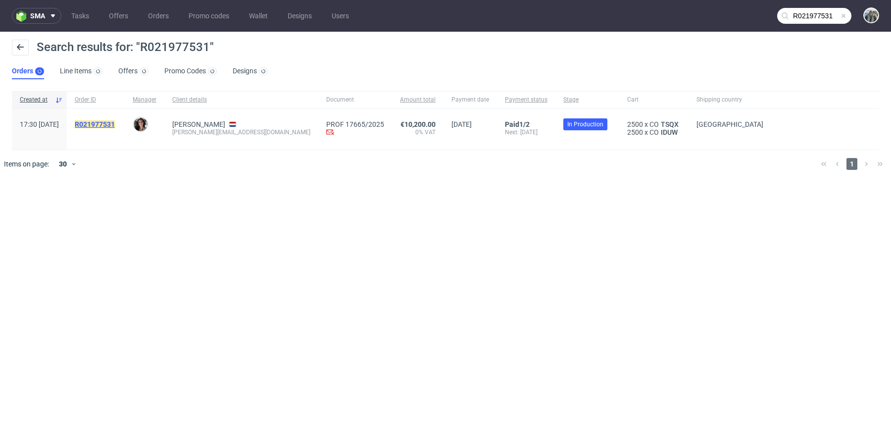
click at [115, 126] on mark "R021977531" at bounding box center [95, 124] width 40 height 8
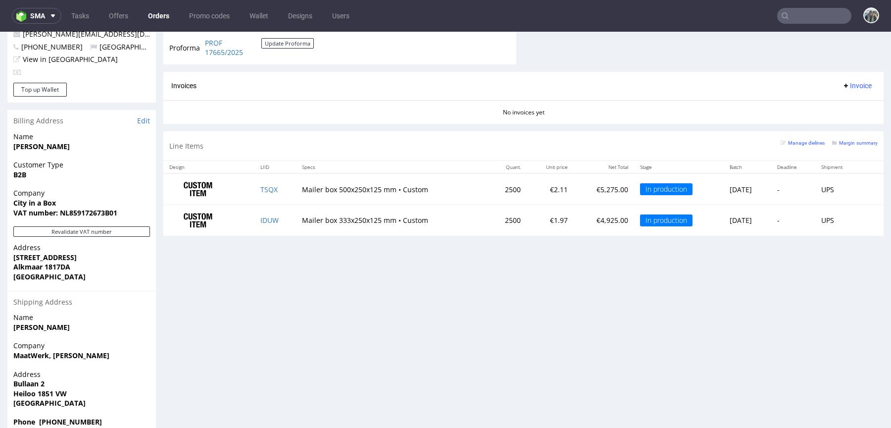
scroll to position [2, 0]
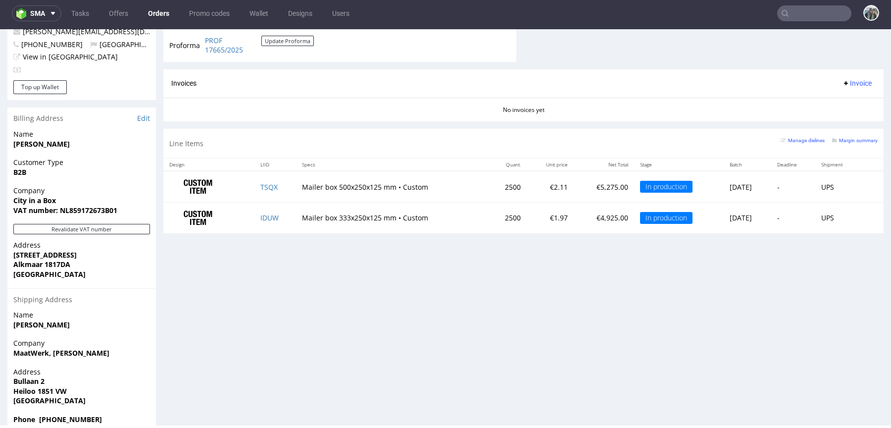
click at [813, 13] on input "text" at bounding box center [814, 13] width 74 height 16
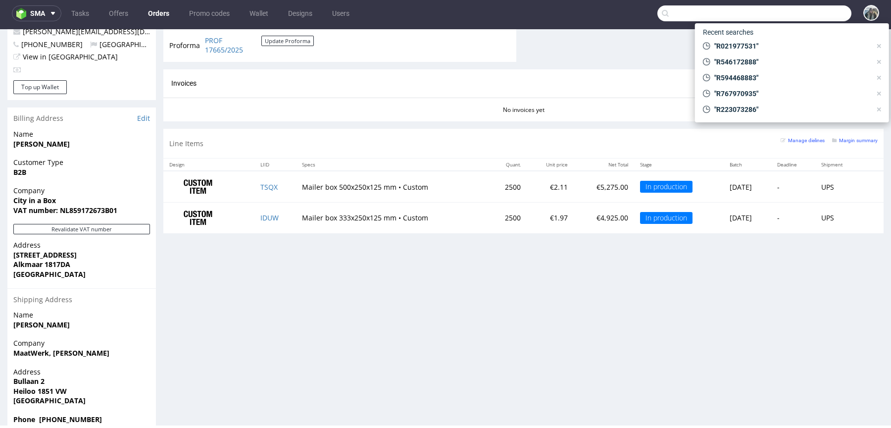
paste input "R241987187"
type input "R241987187"
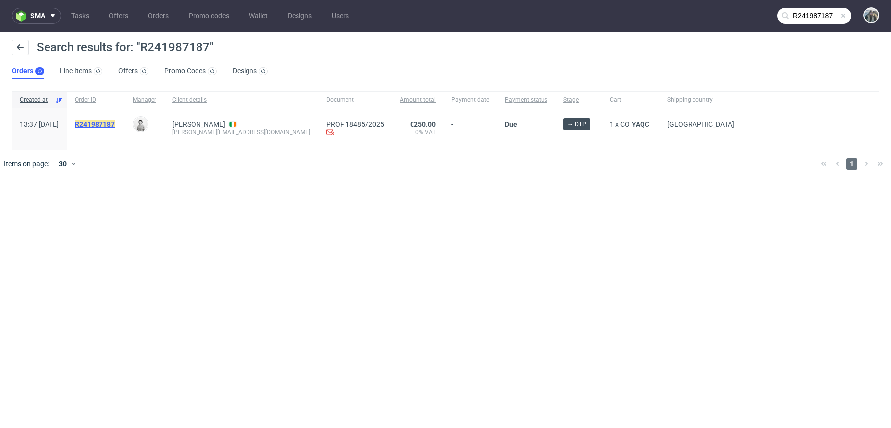
click at [115, 126] on mark "R241987187" at bounding box center [95, 124] width 40 height 8
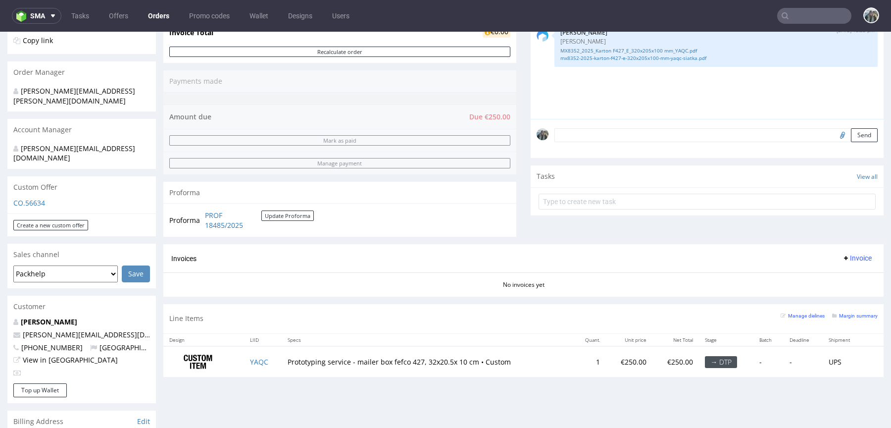
scroll to position [238, 0]
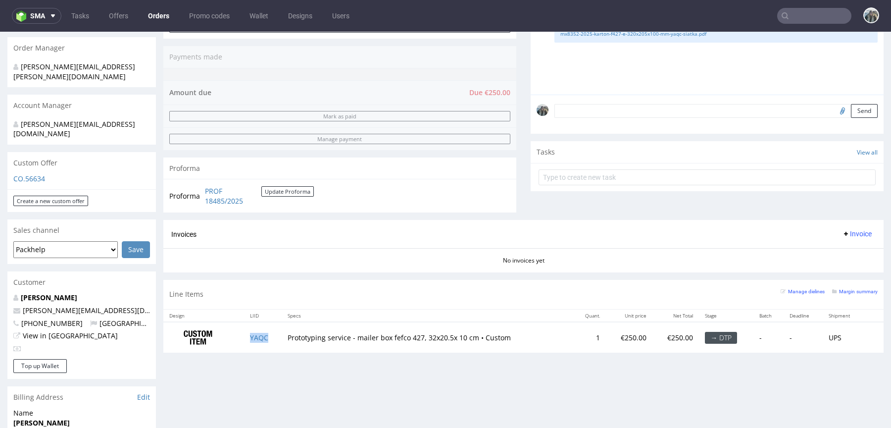
click at [272, 335] on td "YAQC" at bounding box center [263, 337] width 38 height 31
click at [789, 16] on input "text" at bounding box center [814, 16] width 74 height 16
paste input "R143962878"
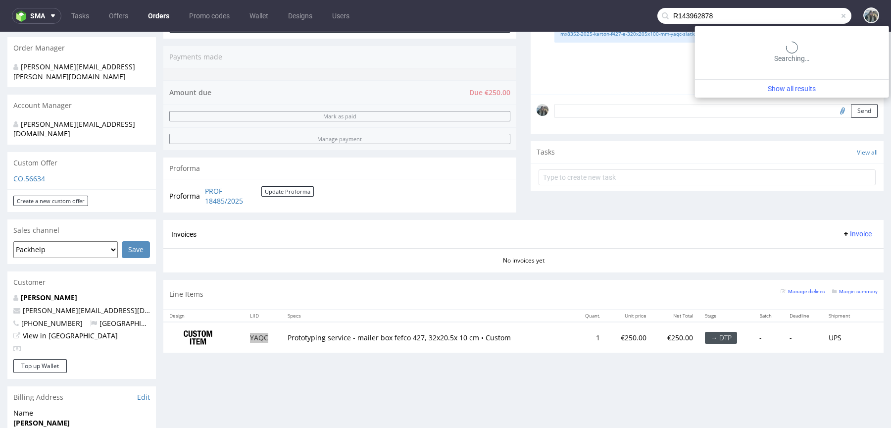
type input "R143962878"
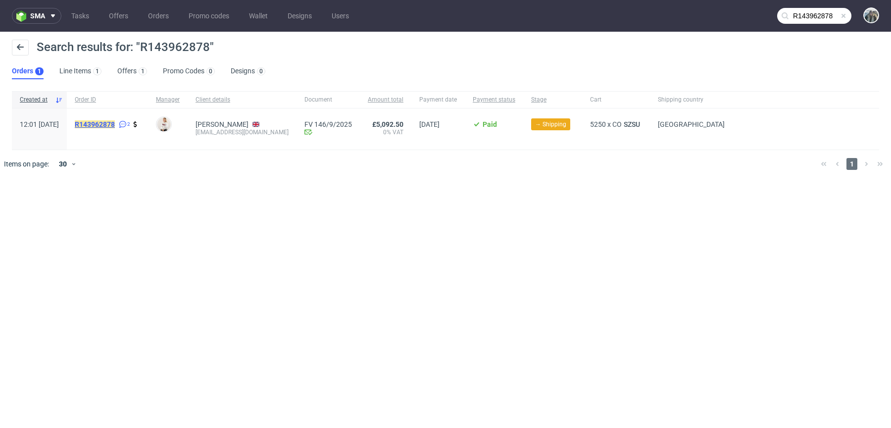
click at [115, 125] on mark "R143962878" at bounding box center [95, 124] width 40 height 8
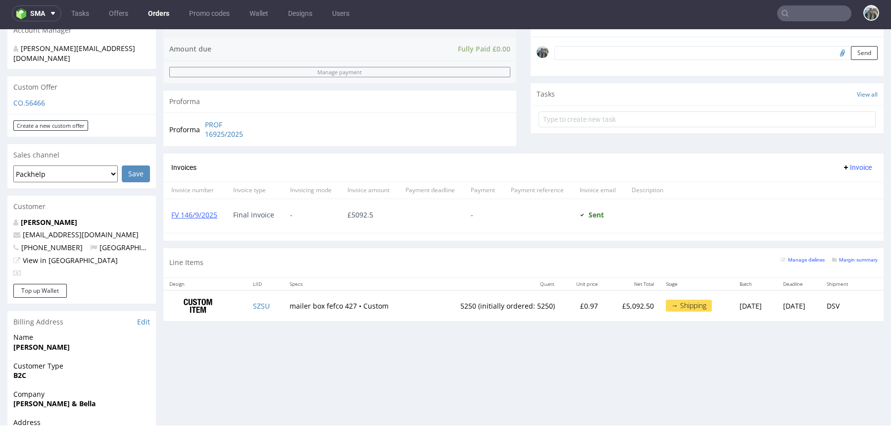
scroll to position [356, 0]
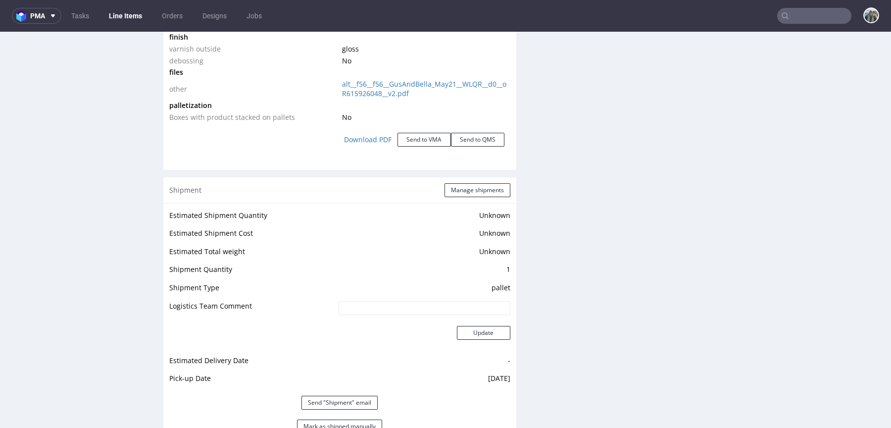
scroll to position [1405, 0]
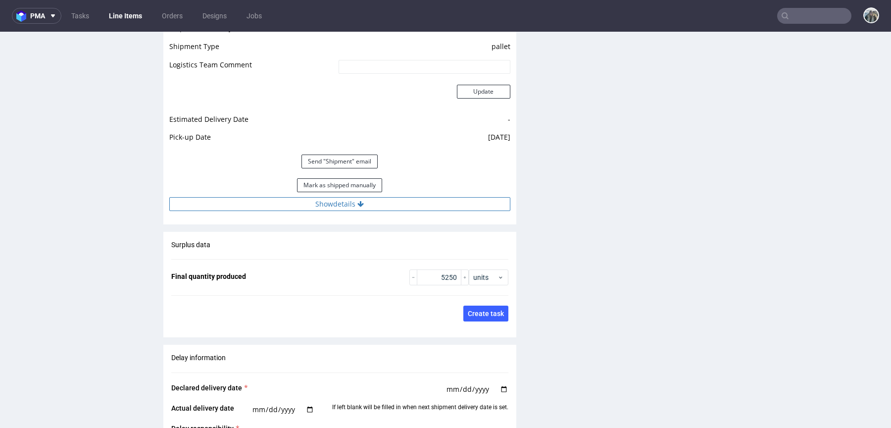
drag, startPoint x: 307, startPoint y: 200, endPoint x: 308, endPoint y: 208, distance: 8.9
click at [308, 200] on button "Show details" at bounding box center [339, 204] width 341 height 14
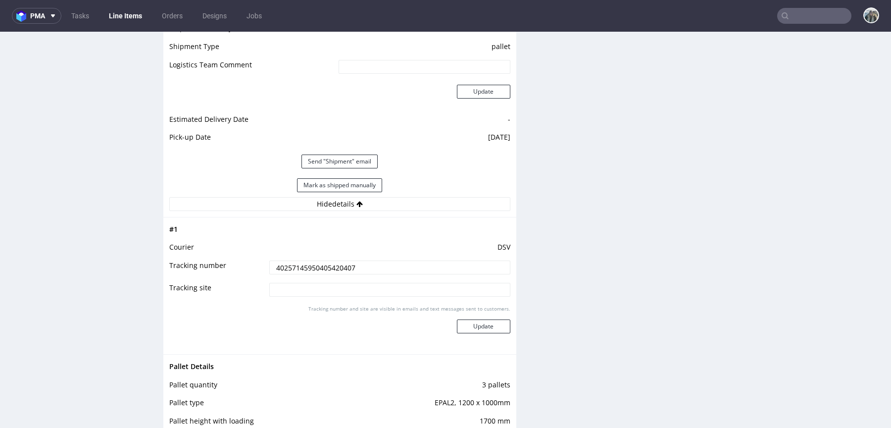
click at [308, 263] on input "40257145950405420407" at bounding box center [389, 267] width 241 height 14
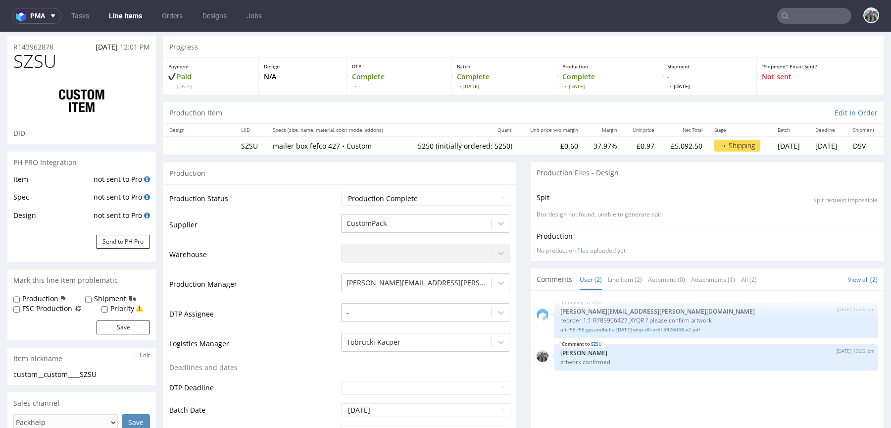
scroll to position [0, 0]
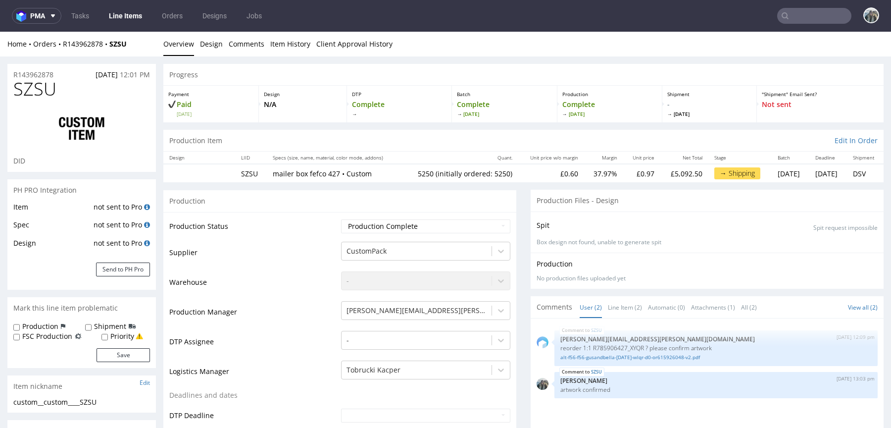
click at [51, 81] on span "SZSU" at bounding box center [34, 89] width 43 height 20
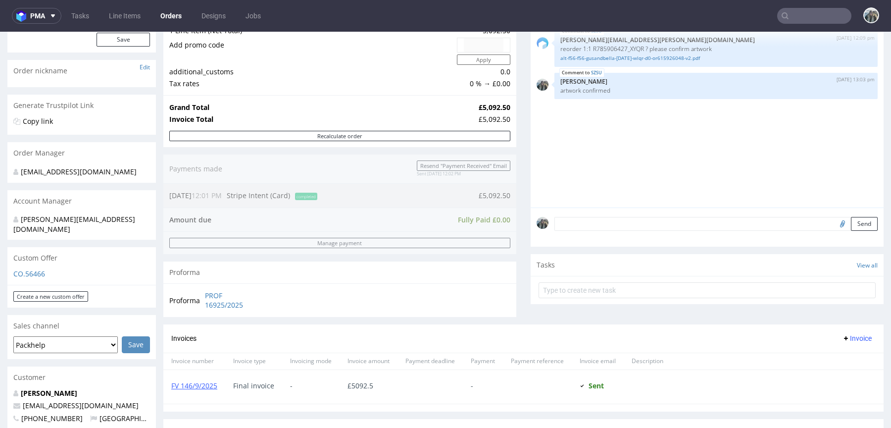
scroll to position [247, 0]
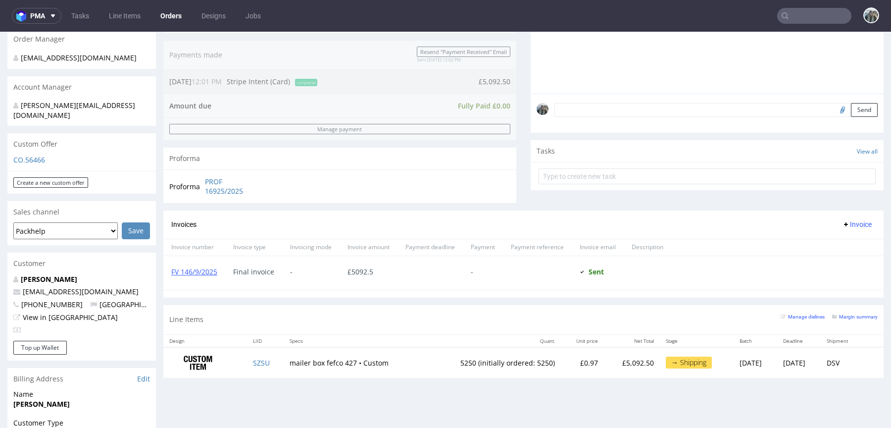
click at [806, 24] on nav "pma Tasks Line Items Orders Designs Jobs" at bounding box center [445, 16] width 891 height 32
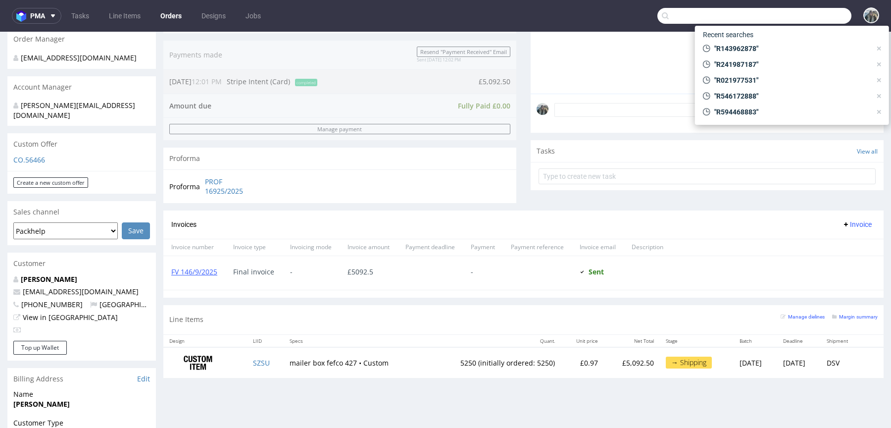
click at [808, 22] on input "text" at bounding box center [755, 16] width 194 height 16
paste input "R926960959"
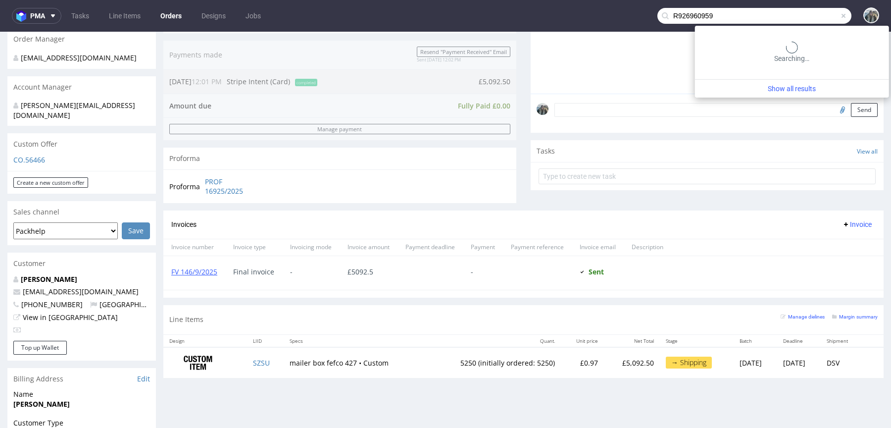
type input "R926960959"
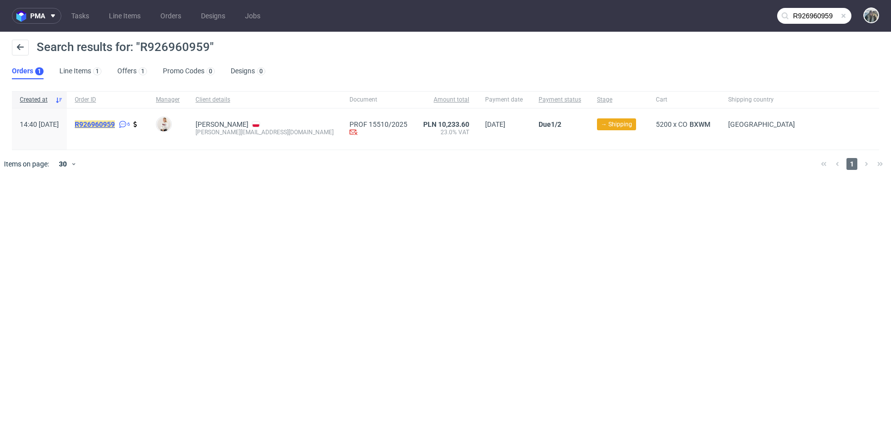
click at [115, 123] on mark "R926960959" at bounding box center [95, 124] width 40 height 8
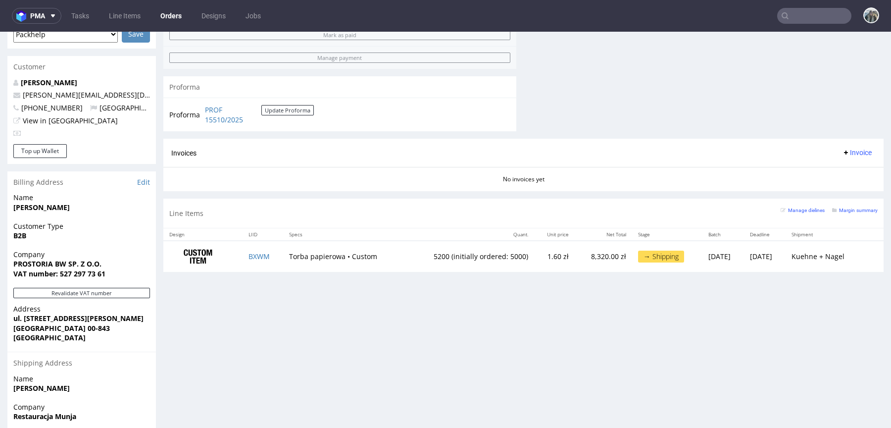
scroll to position [439, 0]
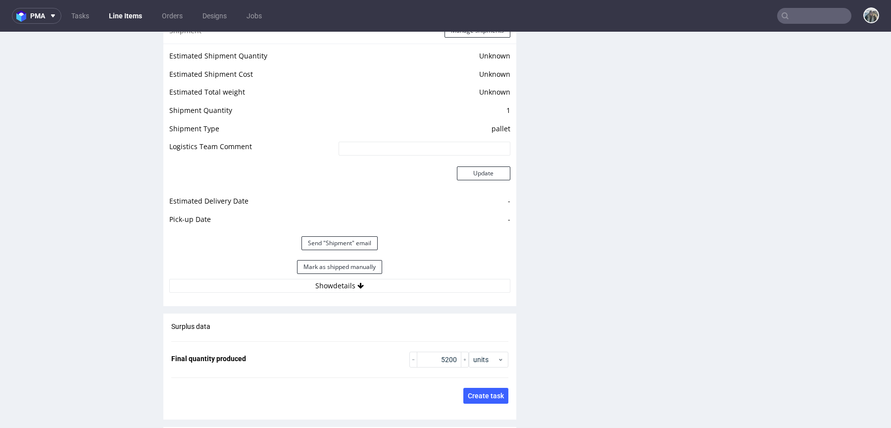
scroll to position [1419, 0]
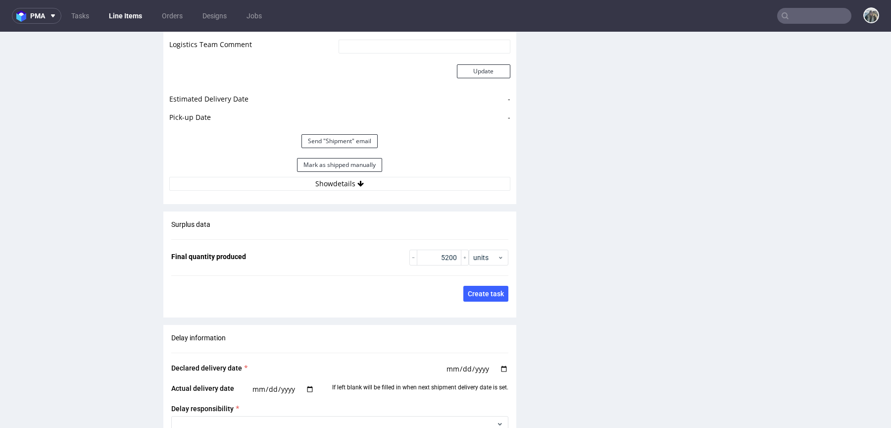
click at [358, 182] on icon at bounding box center [361, 183] width 6 height 7
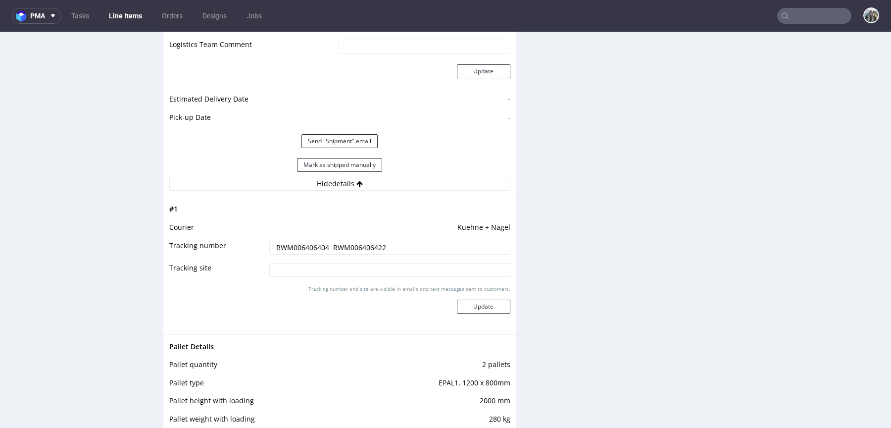
click at [310, 241] on input "RWM006406404 RWM006406422" at bounding box center [389, 248] width 241 height 14
drag, startPoint x: 451, startPoint y: 224, endPoint x: 510, endPoint y: 224, distance: 59.4
click at [510, 224] on div "# 1 Courier Kuehne + Nagel Tracking number RWM006406404 RWM006406422 Tracking s…" at bounding box center [339, 265] width 353 height 137
click at [510, 226] on div "# 1 Courier Kuehne + Nagel Tracking number RWM006406404 RWM006406422 Tracking s…" at bounding box center [339, 265] width 353 height 137
drag, startPoint x: 455, startPoint y: 227, endPoint x: 505, endPoint y: 227, distance: 49.5
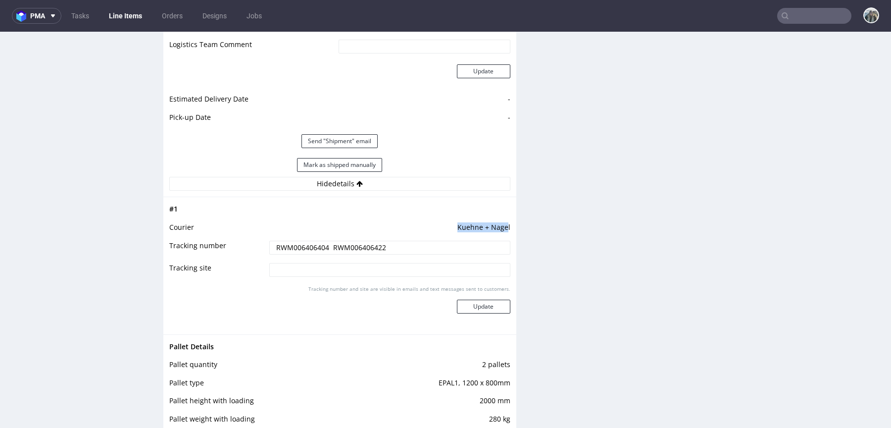
click at [505, 227] on td "Kuehne + Nagel" at bounding box center [389, 230] width 244 height 18
copy td "Kuehne + Nage"
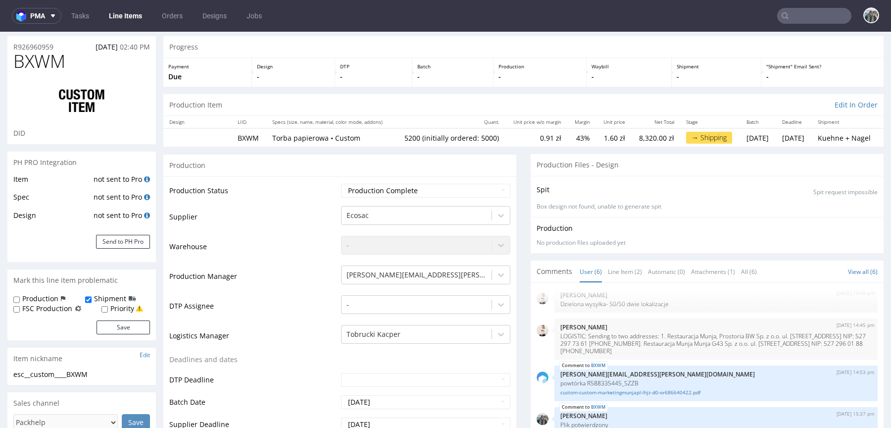
scroll to position [25, 0]
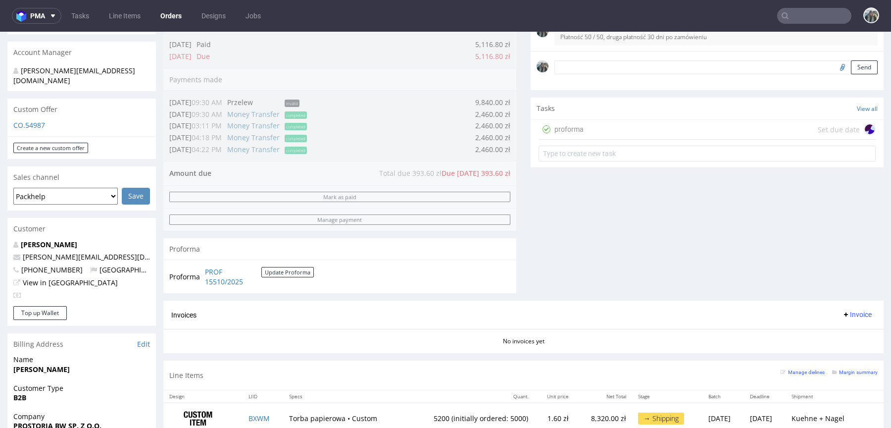
scroll to position [287, 0]
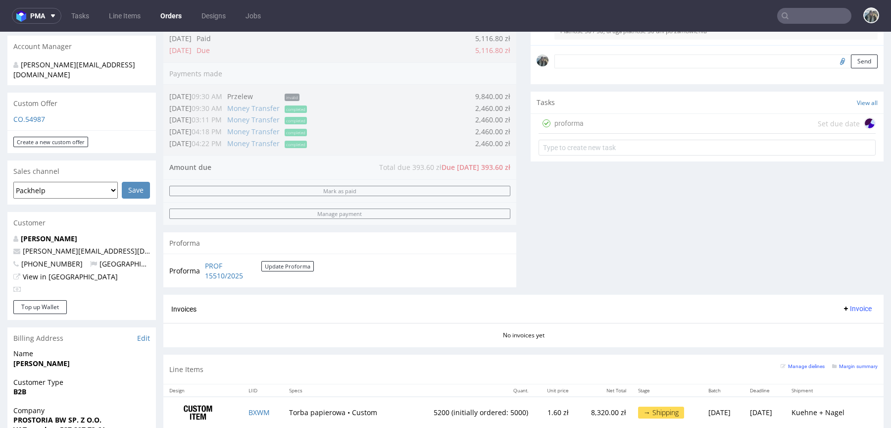
click at [568, 129] on div "proforma" at bounding box center [561, 123] width 45 height 16
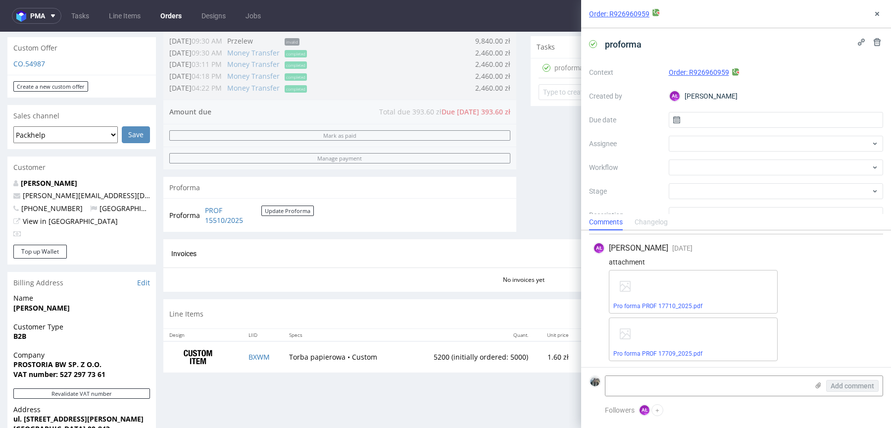
scroll to position [345, 0]
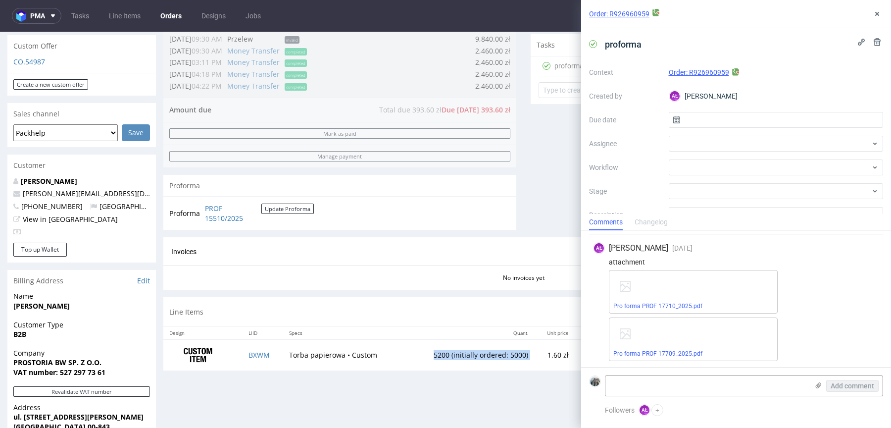
drag, startPoint x: 401, startPoint y: 352, endPoint x: 511, endPoint y: 352, distance: 109.9
click at [511, 352] on tr "BXWM Torba papierowa • Custom 5200 (initially ordered: 5000) 1.60 zł 8,320.00 z…" at bounding box center [523, 354] width 720 height 31
copy td "5200 (initially ordered: 5000)"
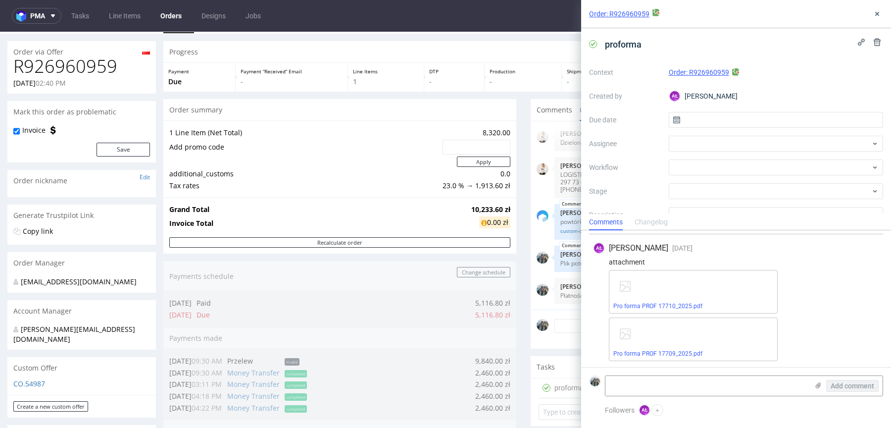
scroll to position [0, 0]
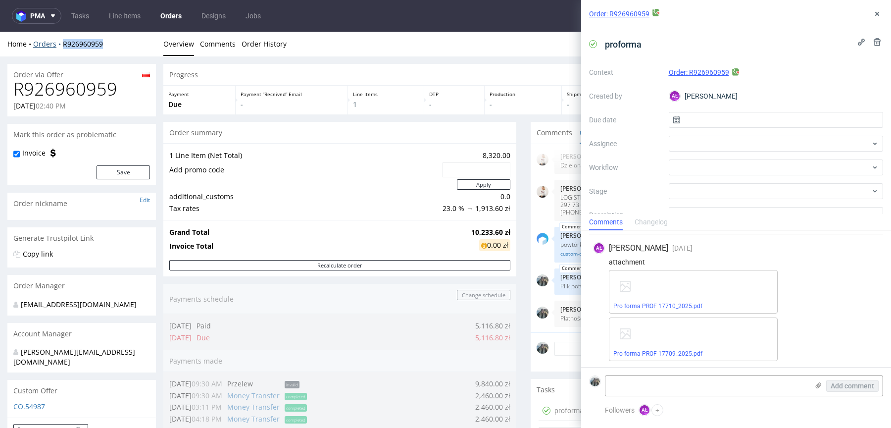
drag, startPoint x: 110, startPoint y: 51, endPoint x: 59, endPoint y: 45, distance: 51.3
click at [61, 46] on div "Home Orders R926960959 Overview Comments Order History" at bounding box center [445, 44] width 891 height 25
copy link "R926960959"
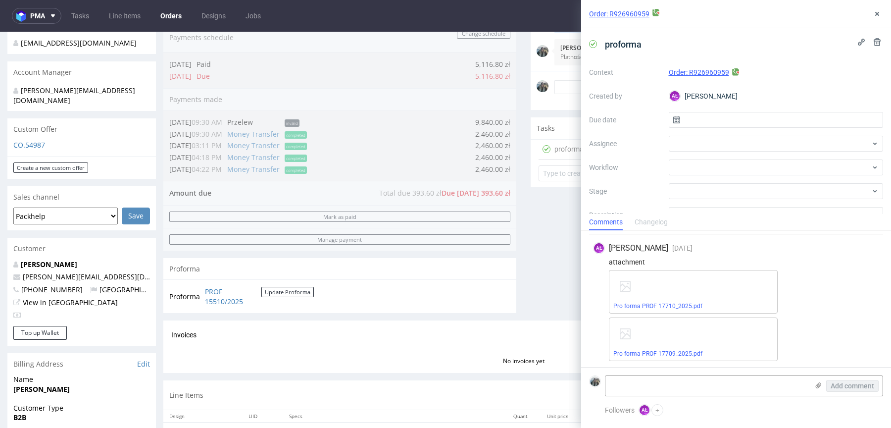
scroll to position [287, 0]
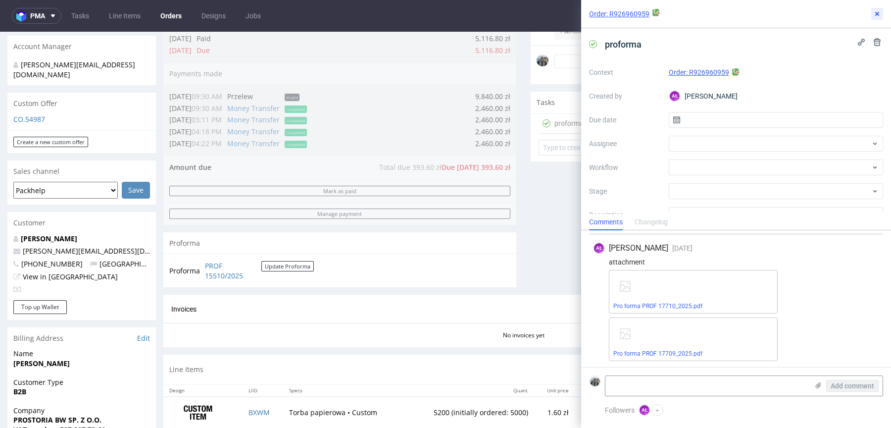
click at [877, 15] on icon at bounding box center [877, 14] width 8 height 8
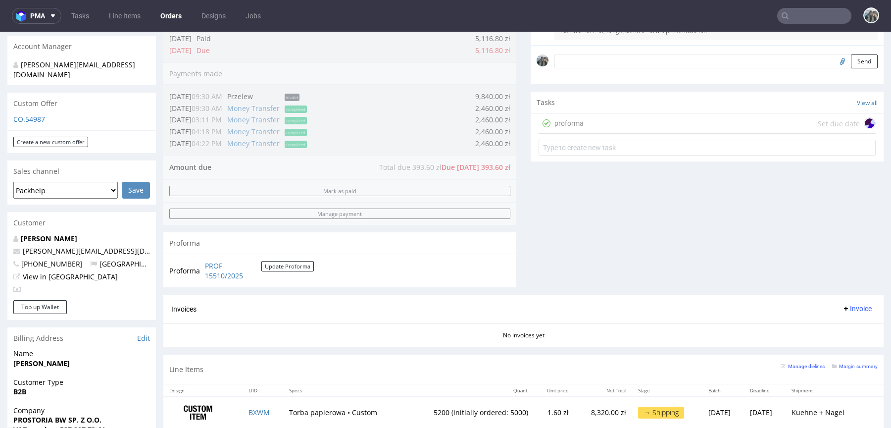
click at [803, 6] on nav "pma Tasks Line Items Orders Designs Jobs" at bounding box center [445, 16] width 891 height 32
click at [803, 7] on nav "pma Tasks Line Items Orders Designs Jobs" at bounding box center [445, 16] width 891 height 32
click at [803, 8] on input "text" at bounding box center [814, 16] width 74 height 16
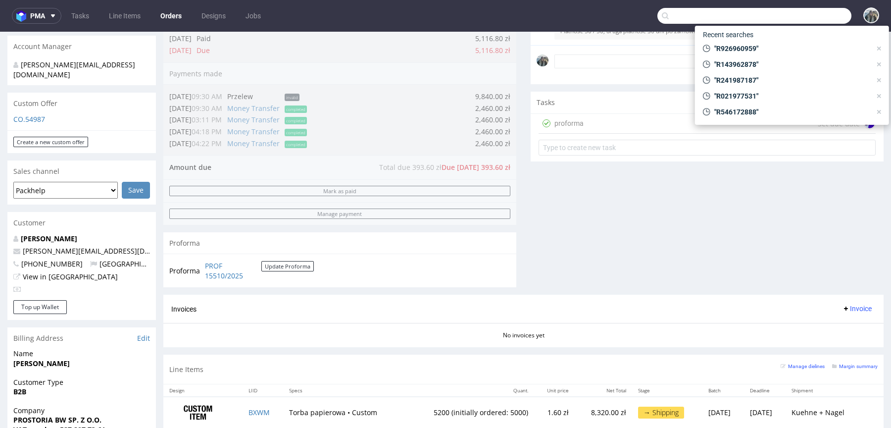
paste input "R858063325"
type input "R858063325"
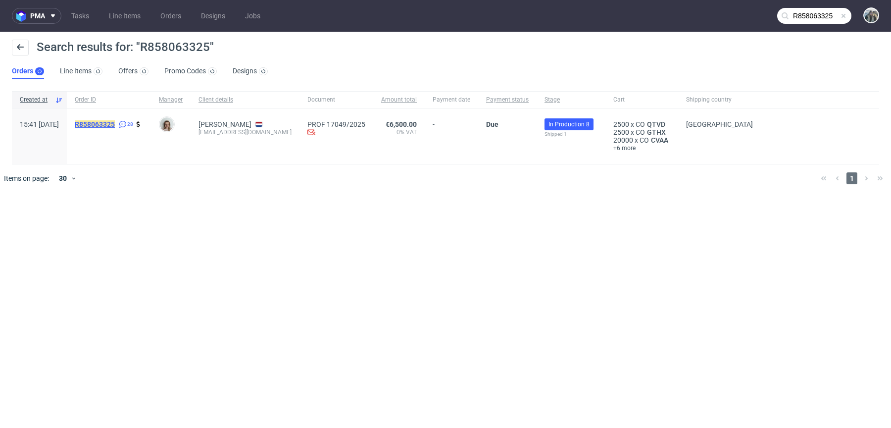
click at [115, 120] on mark "R858063325" at bounding box center [95, 124] width 40 height 8
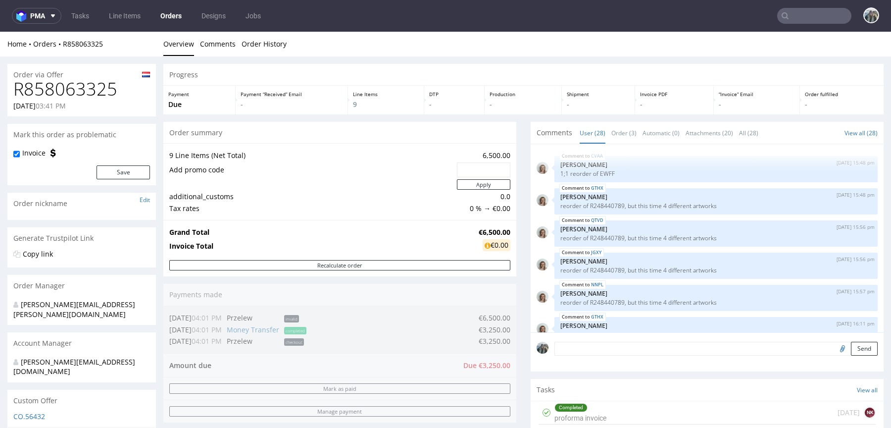
scroll to position [913, 0]
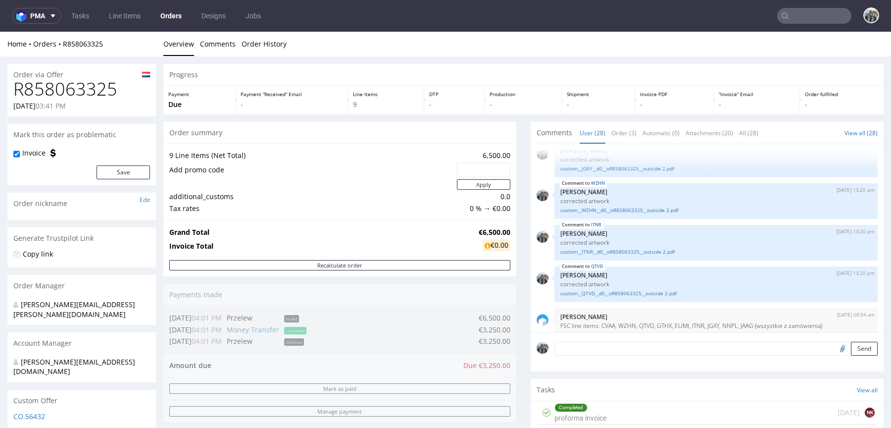
click at [806, 17] on input "text" at bounding box center [814, 16] width 74 height 16
paste input "andopen"
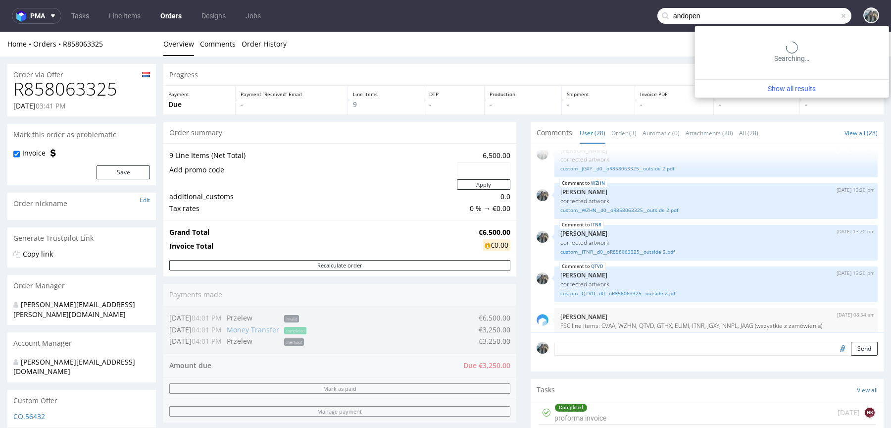
type input "andopen"
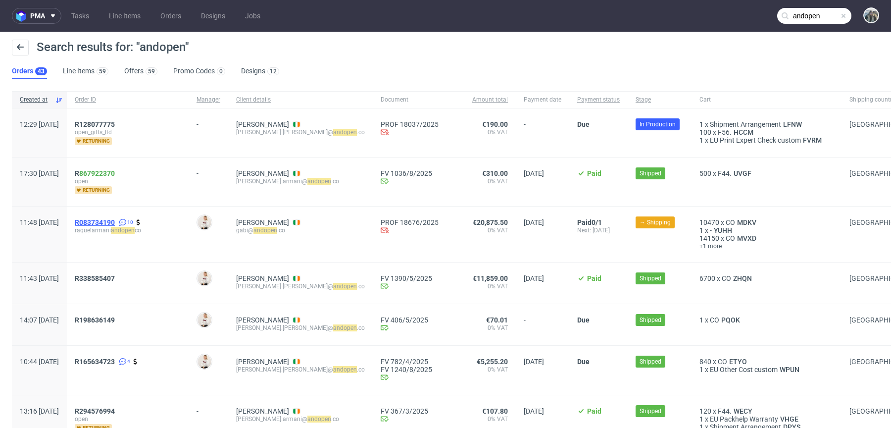
click at [115, 221] on span "R083734190" at bounding box center [95, 222] width 40 height 8
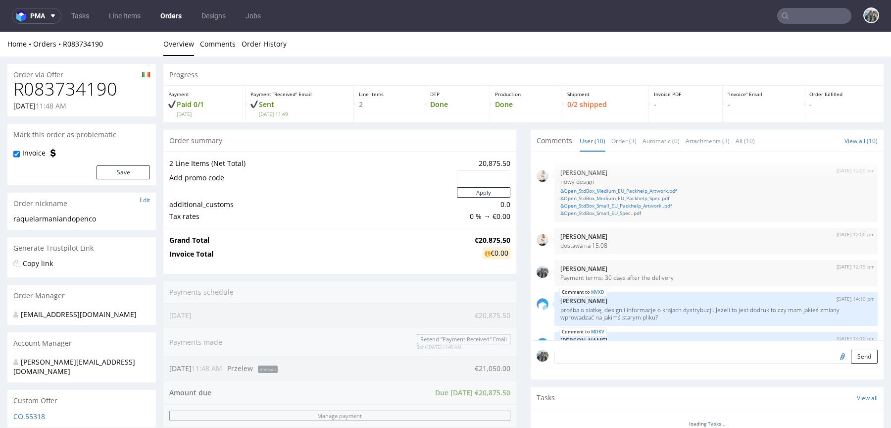
scroll to position [218, 0]
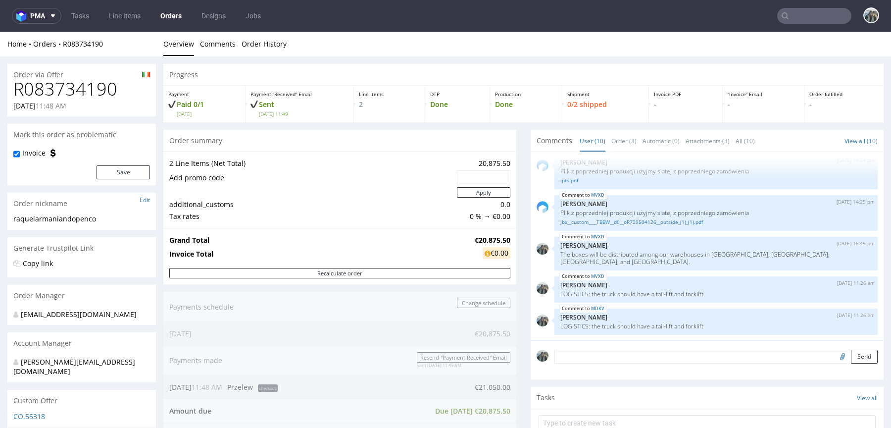
click at [92, 84] on h1 "R083734190" at bounding box center [81, 89] width 137 height 20
click at [91, 84] on h1 "R083734190" at bounding box center [81, 89] width 137 height 20
copy h1 "R083734190"
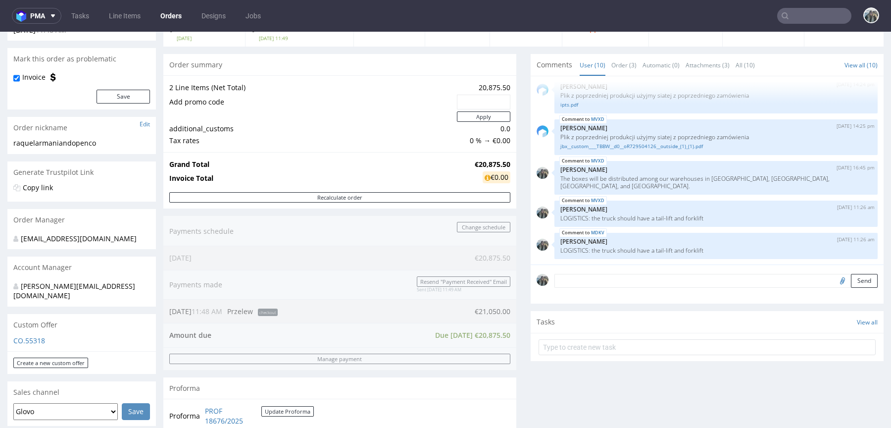
scroll to position [157, 0]
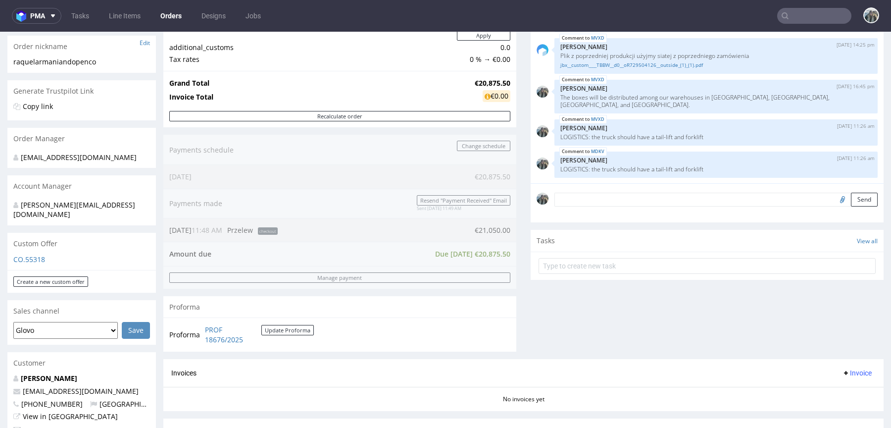
click at [808, 15] on input "text" at bounding box center [814, 16] width 74 height 16
paste input "envios@escuelainternacionaldependulohebreo.com"
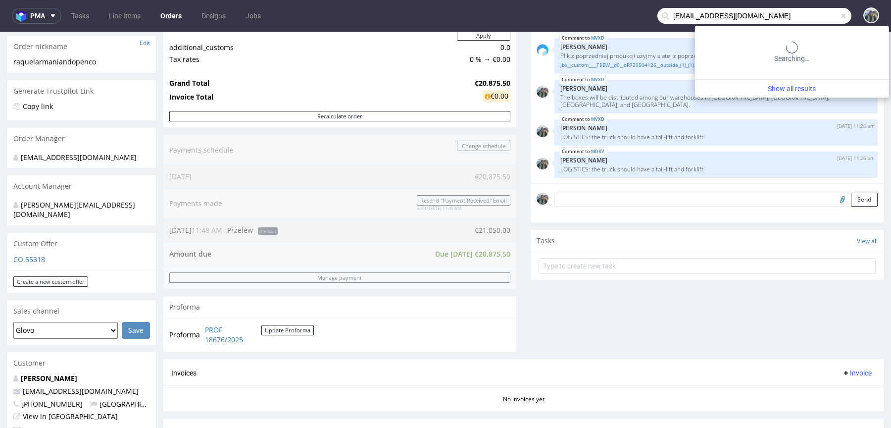
scroll to position [0, 0]
type input "envios@escuelainternacionaldependulohebreo.com"
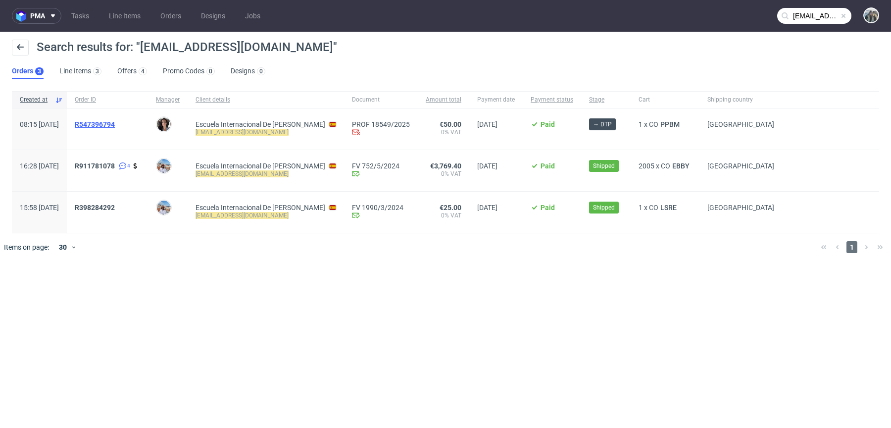
click at [115, 123] on span "R547396794" at bounding box center [95, 124] width 40 height 8
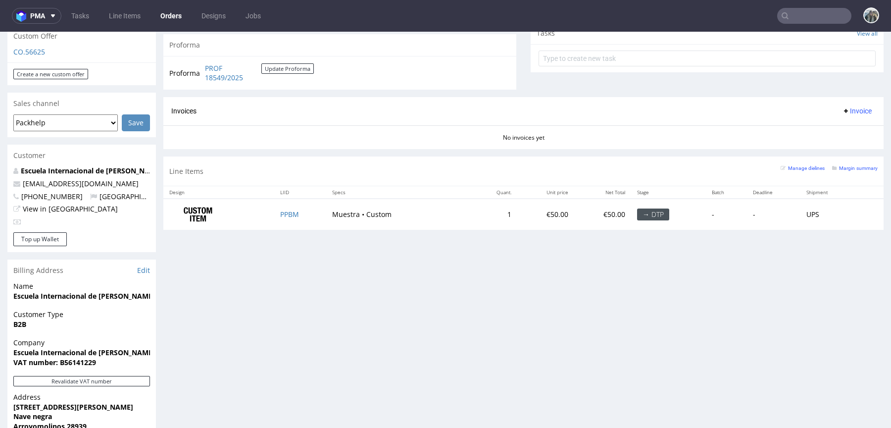
scroll to position [375, 0]
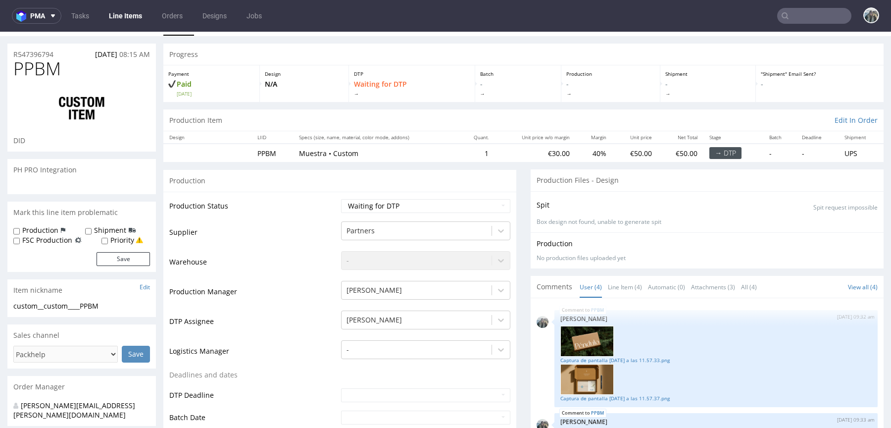
scroll to position [42, 0]
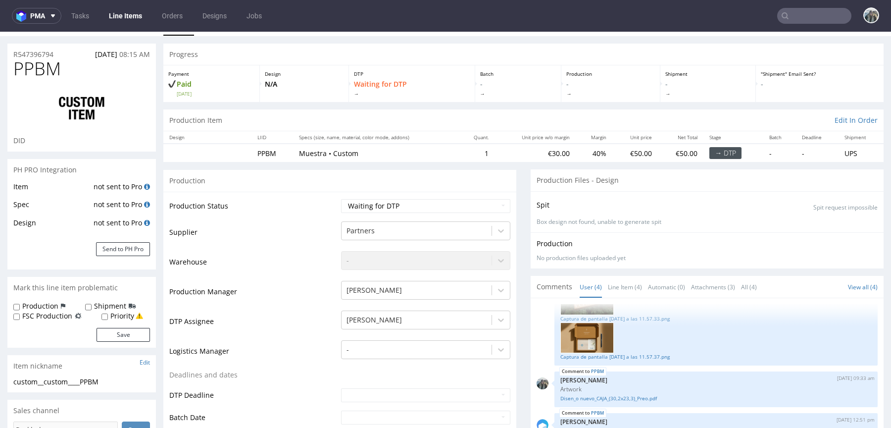
click at [40, 71] on span "PPBM" at bounding box center [37, 69] width 48 height 20
click at [39, 71] on span "PPBM" at bounding box center [37, 69] width 48 height 20
click at [41, 66] on span "PPBM" at bounding box center [37, 69] width 48 height 20
copy span "PPBM"
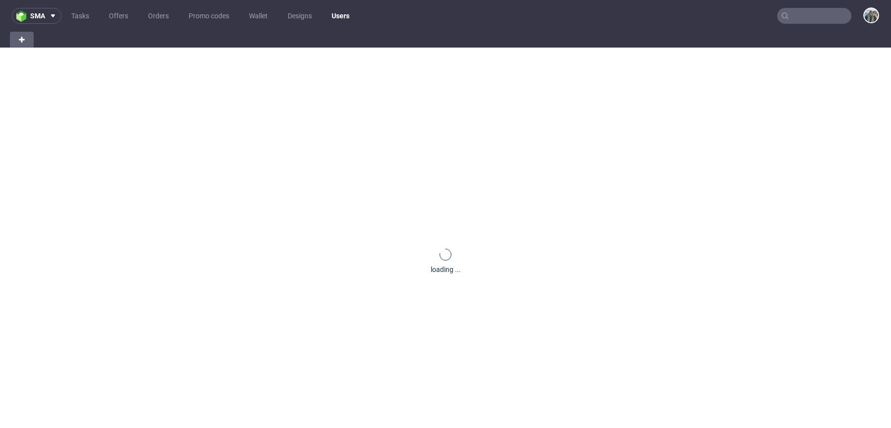
click at [785, 17] on input "text" at bounding box center [814, 16] width 74 height 16
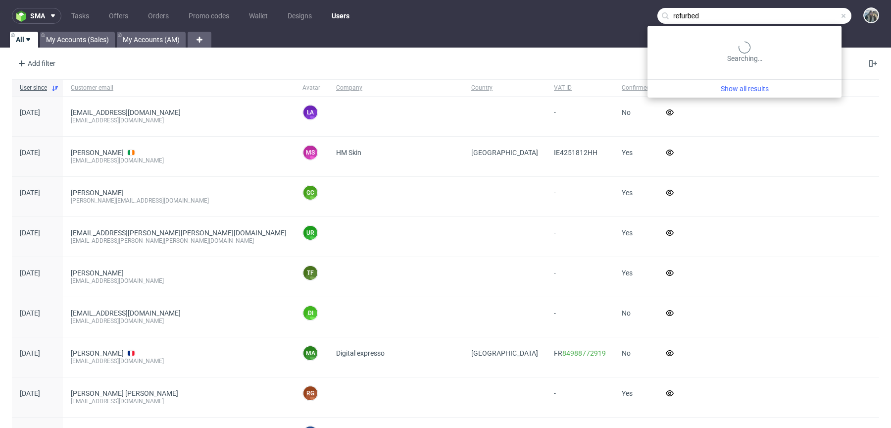
type input "refurbed"
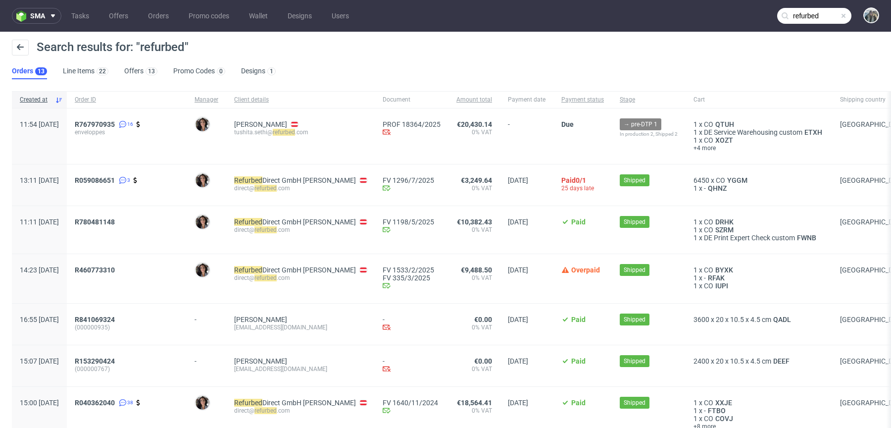
click at [785, 17] on input "refurbed" at bounding box center [814, 16] width 74 height 16
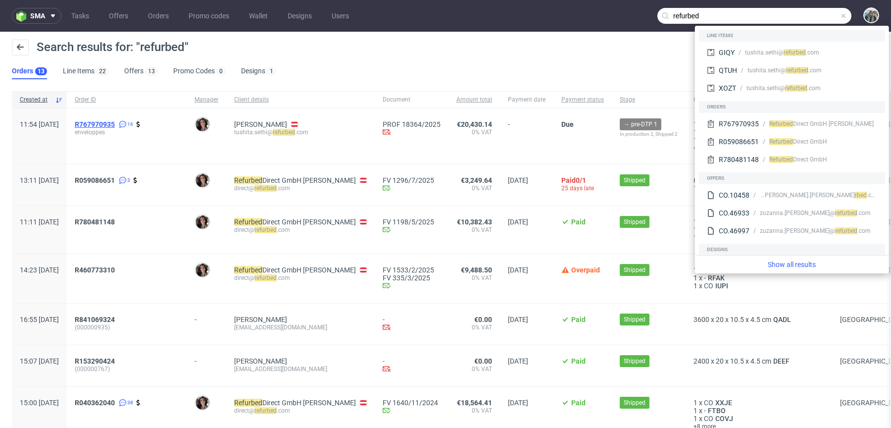
click at [115, 122] on span "R767970935" at bounding box center [95, 124] width 40 height 8
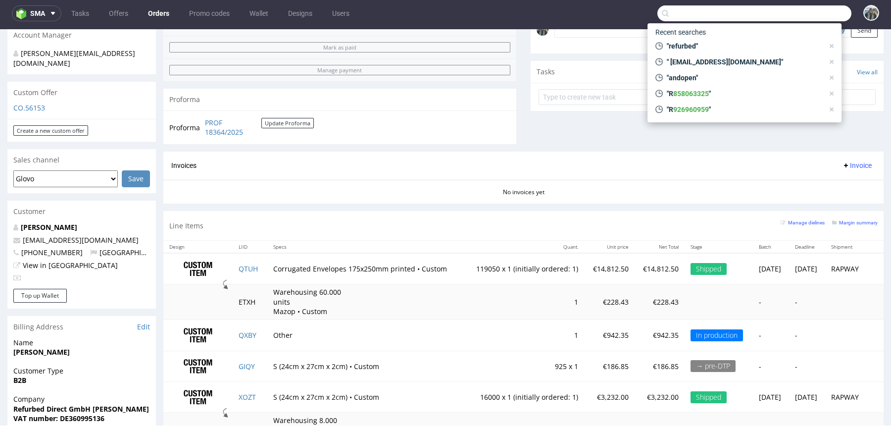
scroll to position [320, 0]
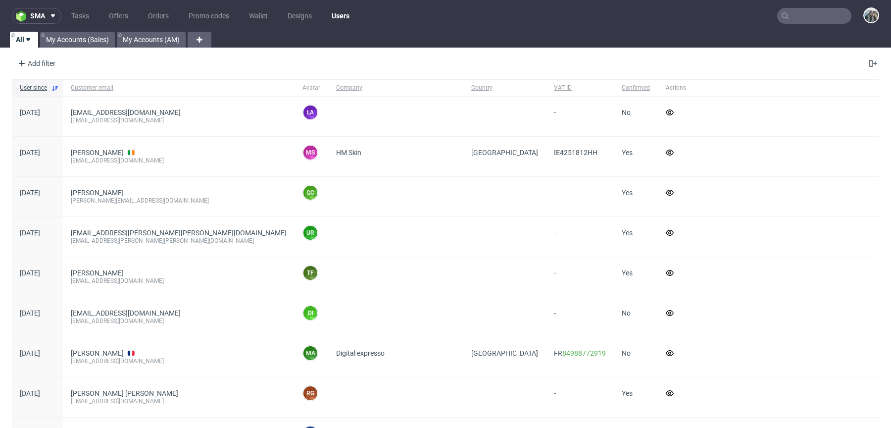
click at [816, 20] on input "text" at bounding box center [814, 16] width 74 height 16
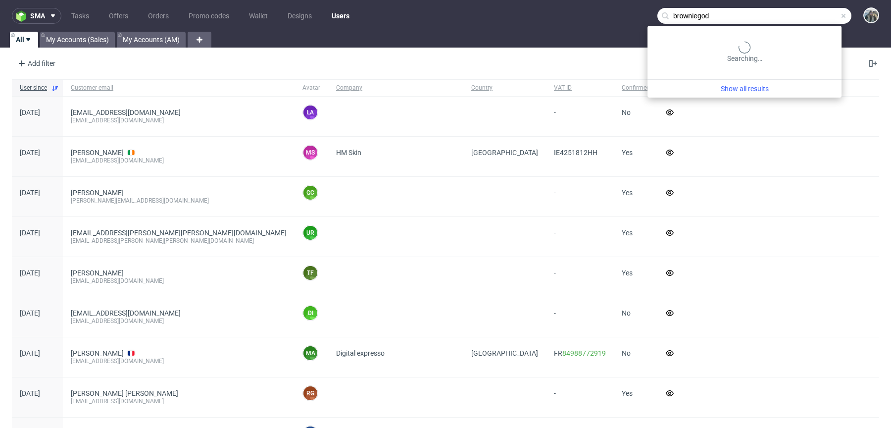
type input "browniegod"
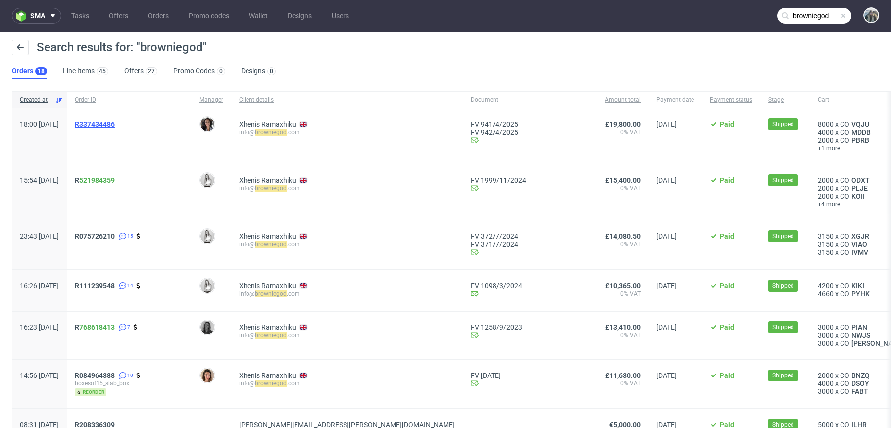
click at [111, 126] on span "R337434486" at bounding box center [95, 124] width 40 height 8
click at [111, 179] on link "521984359" at bounding box center [97, 180] width 36 height 8
click at [110, 234] on span "R075726210" at bounding box center [95, 236] width 40 height 8
click at [111, 121] on span "R337434486" at bounding box center [95, 124] width 40 height 8
click at [108, 181] on span "R 521984359" at bounding box center [95, 180] width 40 height 8
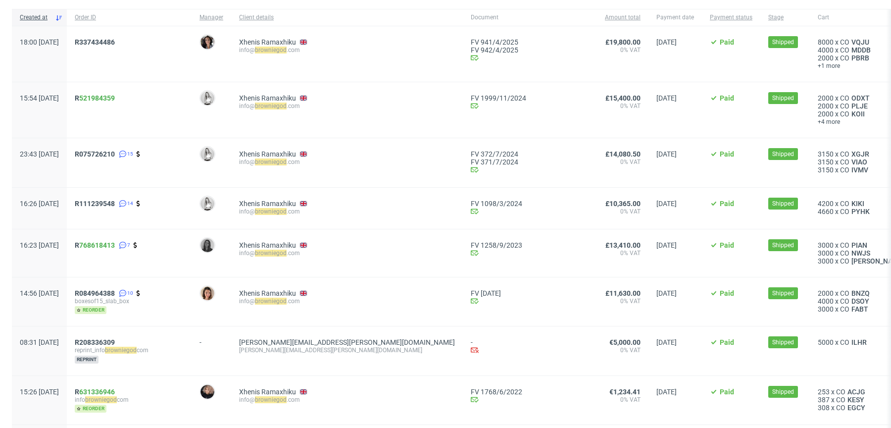
scroll to position [85, 0]
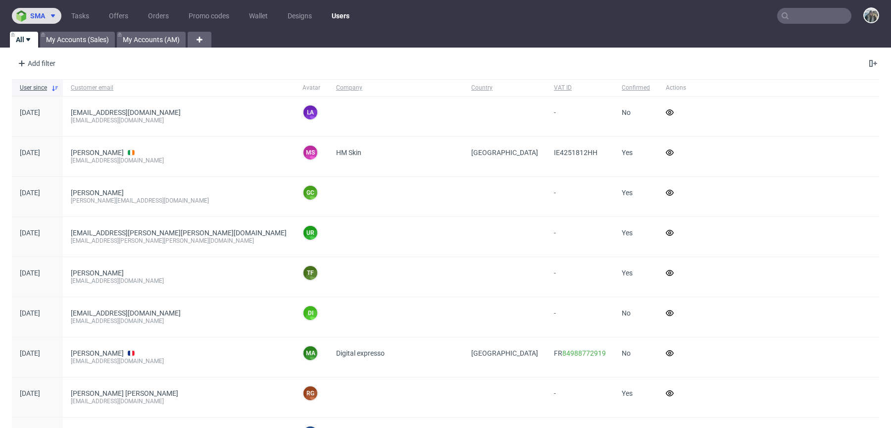
click at [42, 17] on span "sma" at bounding box center [37, 15] width 15 height 7
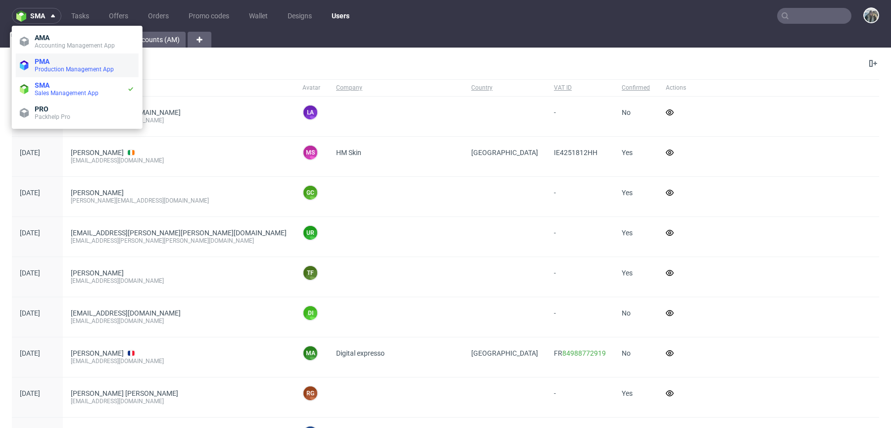
click at [59, 61] on span "PMA" at bounding box center [85, 61] width 100 height 8
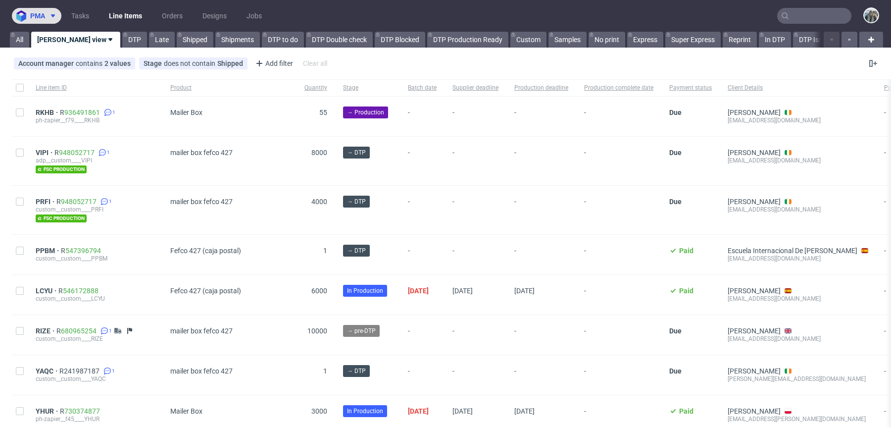
click at [47, 14] on span at bounding box center [51, 16] width 12 height 8
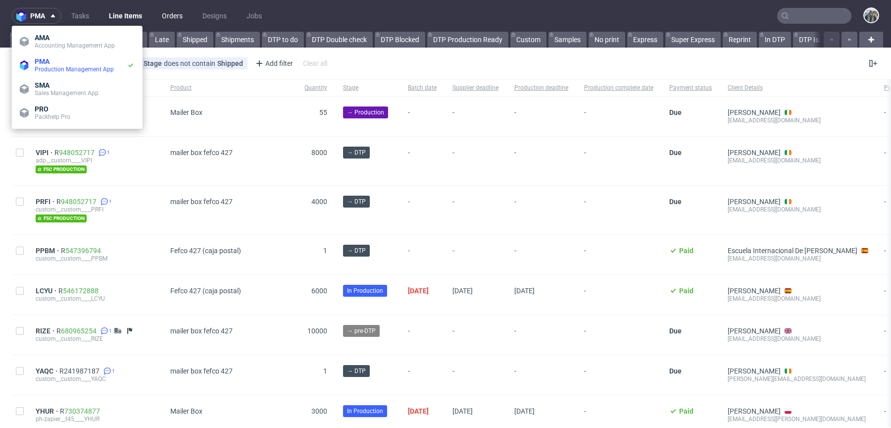
click at [170, 23] on link "Orders" at bounding box center [172, 16] width 33 height 16
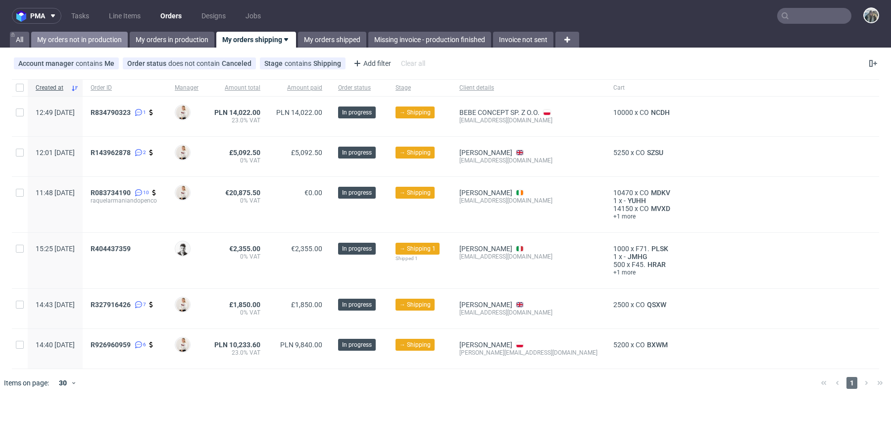
click at [82, 42] on link "My orders not in production" at bounding box center [79, 40] width 97 height 16
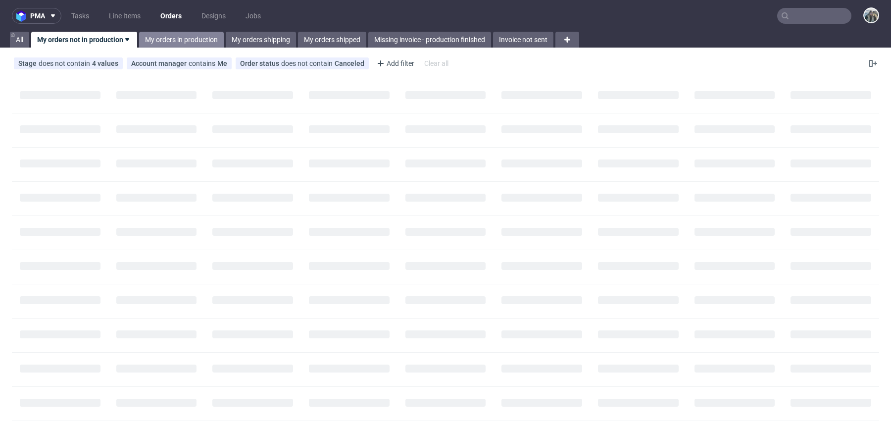
click at [163, 46] on link "My orders in production" at bounding box center [181, 40] width 85 height 16
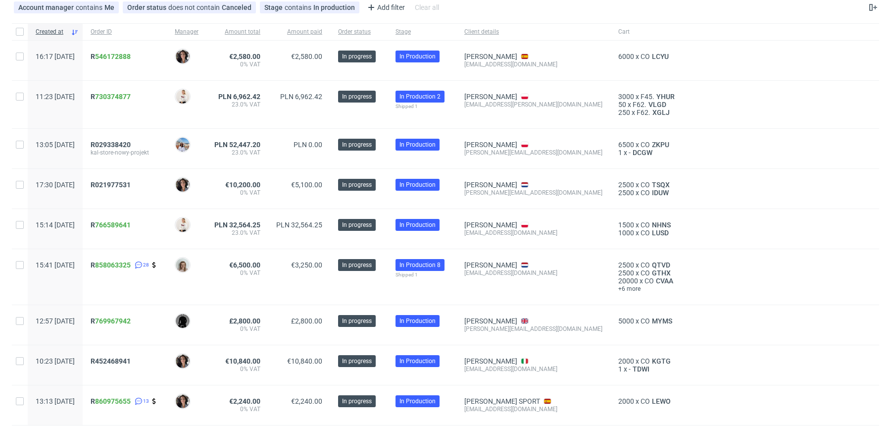
scroll to position [51, 0]
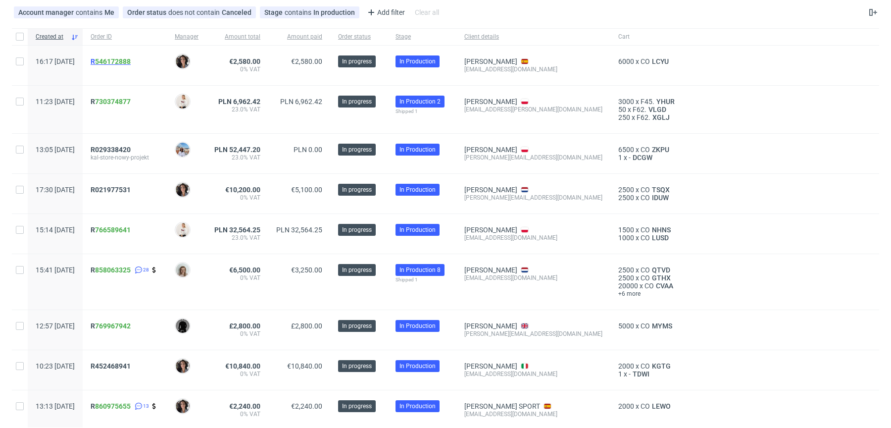
click at [124, 62] on span "R 546172888" at bounding box center [111, 61] width 40 height 8
click at [124, 100] on span "R 730374877" at bounding box center [111, 102] width 40 height 8
click at [123, 147] on span "R029338420" at bounding box center [111, 150] width 40 height 8
click at [130, 191] on span "R021977531" at bounding box center [111, 190] width 40 height 8
click at [124, 229] on span "R 766589641" at bounding box center [111, 230] width 40 height 8
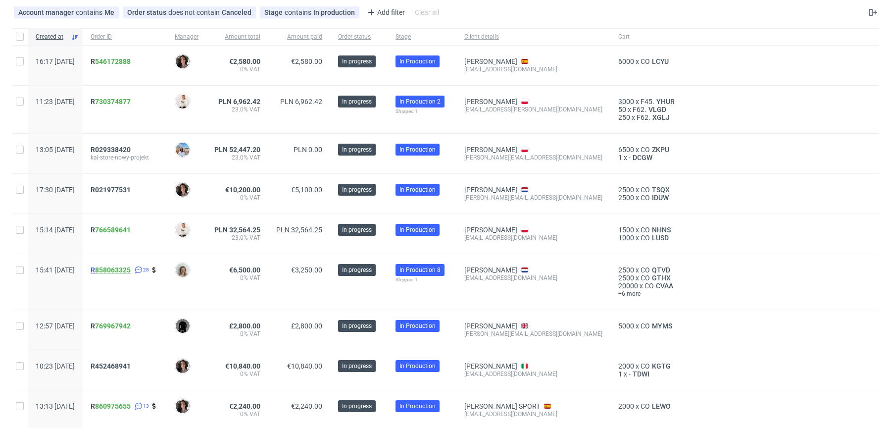
click at [125, 268] on link "858063325" at bounding box center [113, 270] width 36 height 8
click at [124, 327] on span "R 769967942" at bounding box center [111, 326] width 40 height 8
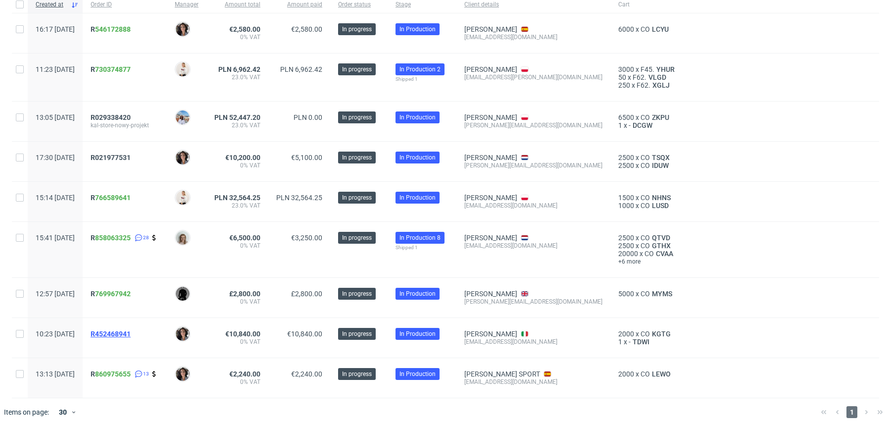
click at [127, 333] on span "R452468941" at bounding box center [111, 334] width 40 height 8
click at [125, 372] on span "R 860975655" at bounding box center [111, 374] width 40 height 8
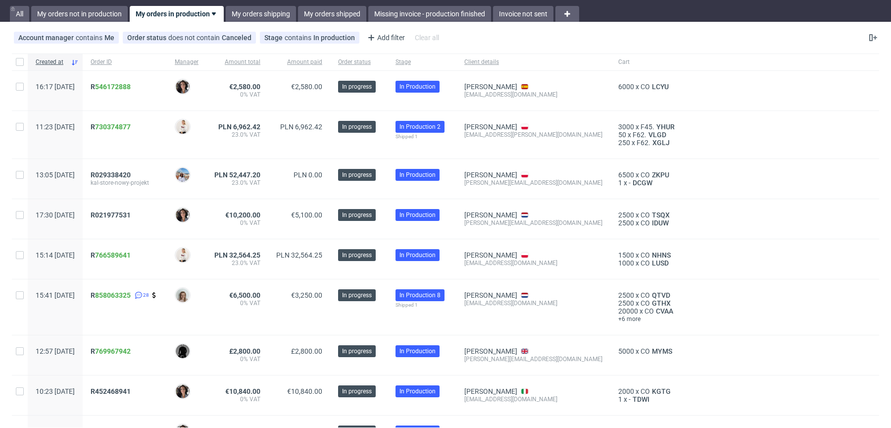
scroll to position [33, 0]
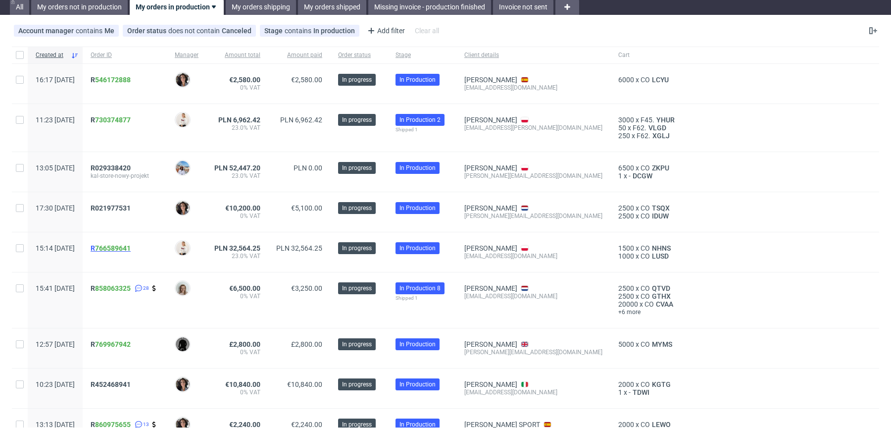
click at [124, 244] on span "R 766589641" at bounding box center [111, 248] width 40 height 8
click at [130, 207] on span "R021977531" at bounding box center [111, 208] width 40 height 8
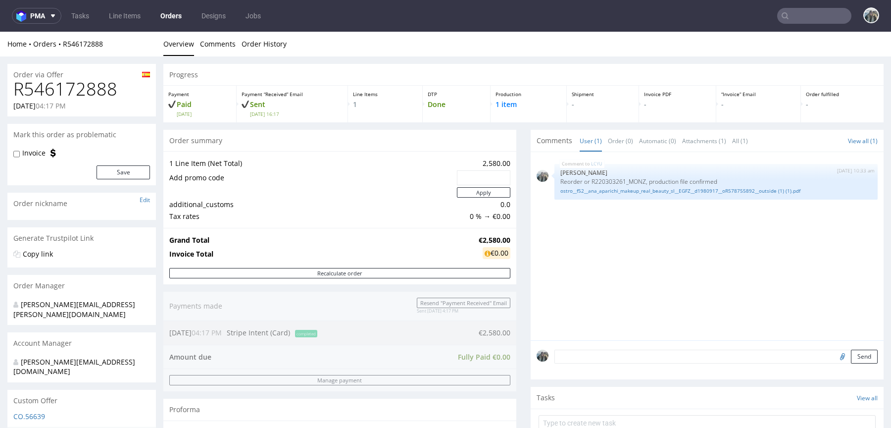
scroll to position [2, 0]
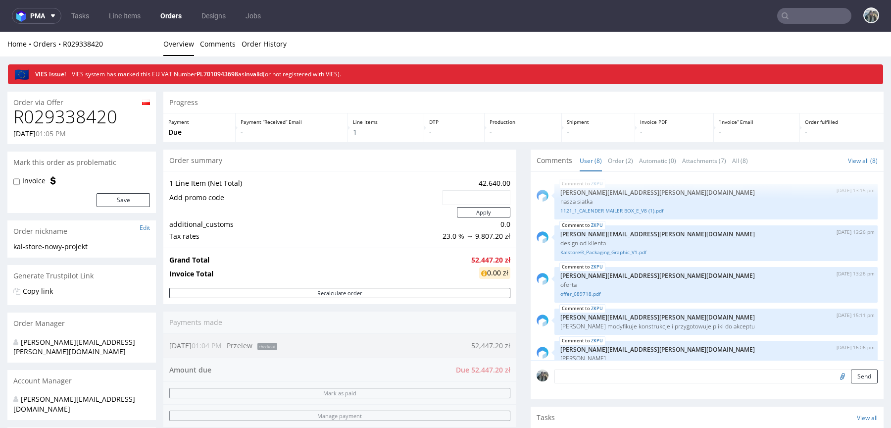
scroll to position [283, 0]
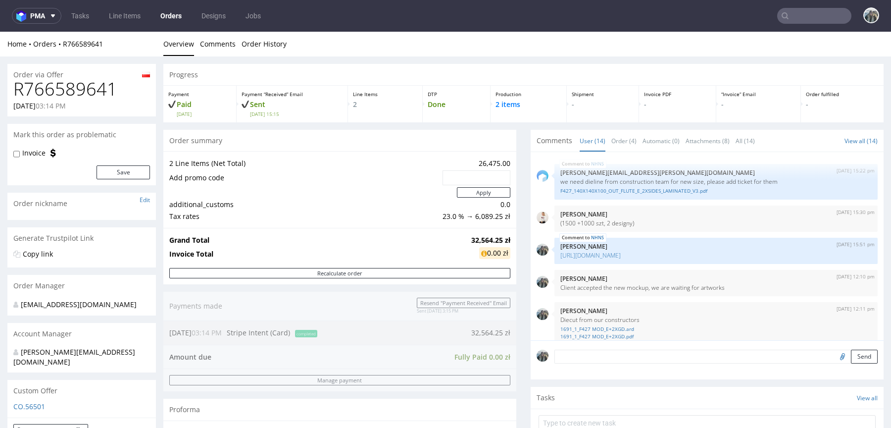
scroll to position [572, 0]
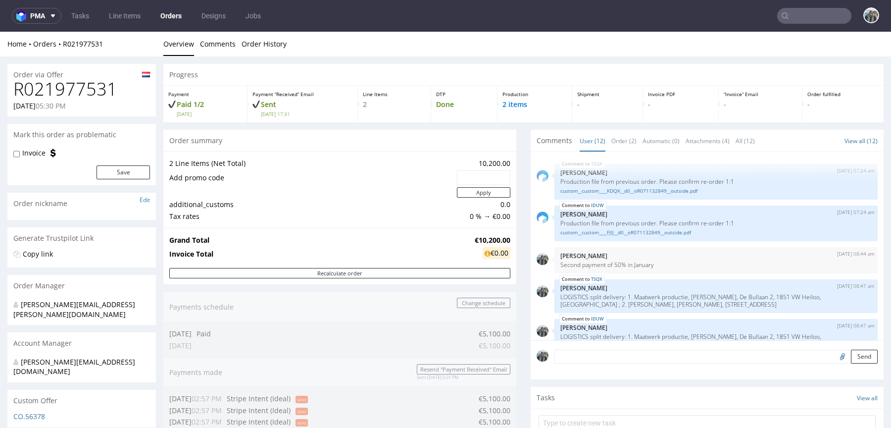
scroll to position [292, 0]
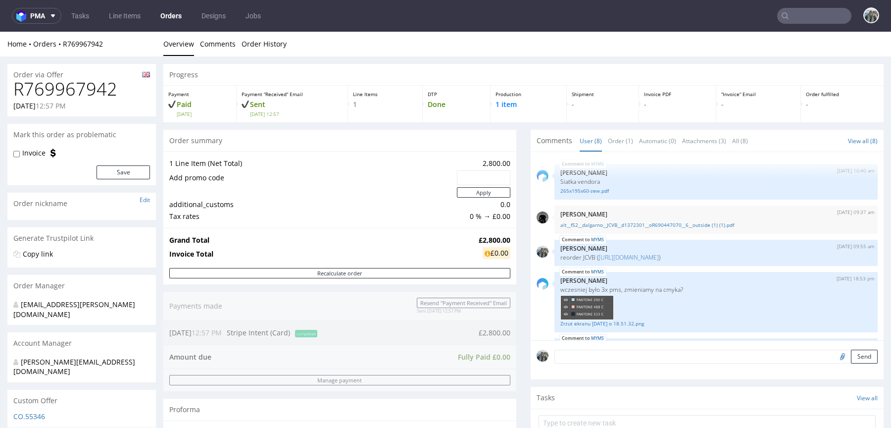
scroll to position [109, 0]
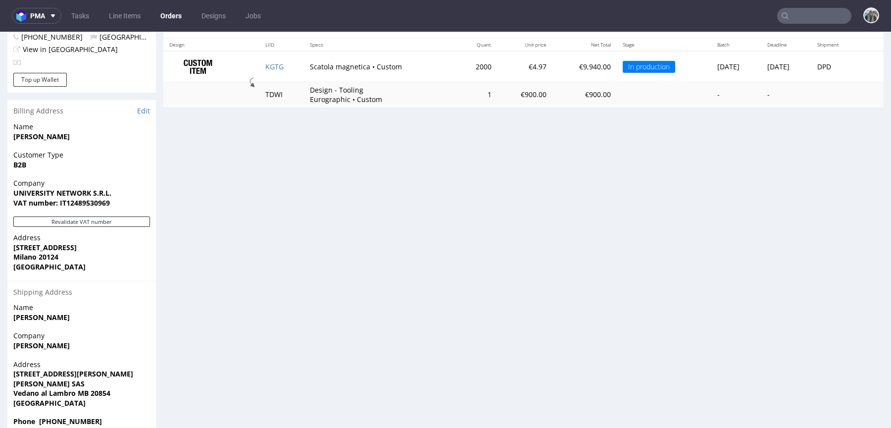
scroll to position [2, 0]
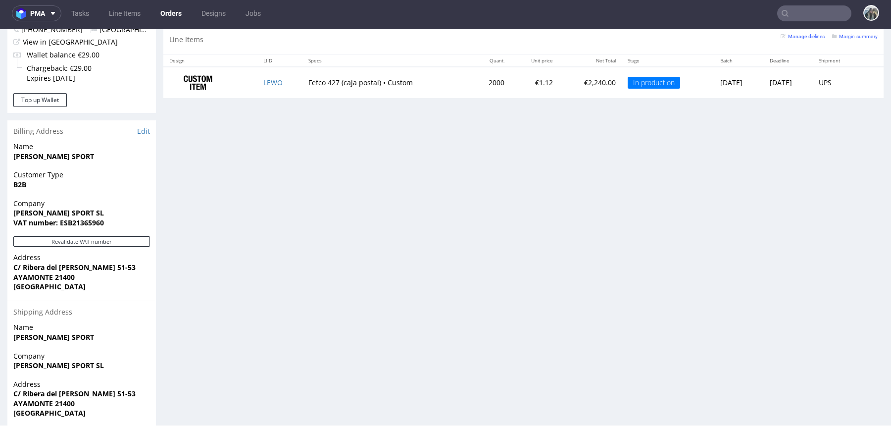
scroll to position [528, 0]
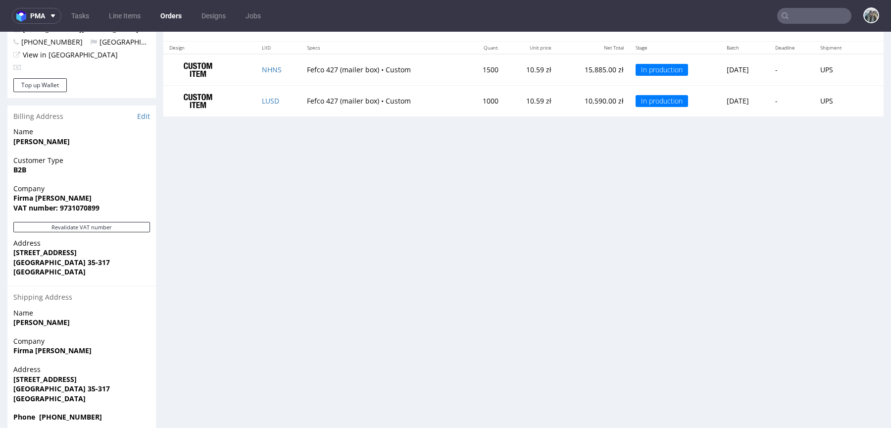
scroll to position [514, 0]
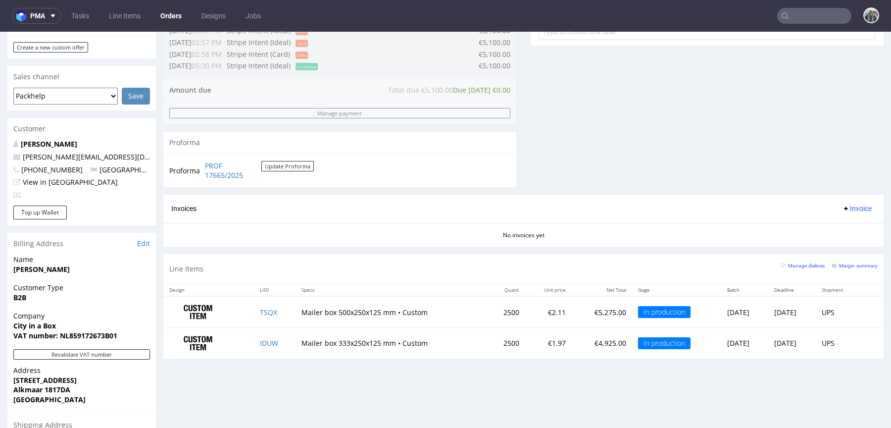
scroll to position [404, 0]
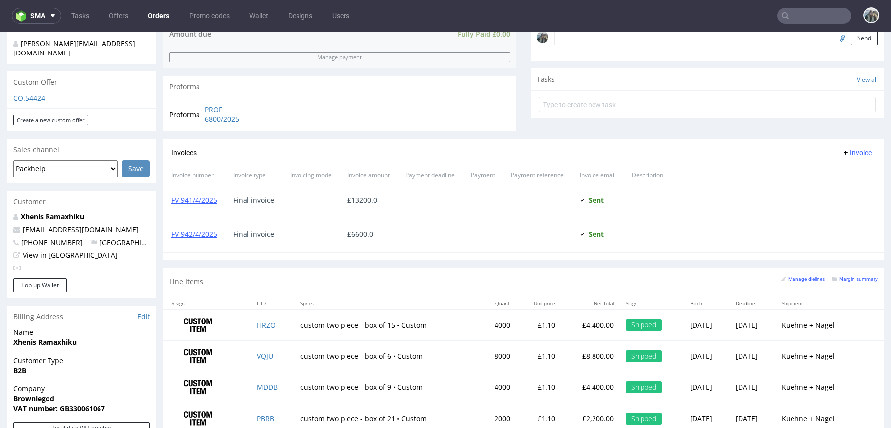
scroll to position [216, 0]
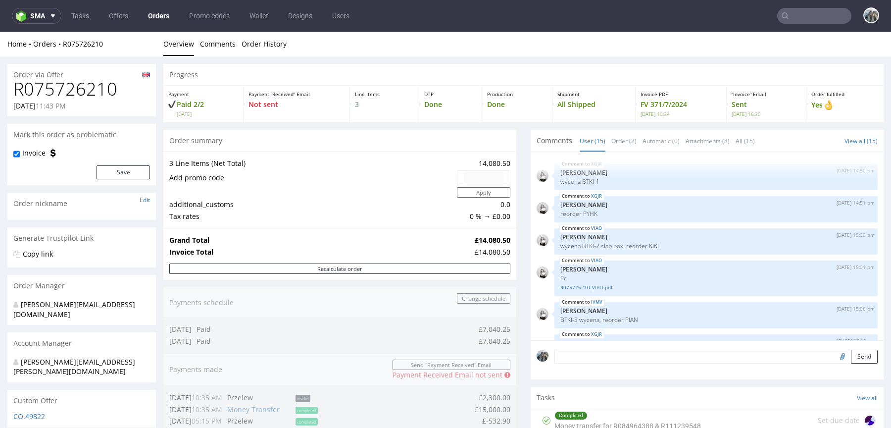
scroll to position [404, 0]
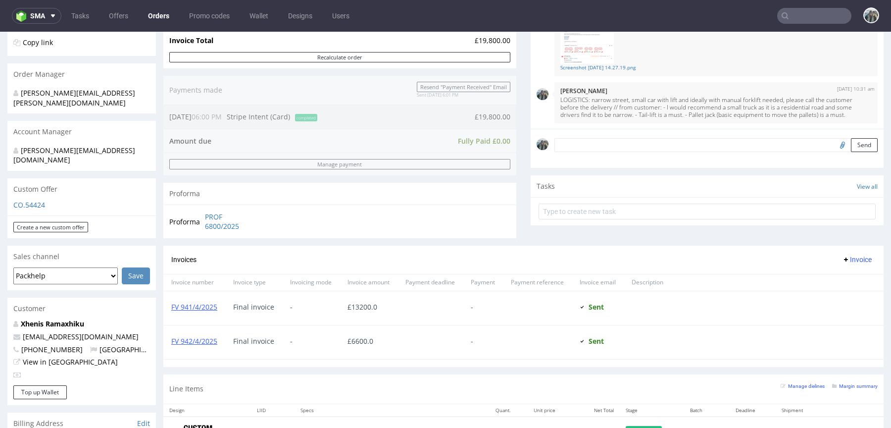
scroll to position [162, 0]
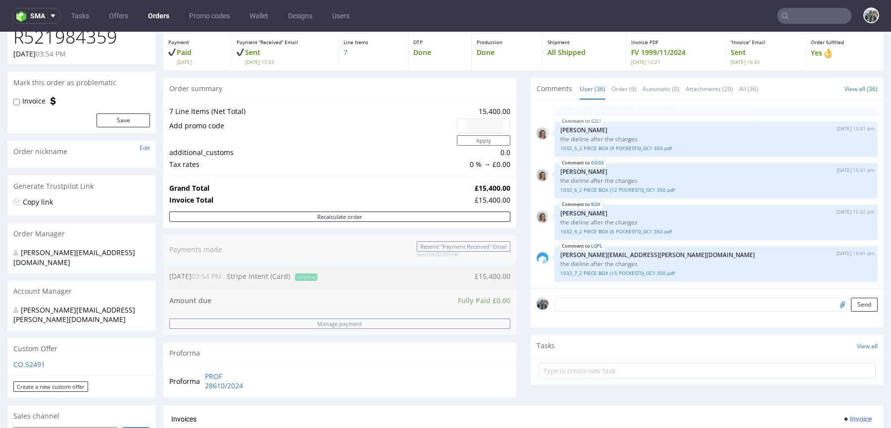
scroll to position [53, 0]
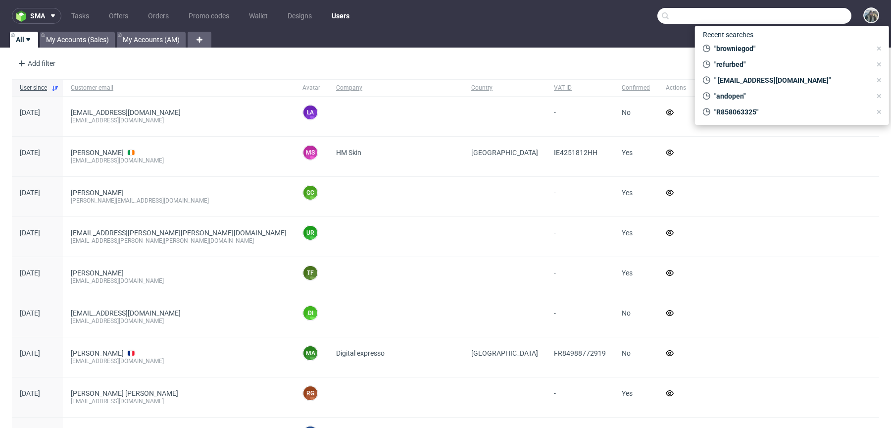
click at [808, 16] on input "text" at bounding box center [755, 16] width 194 height 16
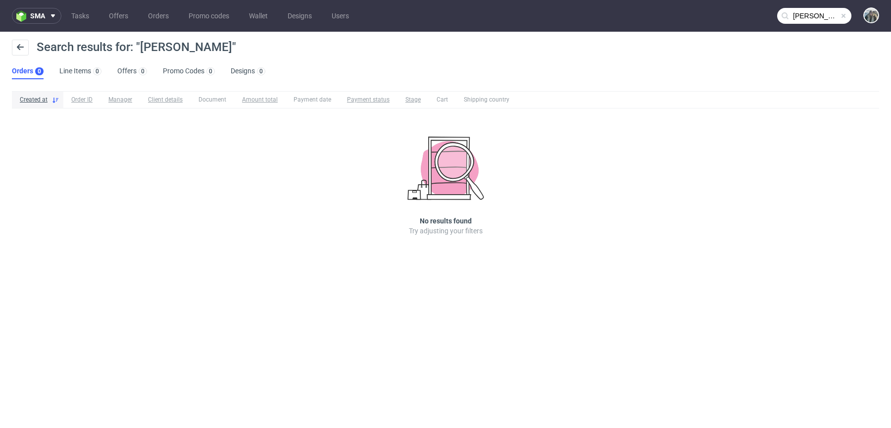
click at [806, 15] on input "caseman" at bounding box center [814, 16] width 74 height 16
click at [800, 10] on input "kseman" at bounding box center [814, 16] width 74 height 16
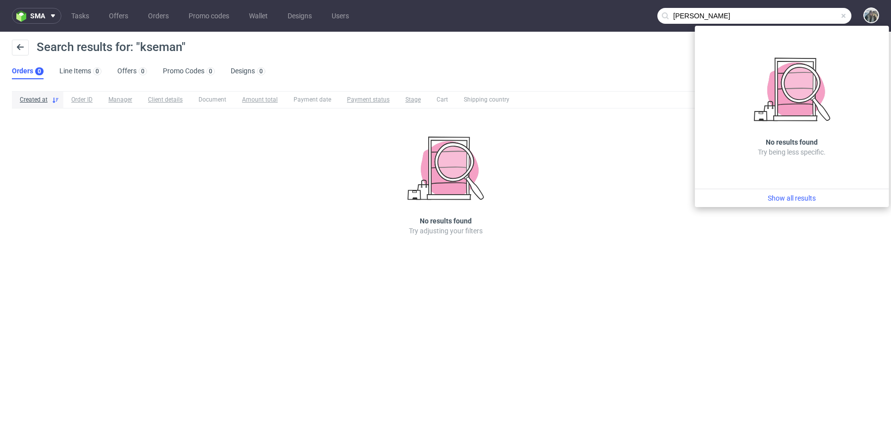
type input "kaseman"
